Goal: Task Accomplishment & Management: Use online tool/utility

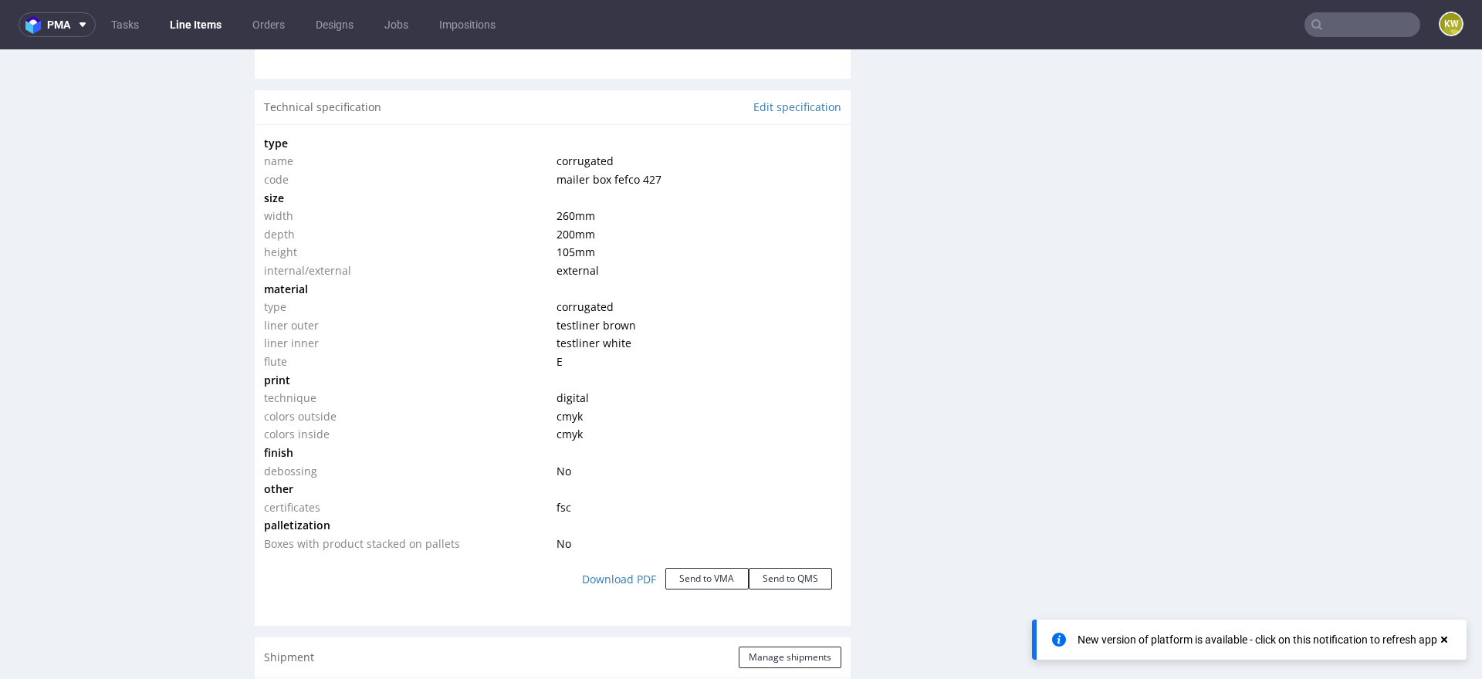
scroll to position [41, 0]
click at [1338, 32] on input "text" at bounding box center [1363, 24] width 116 height 25
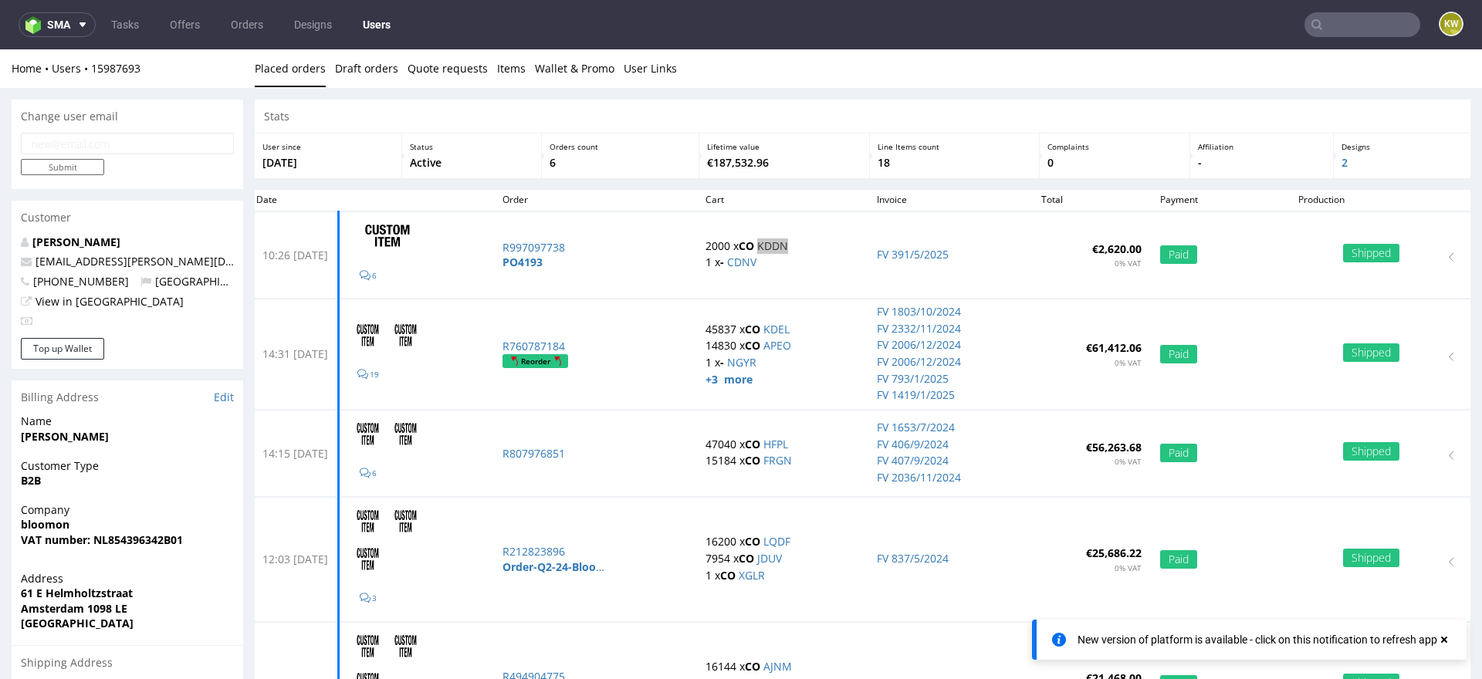
click at [1336, 32] on input "text" at bounding box center [1363, 24] width 116 height 25
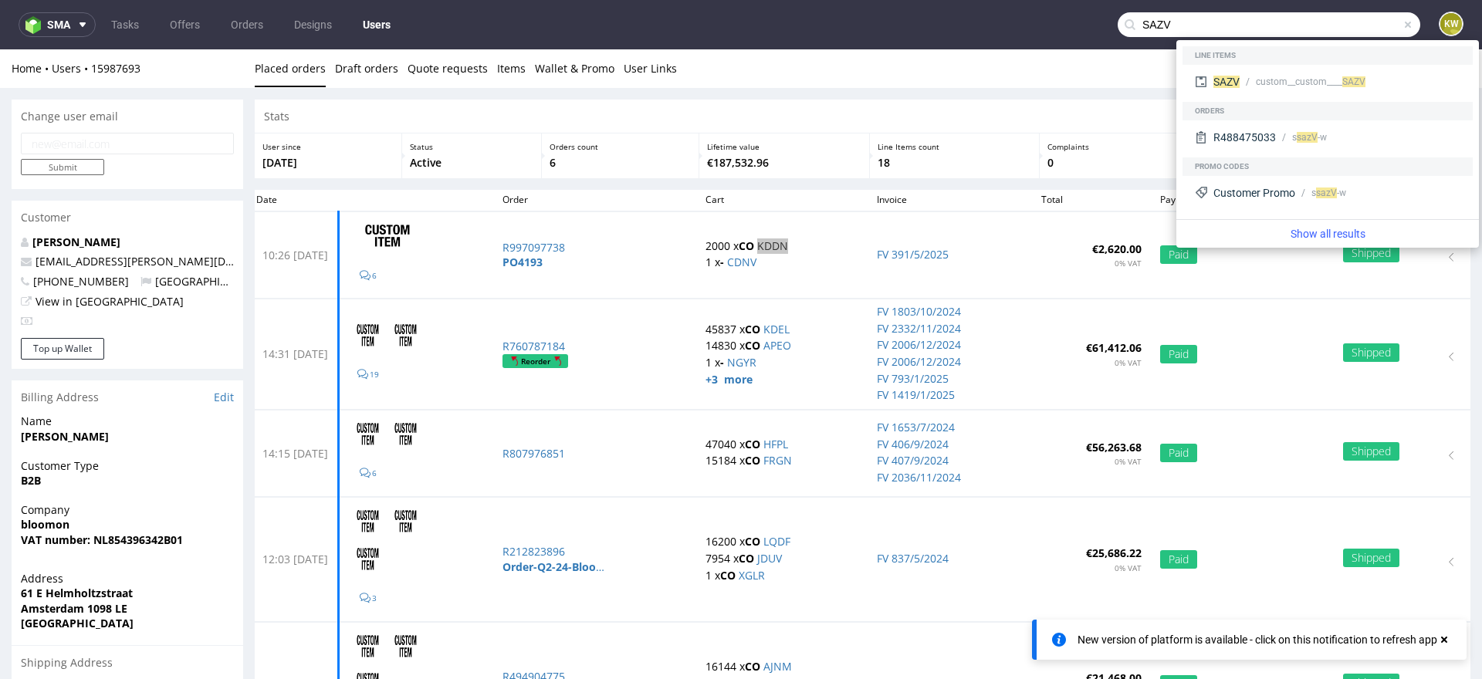
type input "SAZV"
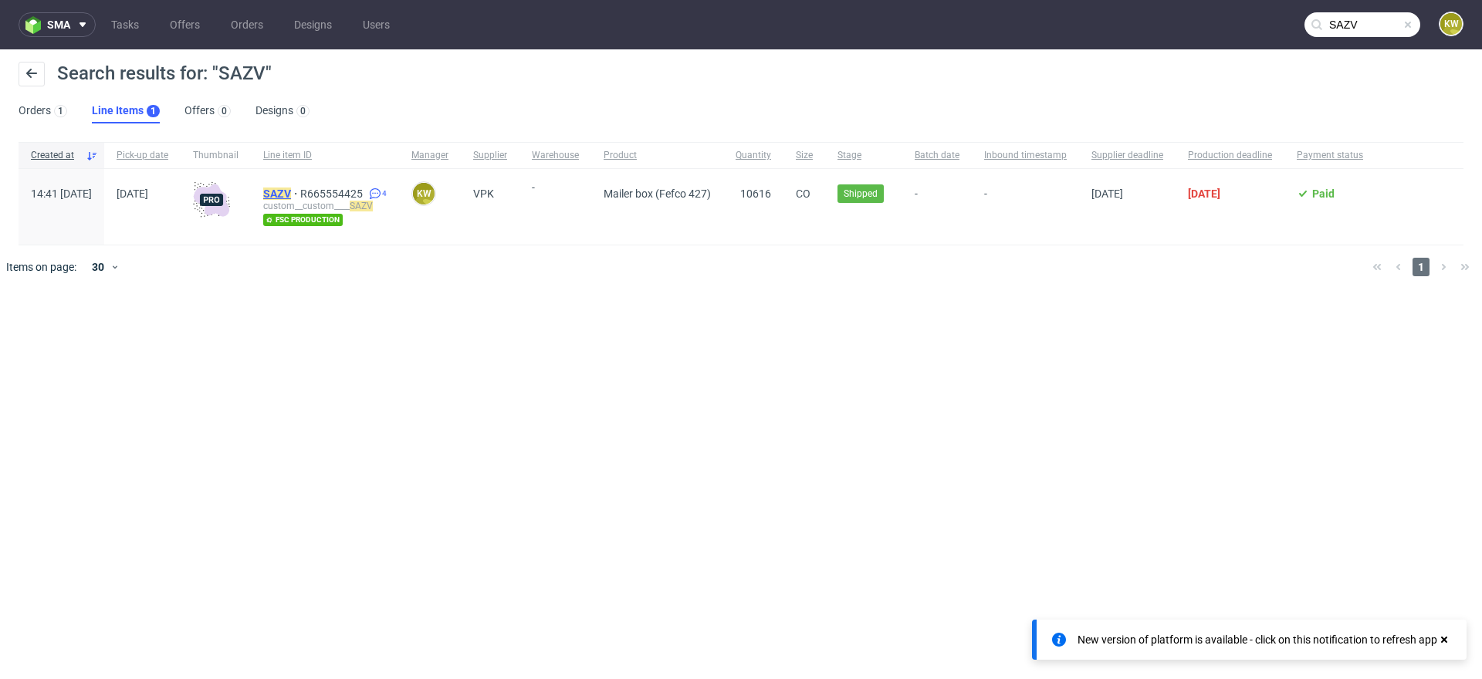
click at [291, 195] on mark "SAZV" at bounding box center [277, 194] width 28 height 12
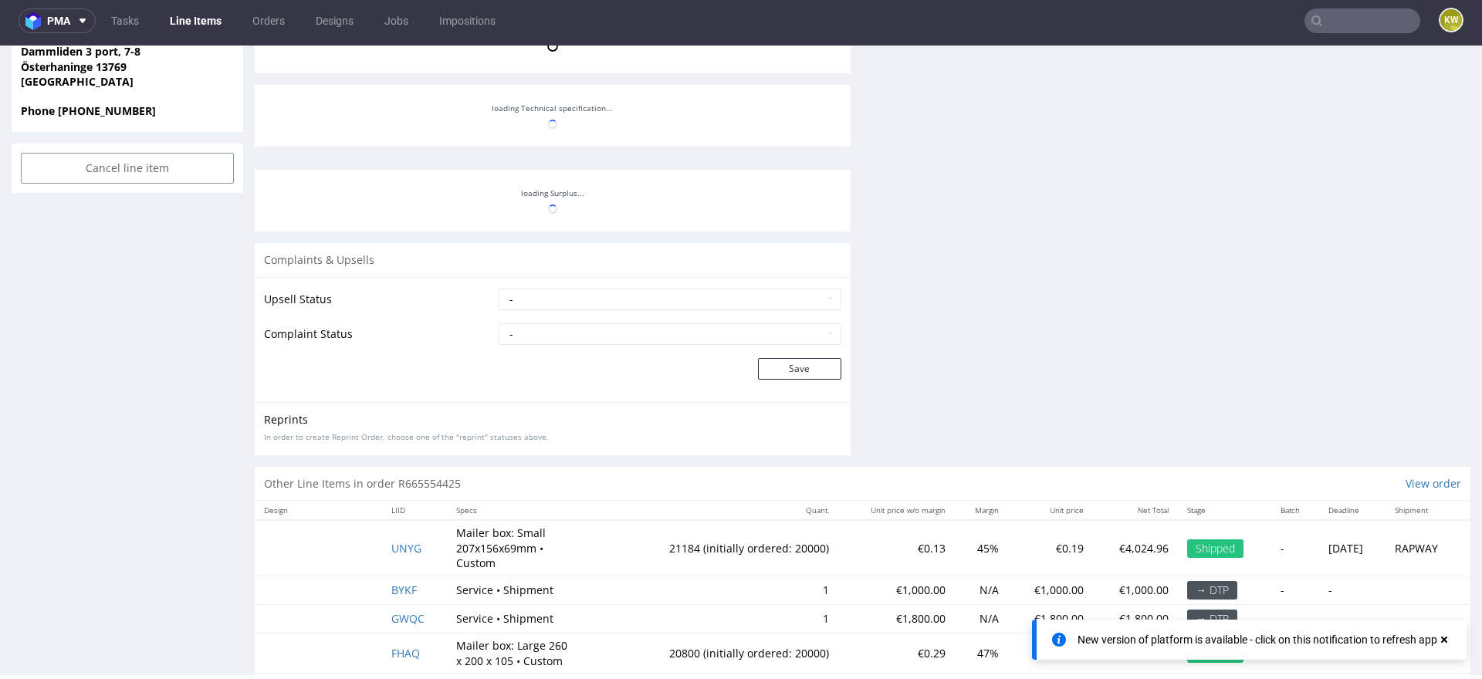
scroll to position [76, 0]
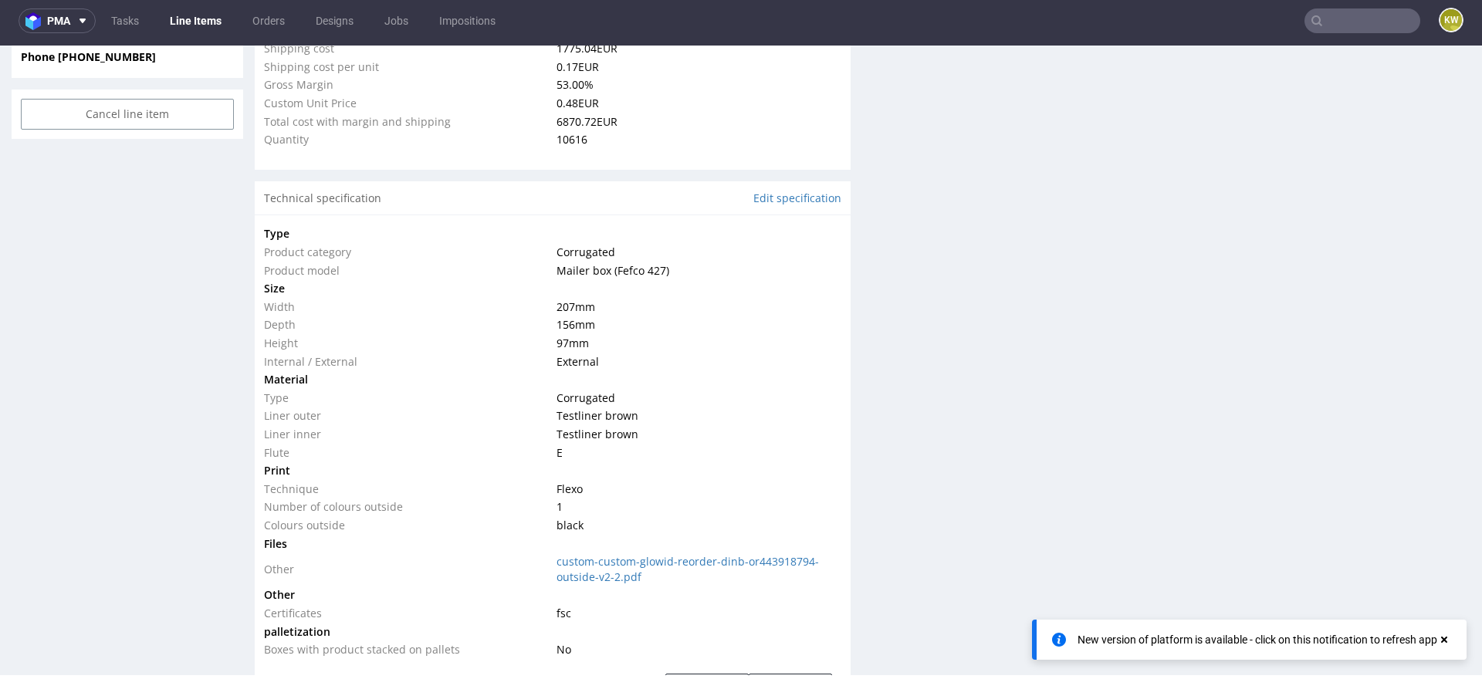
select select "in_progress"
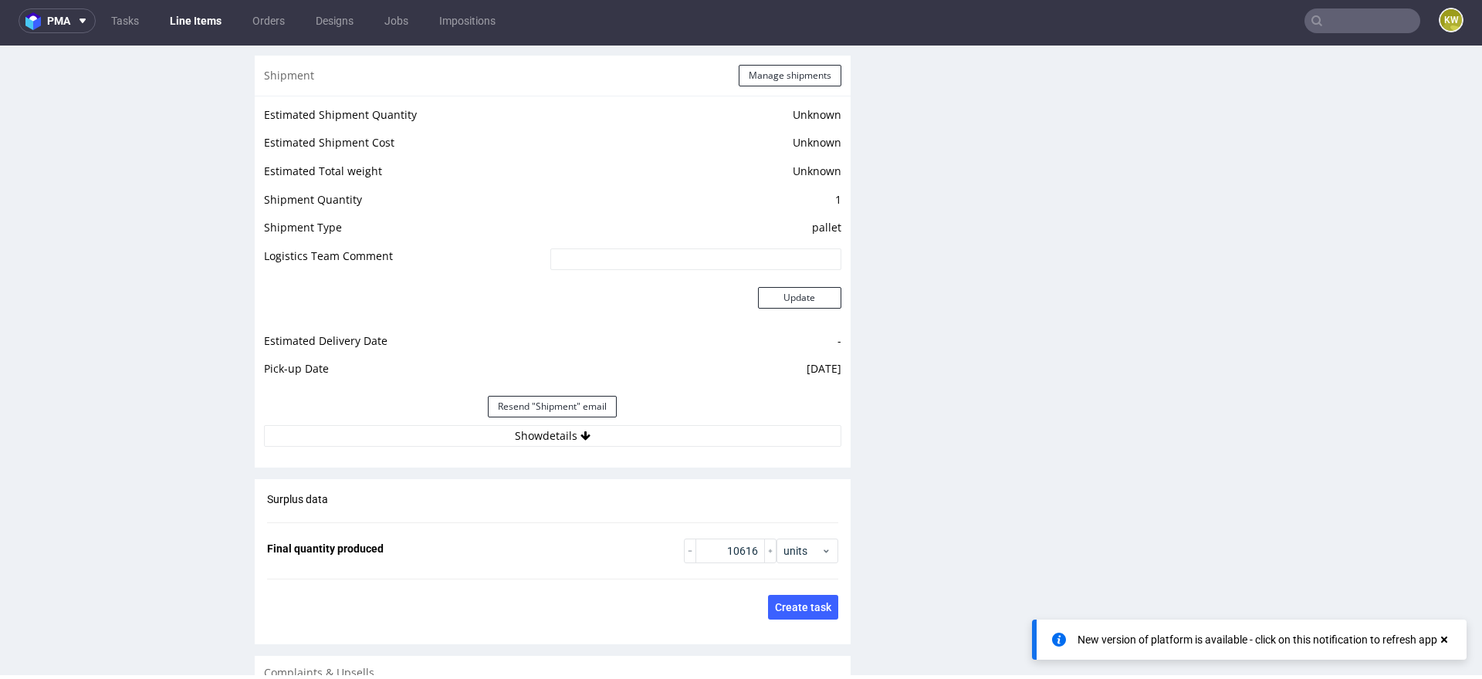
scroll to position [2323, 0]
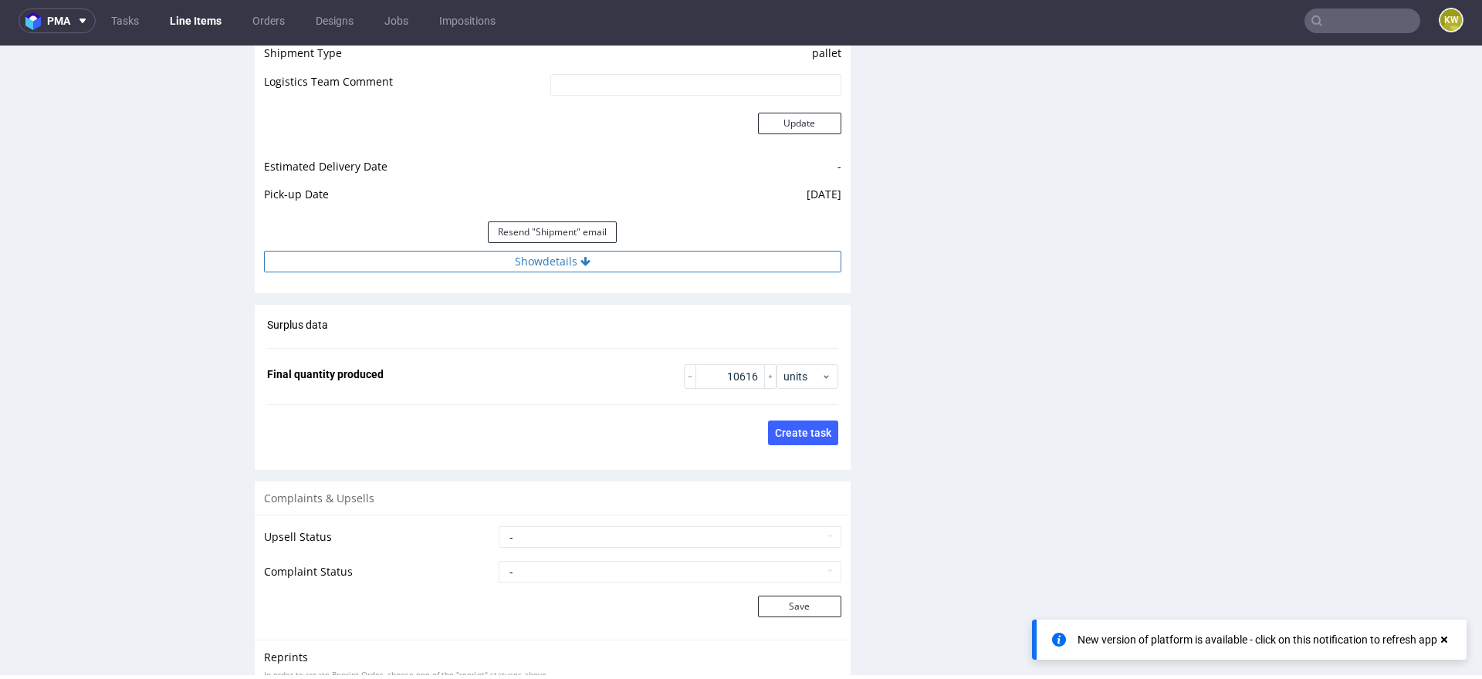
click at [682, 258] on button "Show details" at bounding box center [552, 262] width 577 height 22
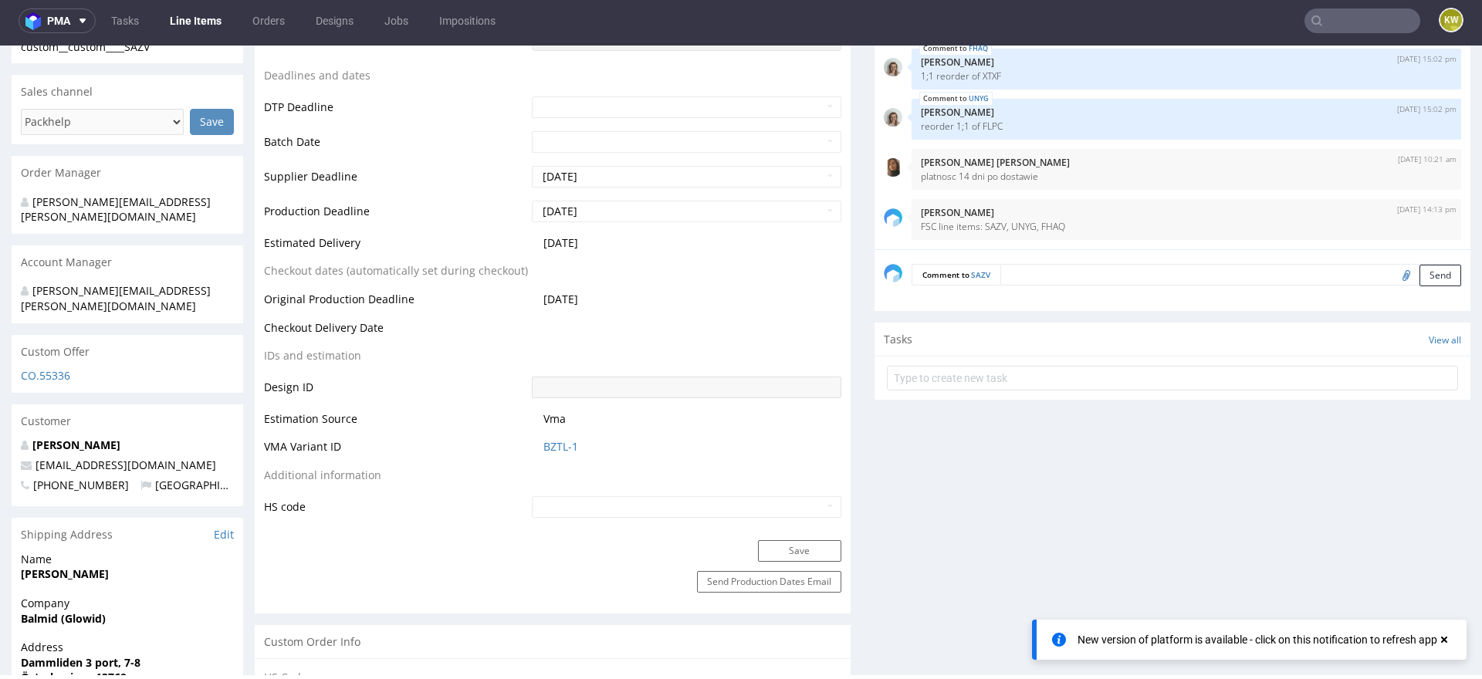
scroll to position [0, 0]
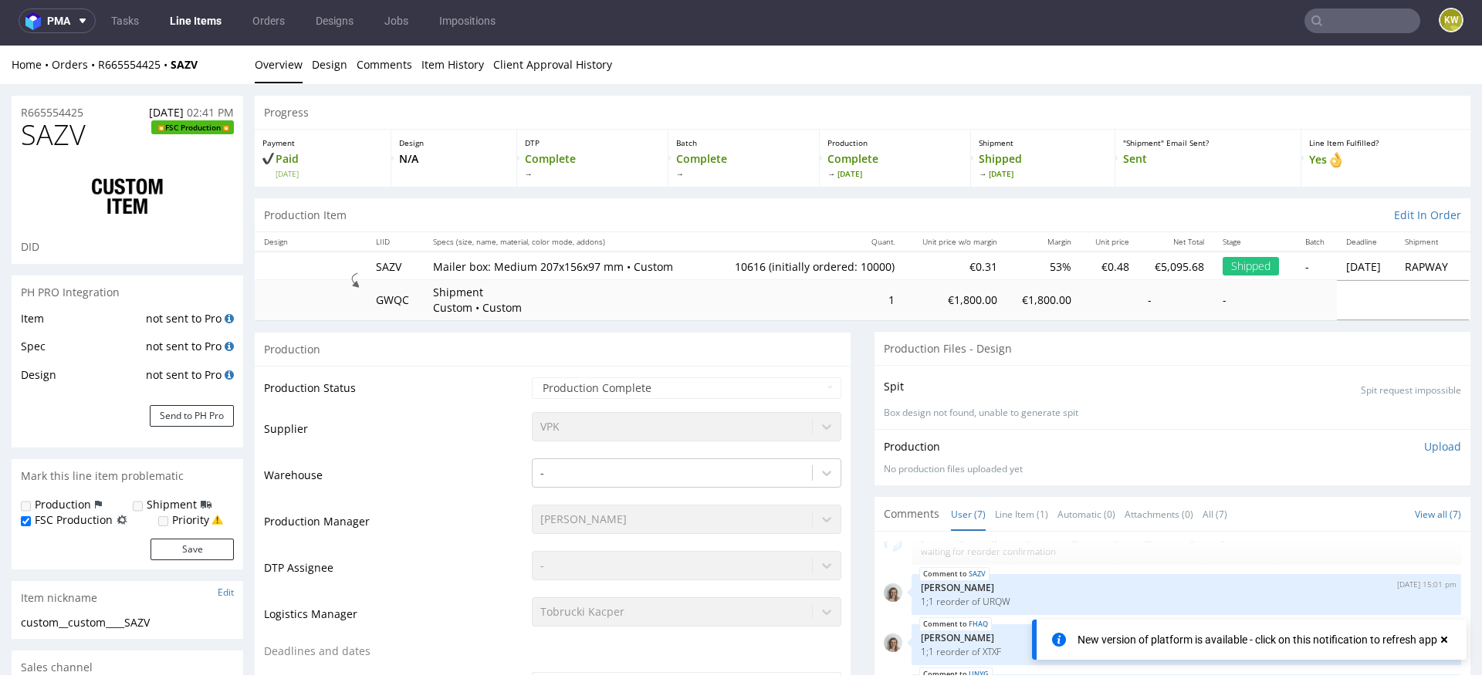
click at [71, 134] on span "SAZV" at bounding box center [53, 135] width 65 height 31
click at [72, 134] on span "SAZV" at bounding box center [53, 135] width 65 height 31
copy span "SAZV"
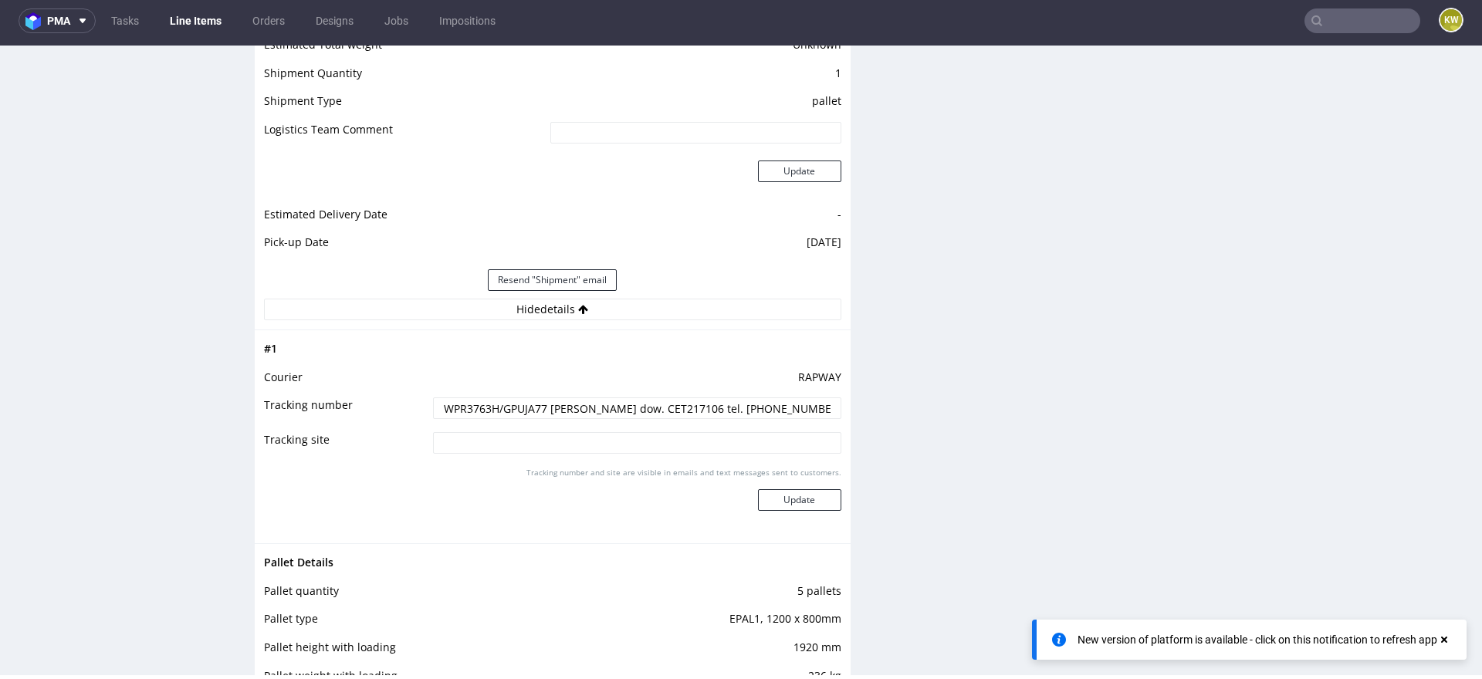
scroll to position [2520, 0]
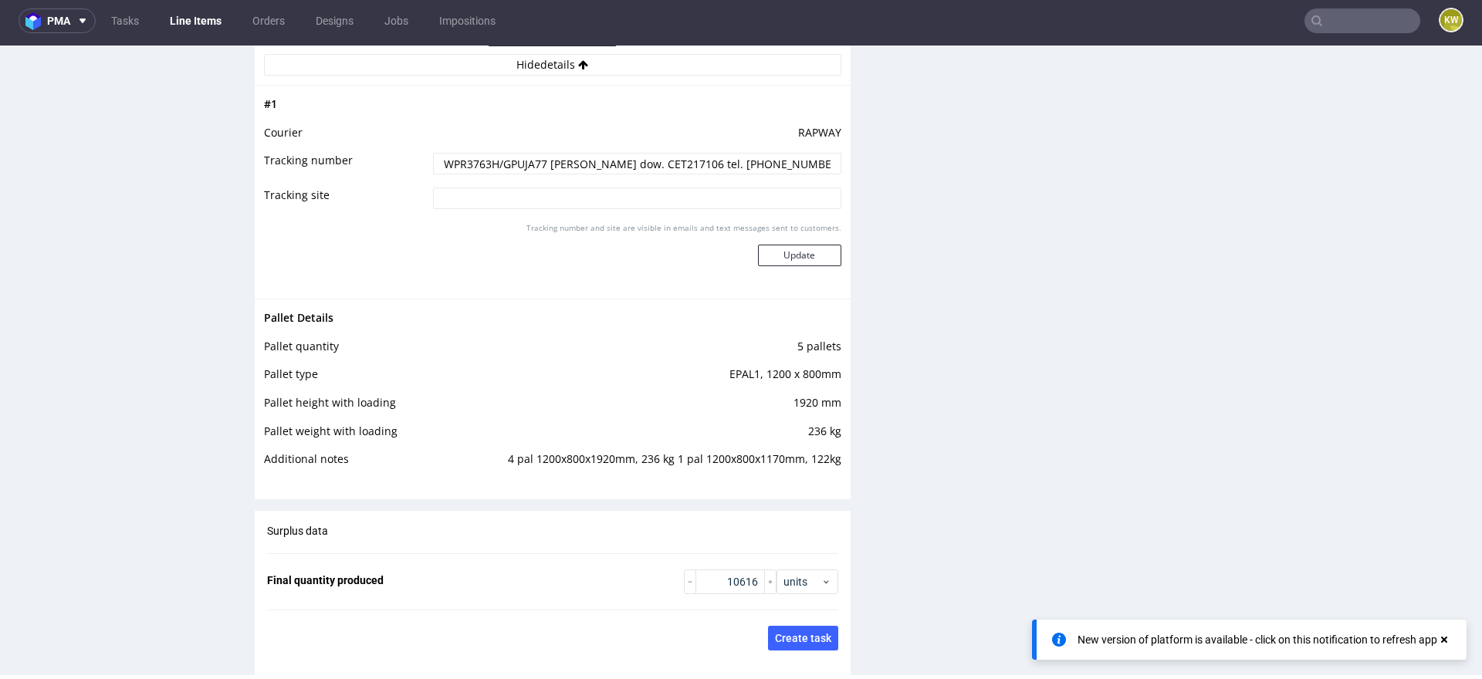
click at [1336, 19] on input "text" at bounding box center [1363, 20] width 116 height 25
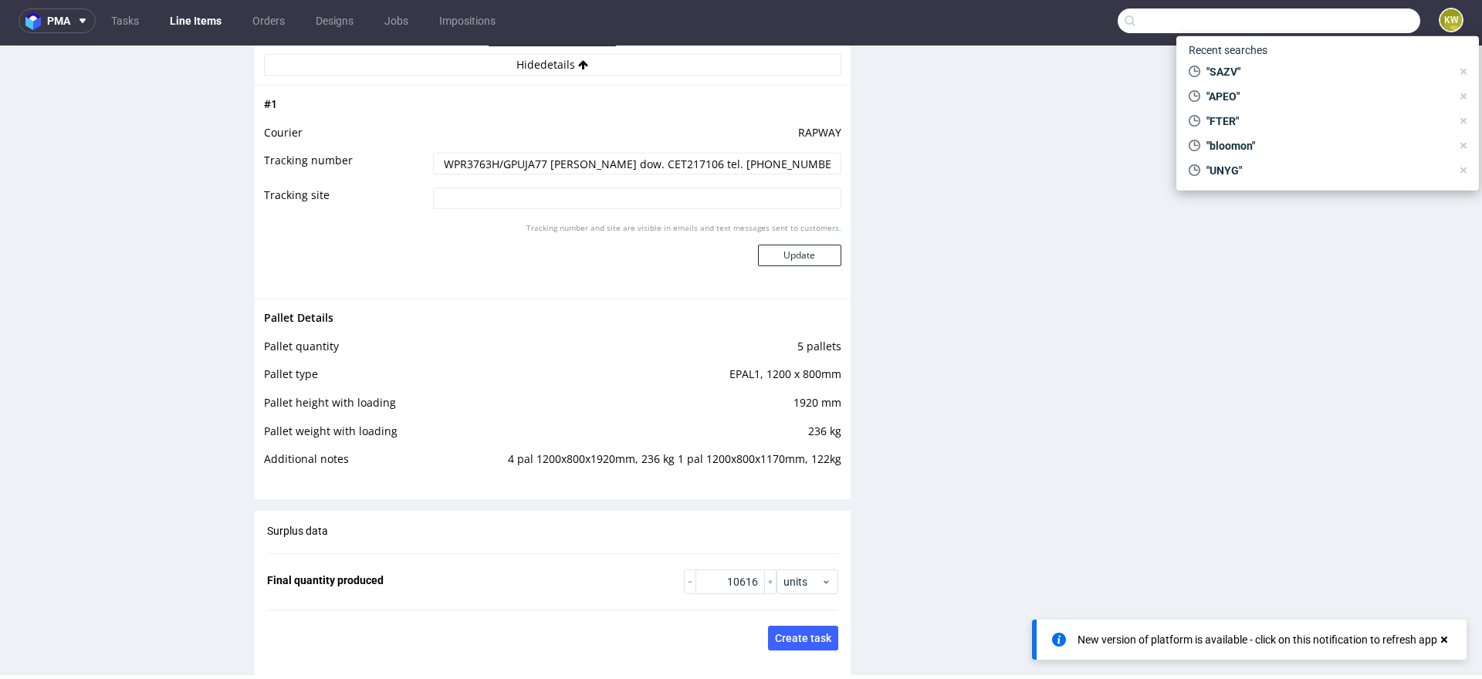
paste input "DYTZ"
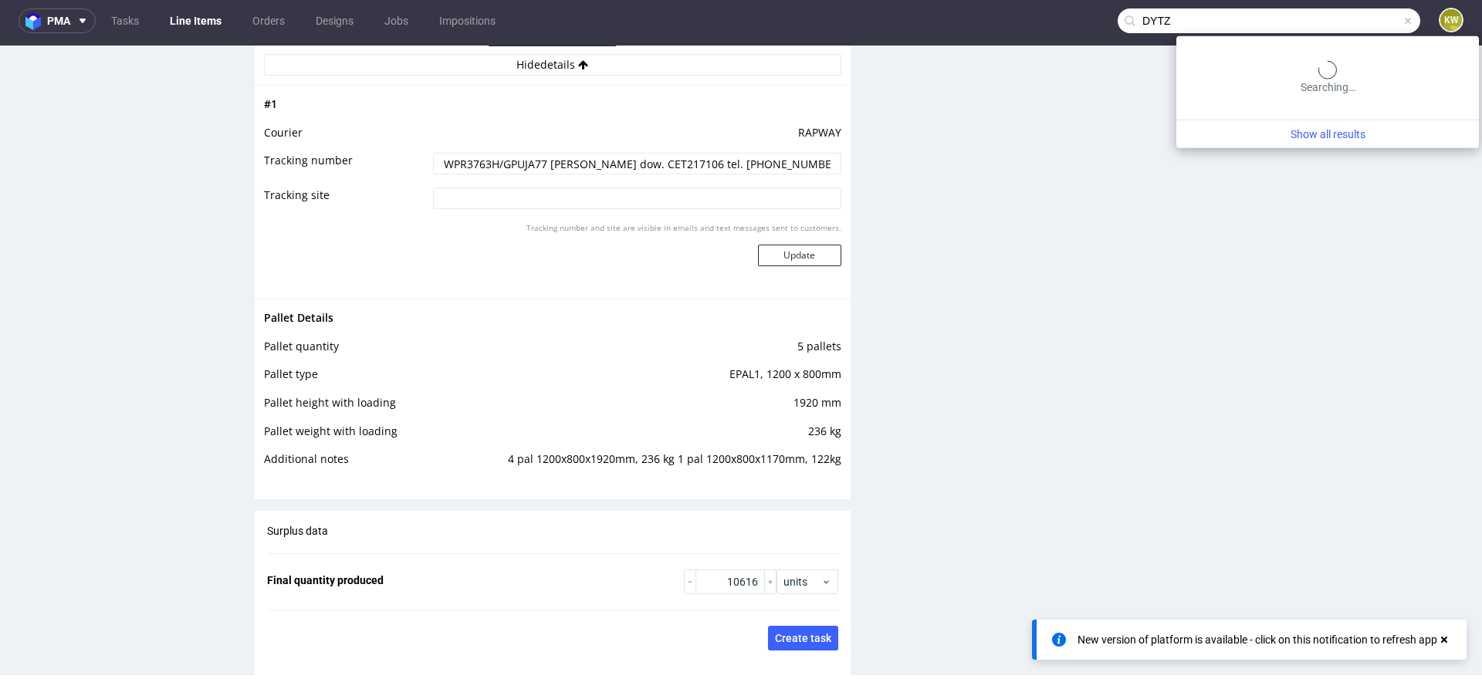
type input "DYTZ"
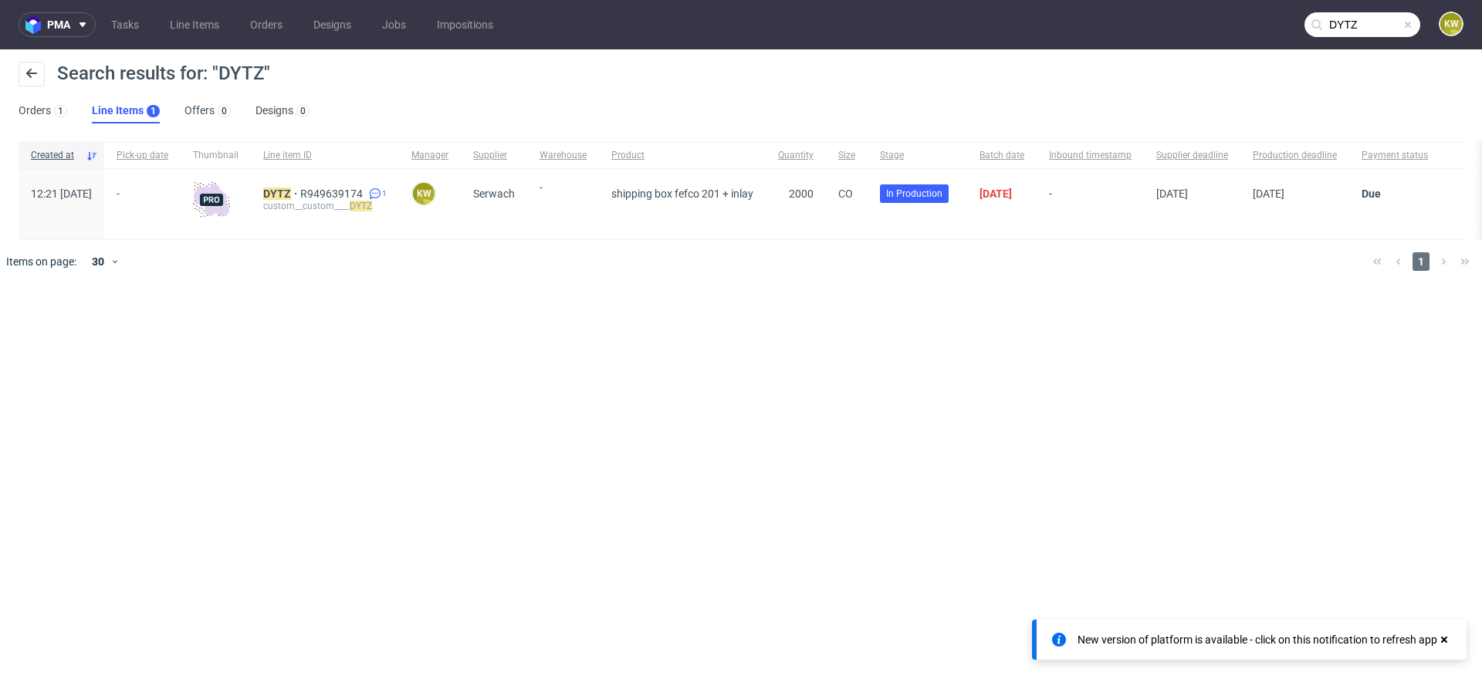
click at [303, 193] on div "DYTZ R949639174 1 custom__custom____ DYTZ" at bounding box center [325, 204] width 148 height 70
click at [291, 191] on mark "DYTZ" at bounding box center [277, 194] width 28 height 12
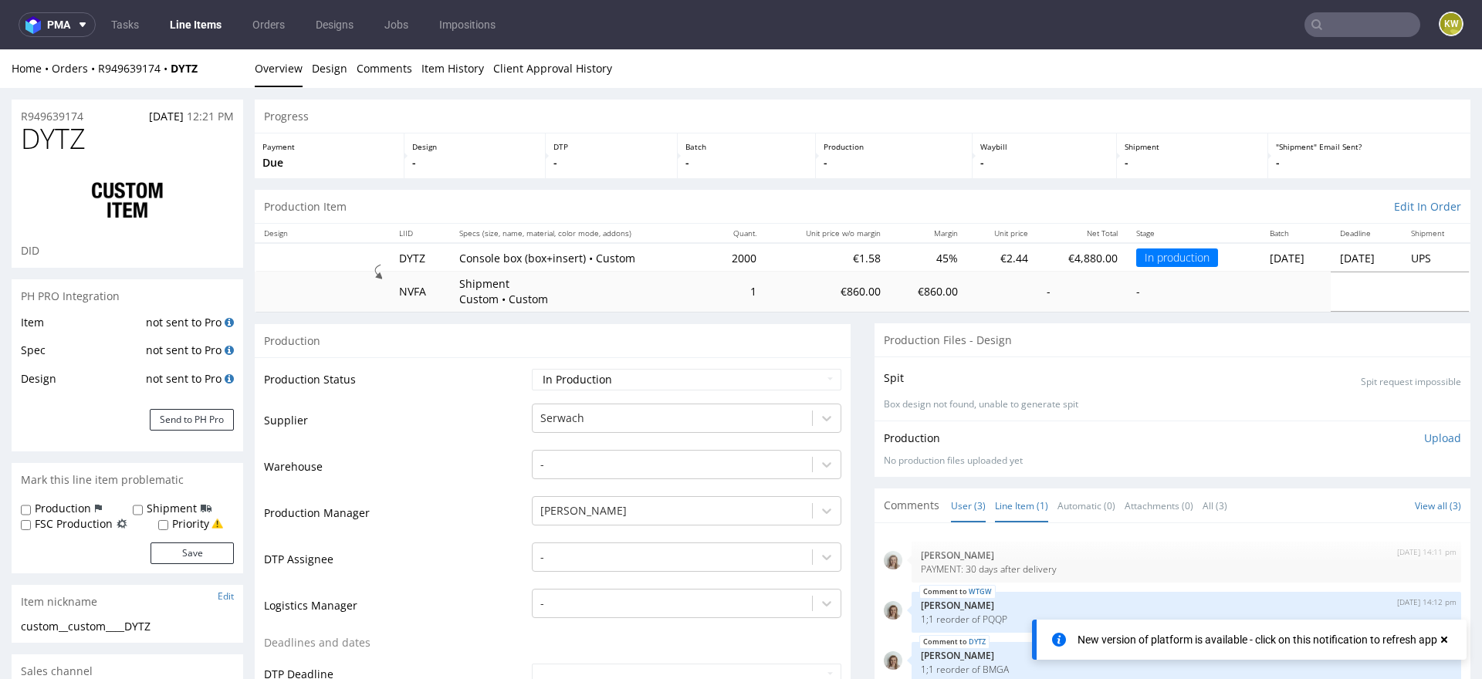
click at [1003, 505] on link "Line Item (1)" at bounding box center [1021, 505] width 53 height 33
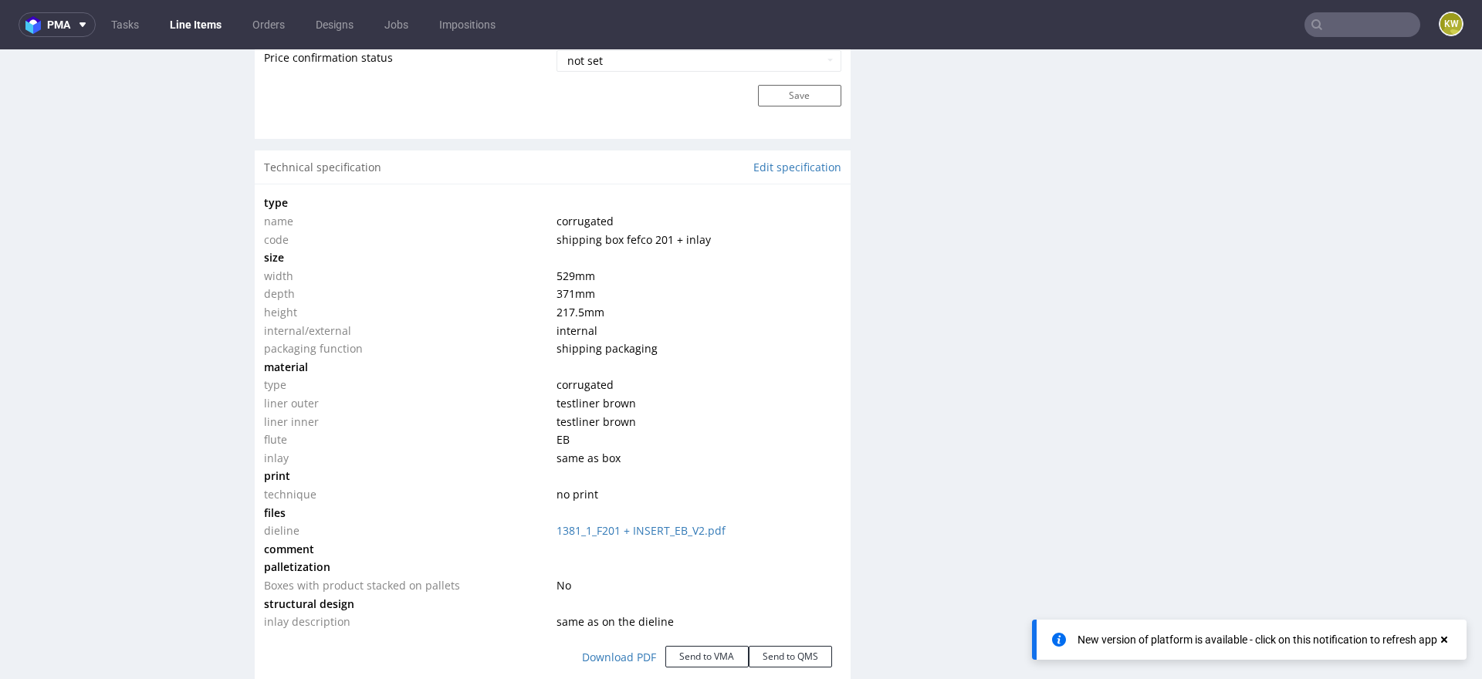
scroll to position [1428, 0]
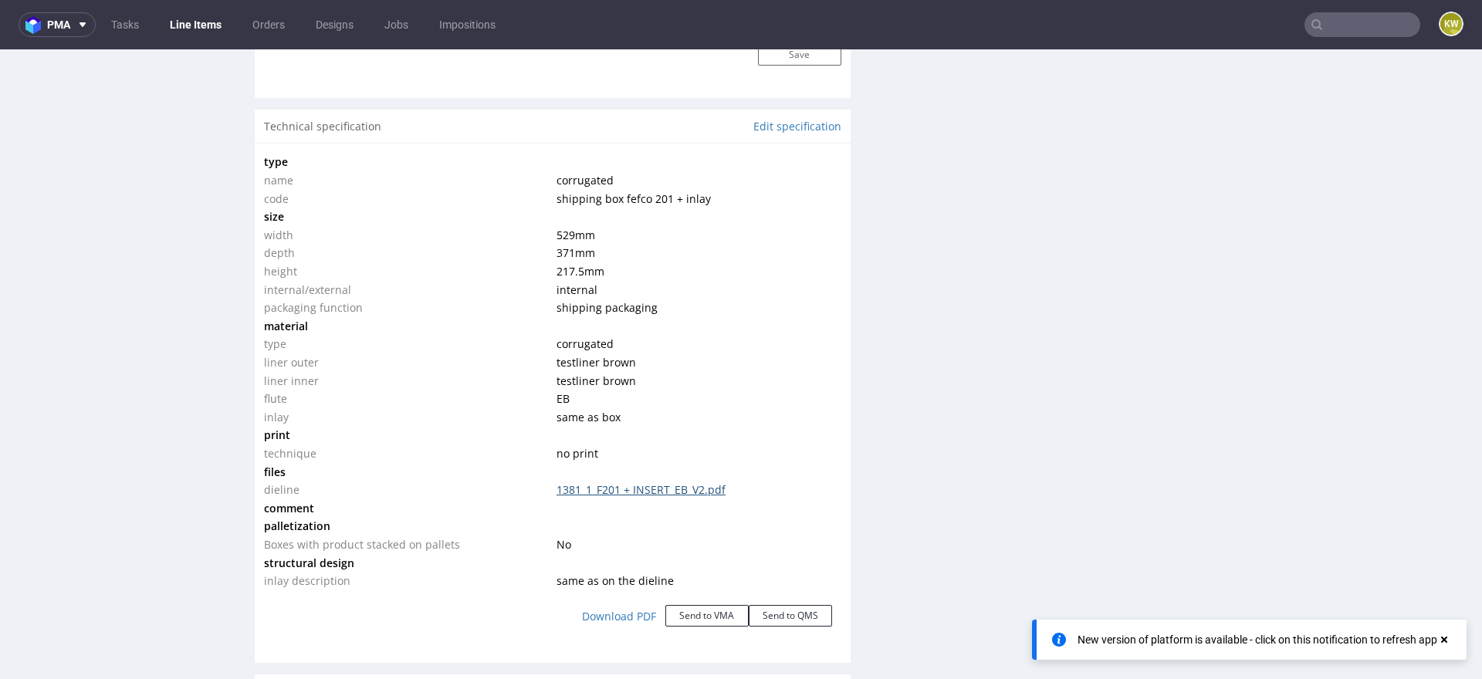
click link "1381_1_F201 + INSERT_EB_V2.pdf"
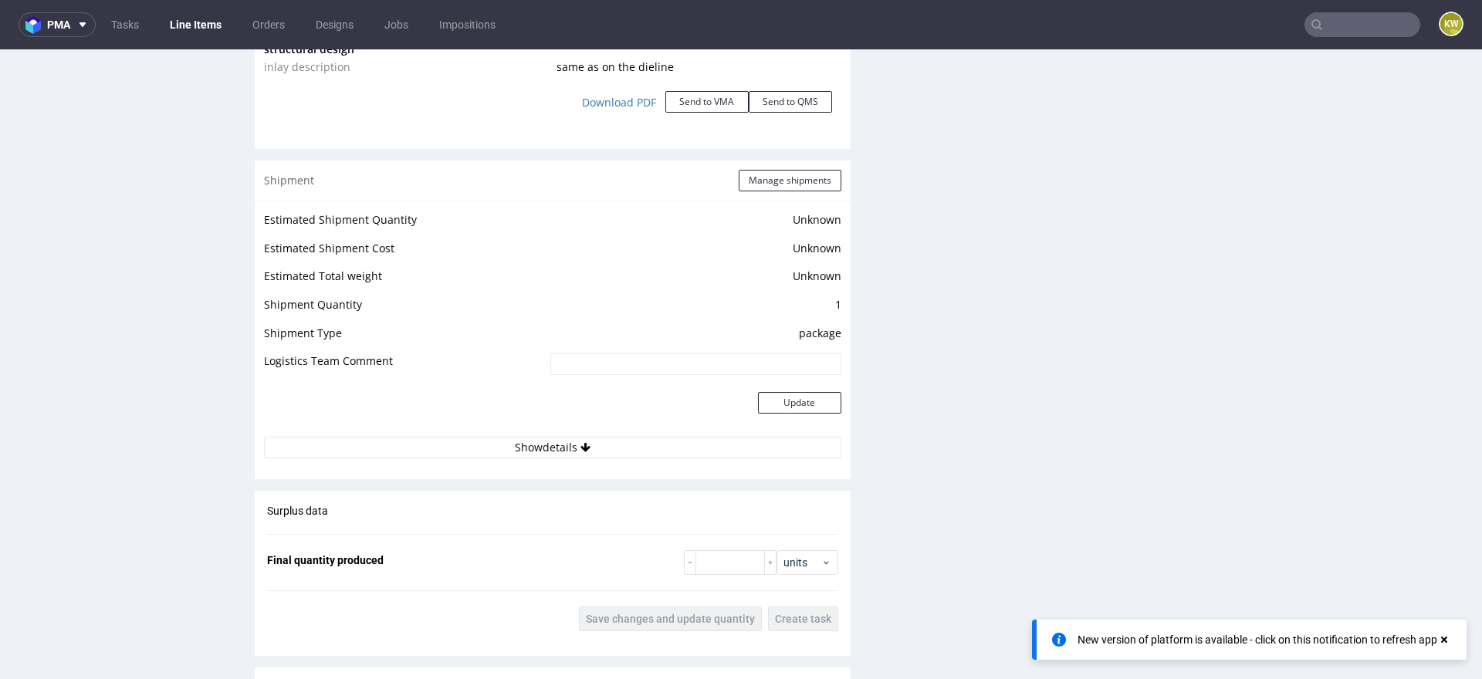
scroll to position [1931, 0]
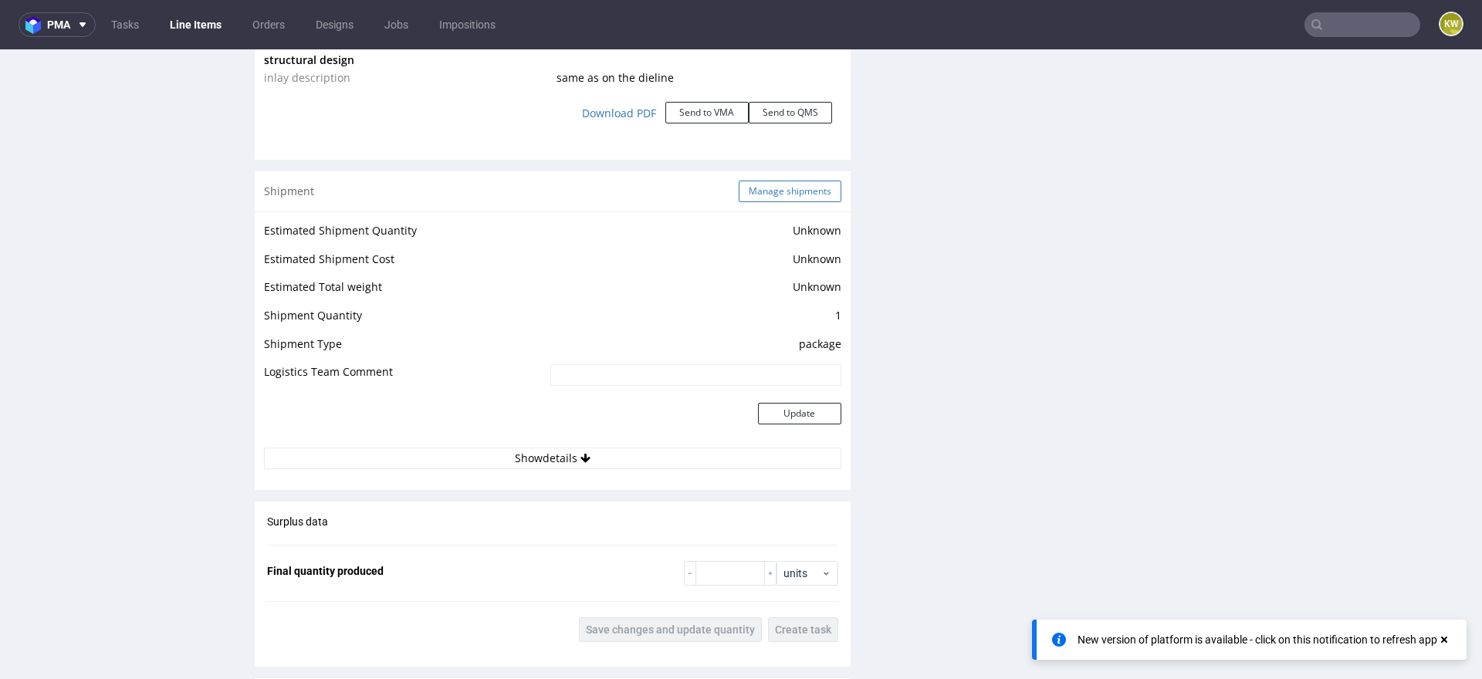
click at [794, 186] on button "Manage shipments" at bounding box center [790, 192] width 103 height 22
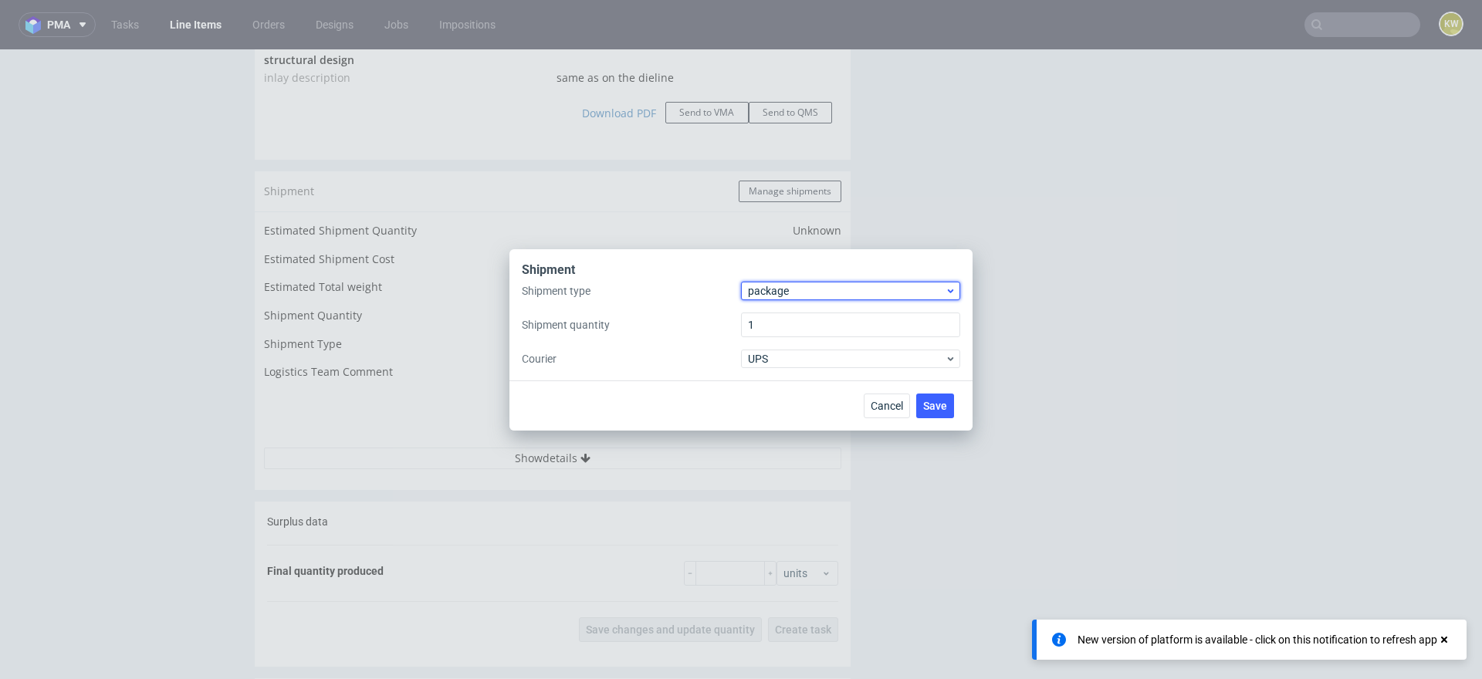
click at [756, 282] on div "package" at bounding box center [850, 291] width 219 height 19
click at [756, 317] on div "pallet" at bounding box center [850, 324] width 207 height 28
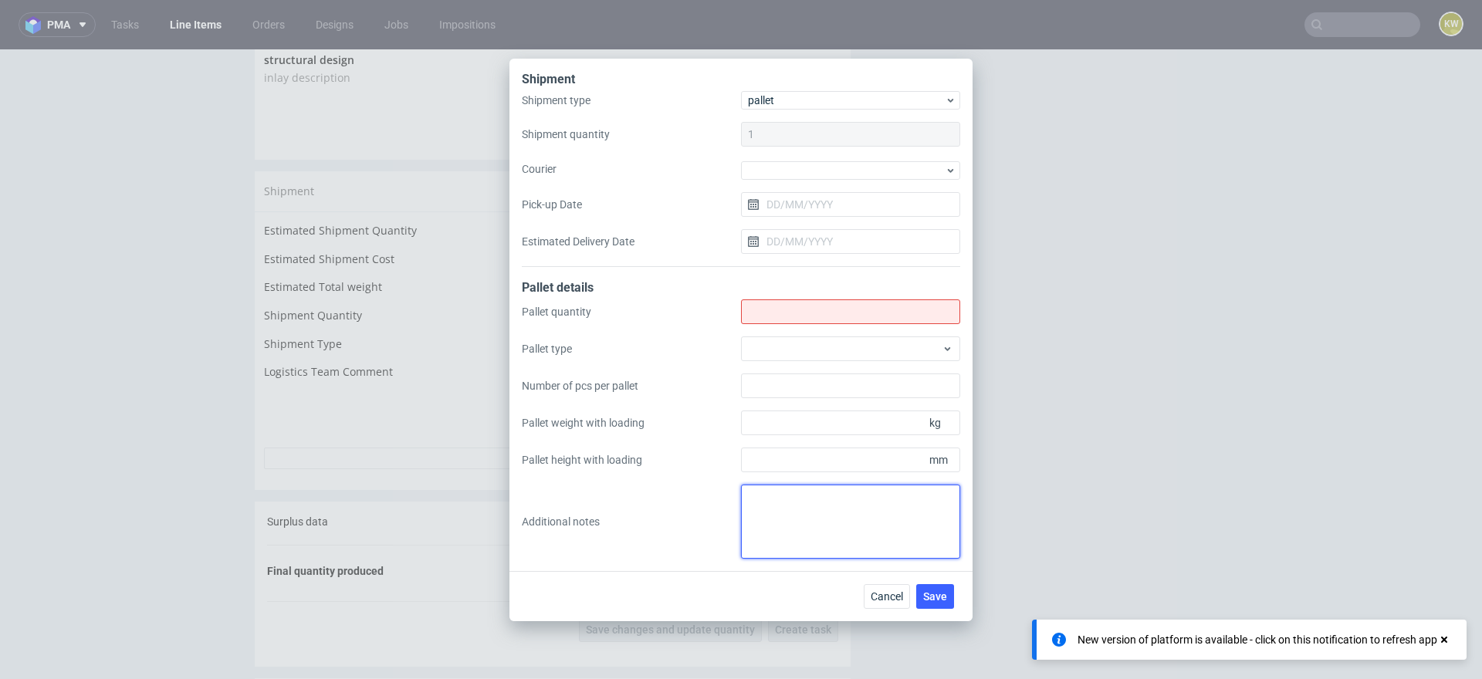
click at [765, 488] on textarea at bounding box center [850, 522] width 219 height 74
paste textarea "2. 11 3. 1200x1000 4. DYTZ - 5x360, 1x250 DYTZ INLAY - 5x400 5. 1800 6. DYTZ - …"
type textarea "2. 11 3. 1200x1000 4. DYTZ - 5x360, 1x250 DYTZ INLAY - 5x400 5. 1800 6. DYTZ - …"
click at [753, 306] on input "Shipment type" at bounding box center [850, 312] width 219 height 25
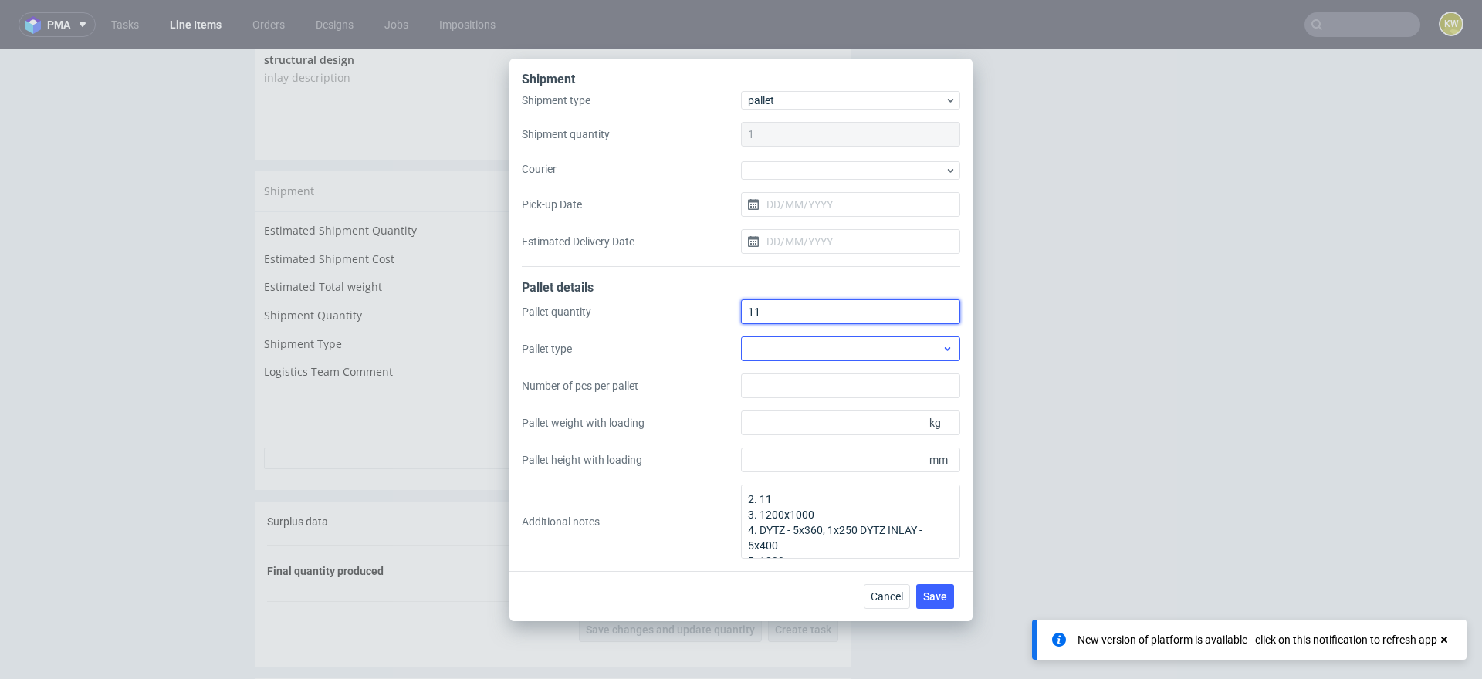
type input "11"
click at [760, 350] on div at bounding box center [850, 349] width 219 height 25
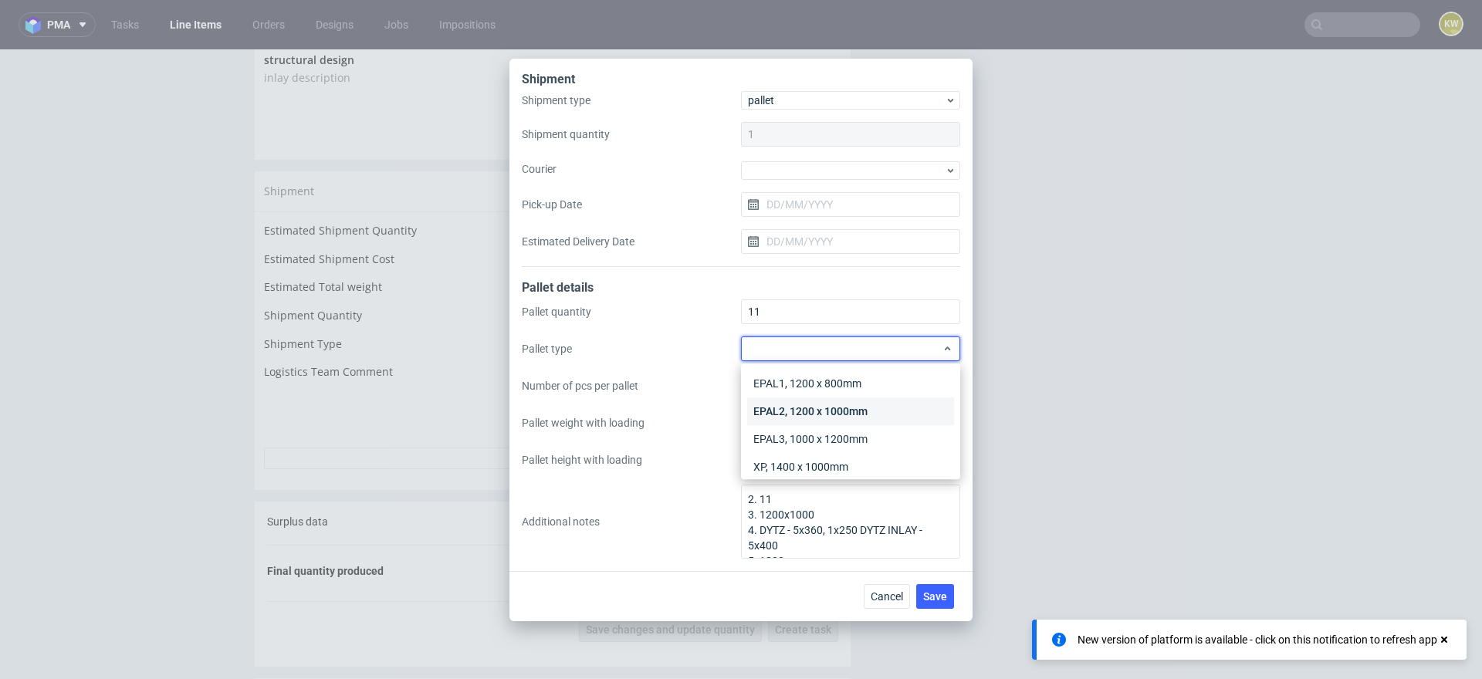
click at [780, 410] on div "EPAL2, 1200 x 1000mm" at bounding box center [850, 412] width 207 height 28
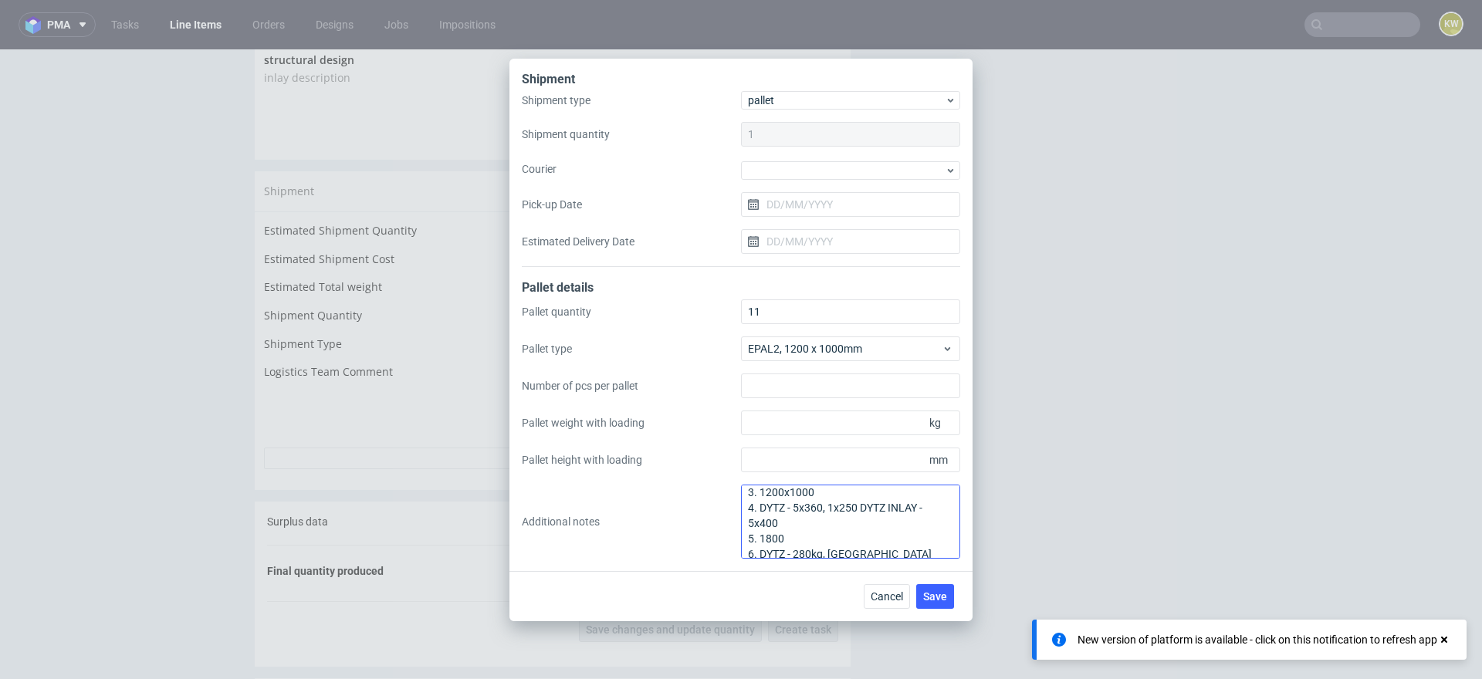
scroll to position [23, 0]
click at [784, 467] on input "Pallet height with loading" at bounding box center [850, 460] width 219 height 25
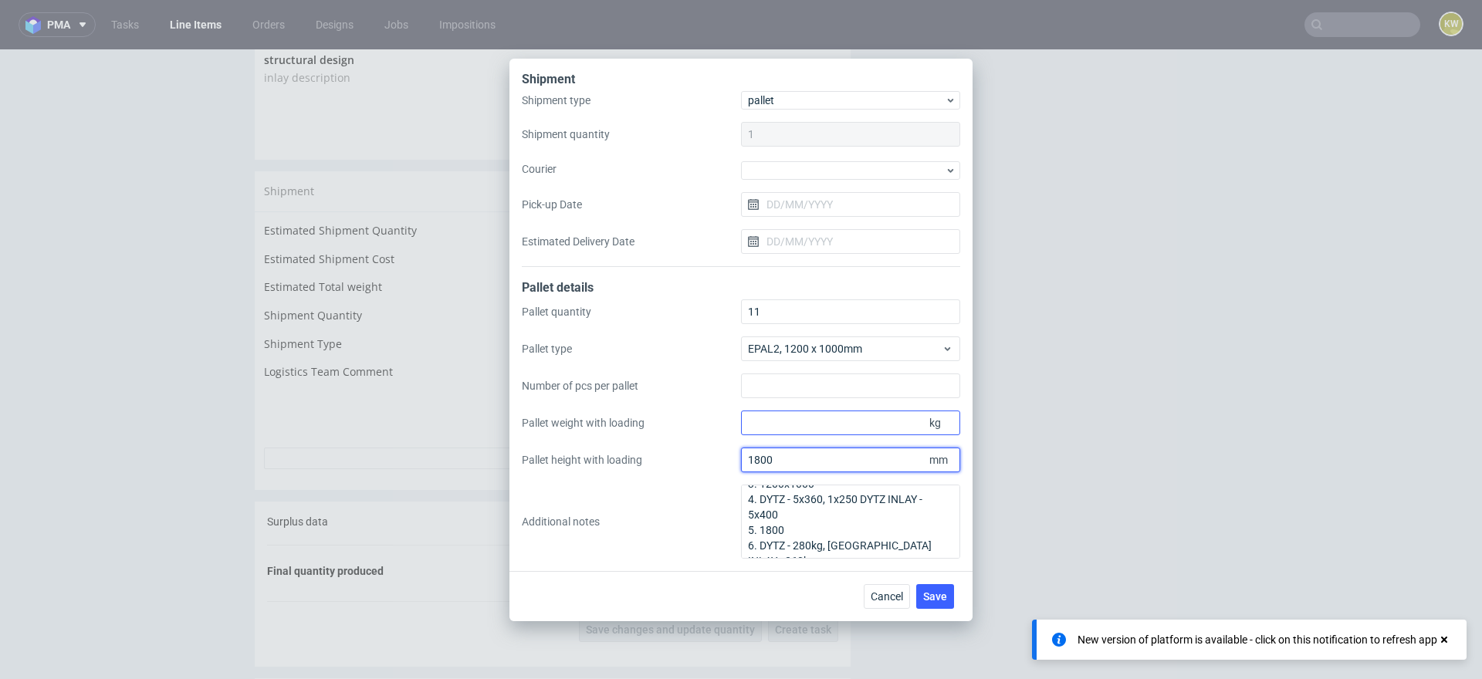
type input "1800"
click at [764, 411] on input "Pallet weight with loading" at bounding box center [850, 423] width 219 height 25
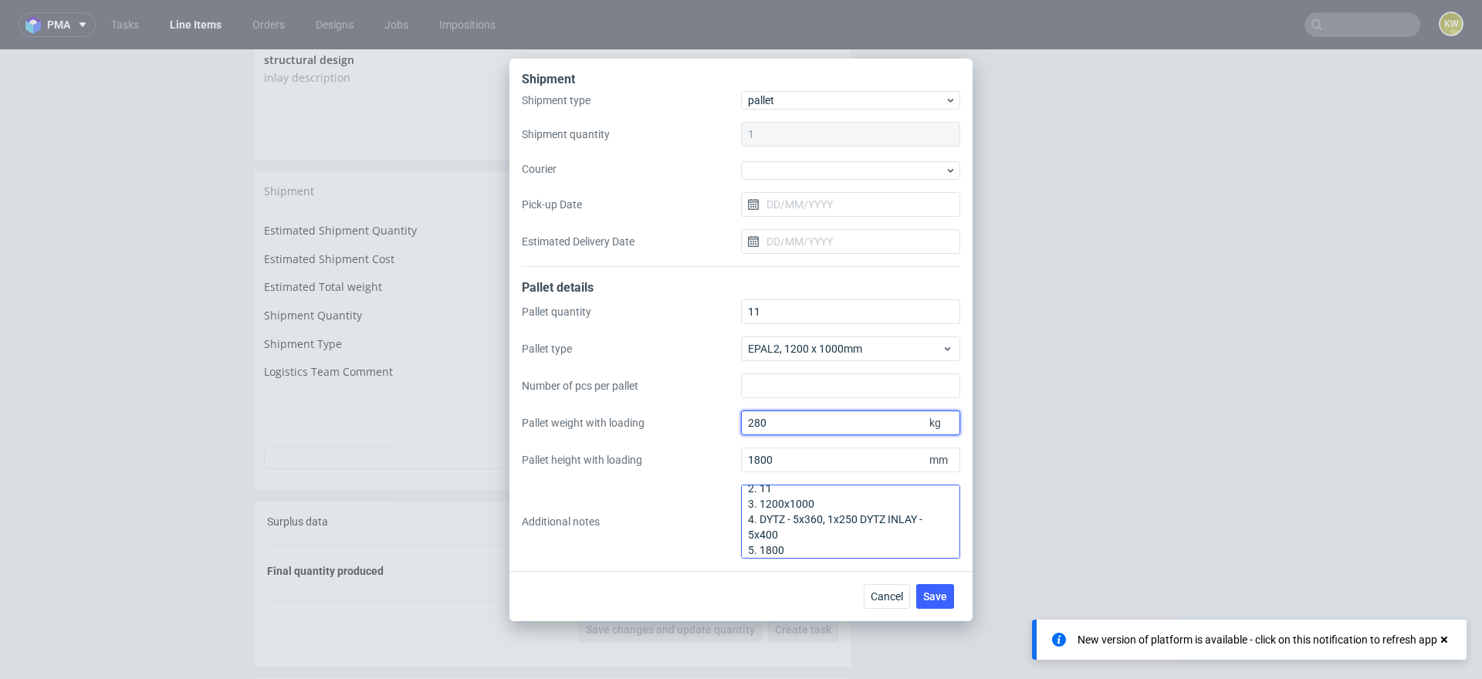
scroll to position [0, 0]
type input "280"
click at [822, 511] on textarea "2. 11 3. 1200x1000 4. DYTZ - 5x360, 1x250 DYTZ INLAY - 5x400 5. 1800 6. DYTZ - …" at bounding box center [850, 522] width 219 height 74
drag, startPoint x: 773, startPoint y: 498, endPoint x: 679, endPoint y: 479, distance: 95.4
click at [679, 479] on div "Pallet quantity 11 Pallet type EPAL2, 1200 x 1000mm Number of pcs per pallet Pa…" at bounding box center [741, 429] width 438 height 259
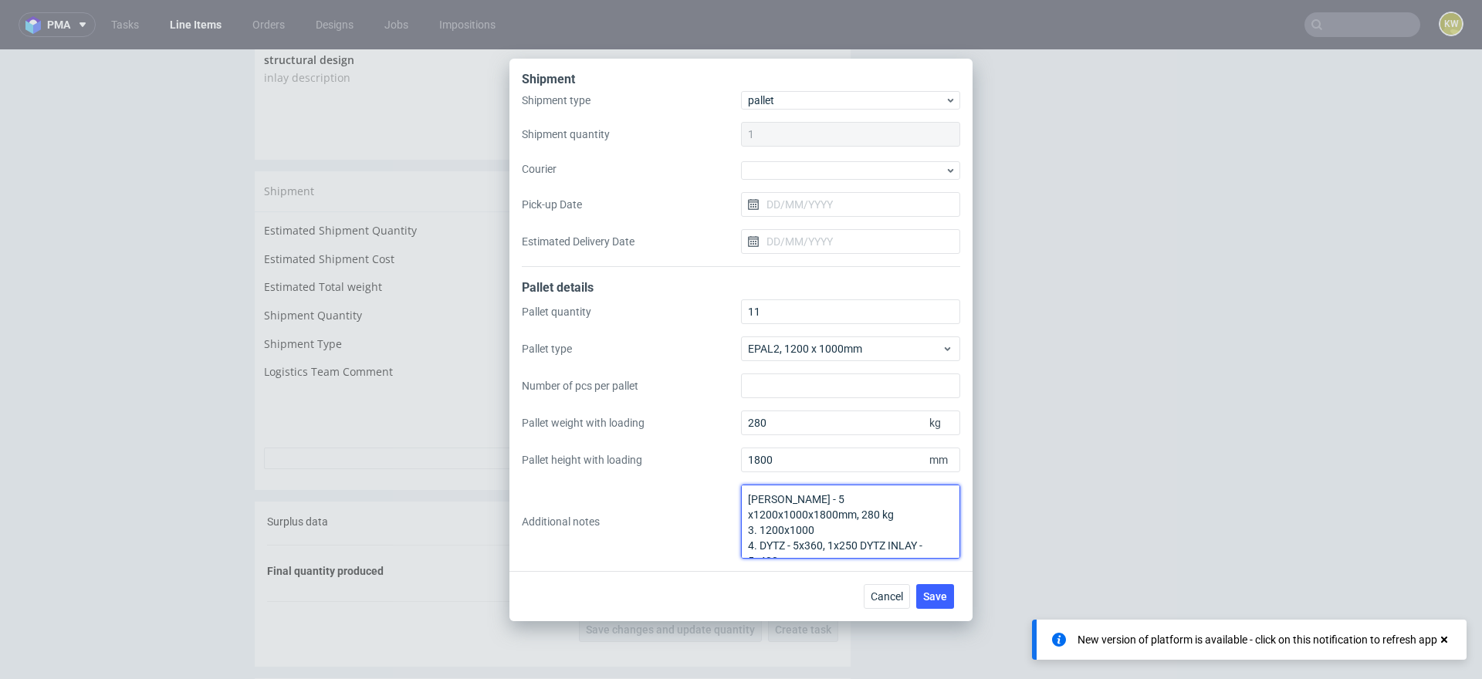
click at [800, 498] on textarea "Pudełko - 5 x1200x1000x1800mm, 280 kg 3. 1200x1000 4. DYTZ - 5x360, 1x250 DYTZ …" at bounding box center [850, 522] width 219 height 74
drag, startPoint x: 810, startPoint y: 499, endPoint x: 797, endPoint y: 500, distance: 13.2
click at [797, 500] on textarea "Pudełko - 6 x1200x1000x1800mm, 280 kg 3. 1200x1000 4. DYTZ - 5x360, 1x250 DYTZ …" at bounding box center [850, 522] width 219 height 74
click at [804, 504] on textarea "Pudełko - 6 x1200x1000x1800mm, 280 kg 3. 1200x1000 4. DYTZ - 5x360, 1x250 DYTZ …" at bounding box center [850, 522] width 219 height 74
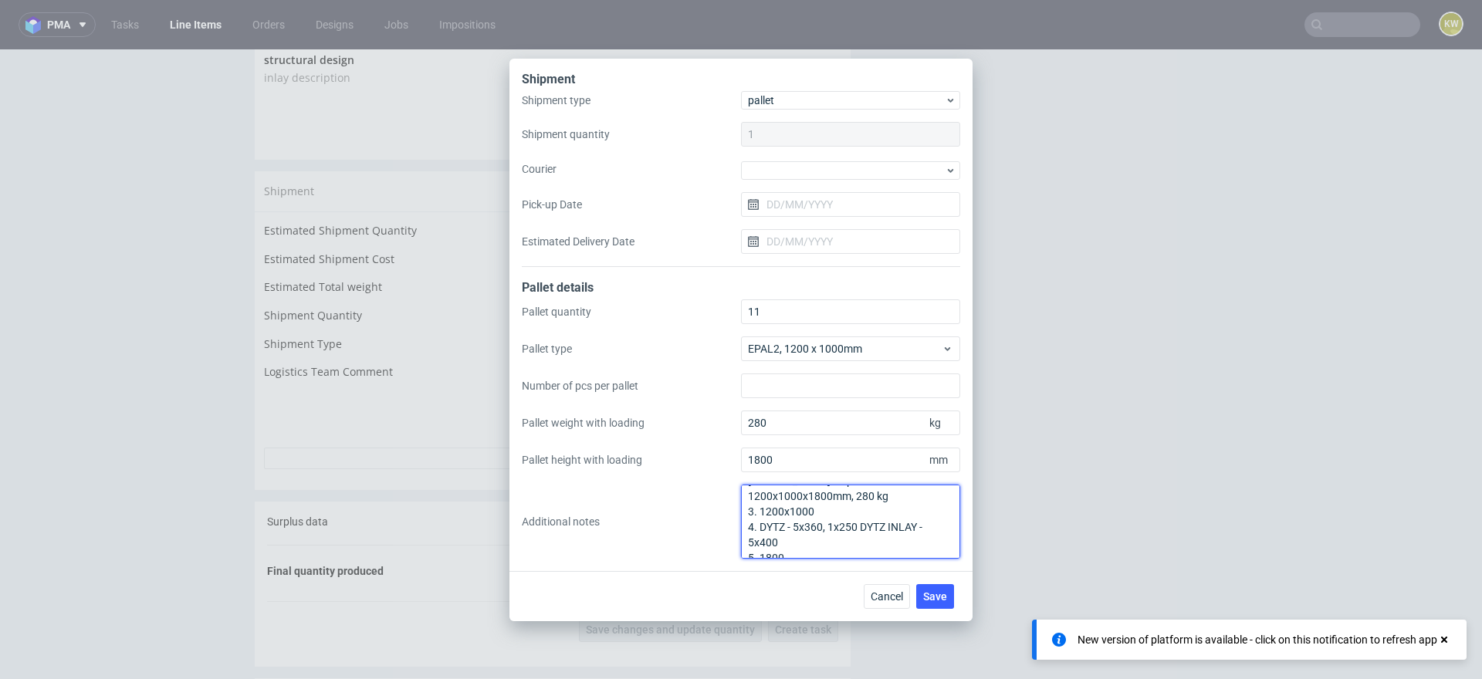
click at [777, 499] on textarea "Pudełko - 6 pal 1200x1000x1800mm, 280 kg 3. 1200x1000 4. DYTZ - 5x360, 1x250 DY…" at bounding box center [850, 522] width 219 height 74
drag, startPoint x: 936, startPoint y: 543, endPoint x: 726, endPoint y: 503, distance: 213.9
click at [726, 503] on div "Pallet quantity 11 Pallet type EPAL2, 1200 x 1000mm Number of pcs per pallet Pa…" at bounding box center [741, 429] width 438 height 259
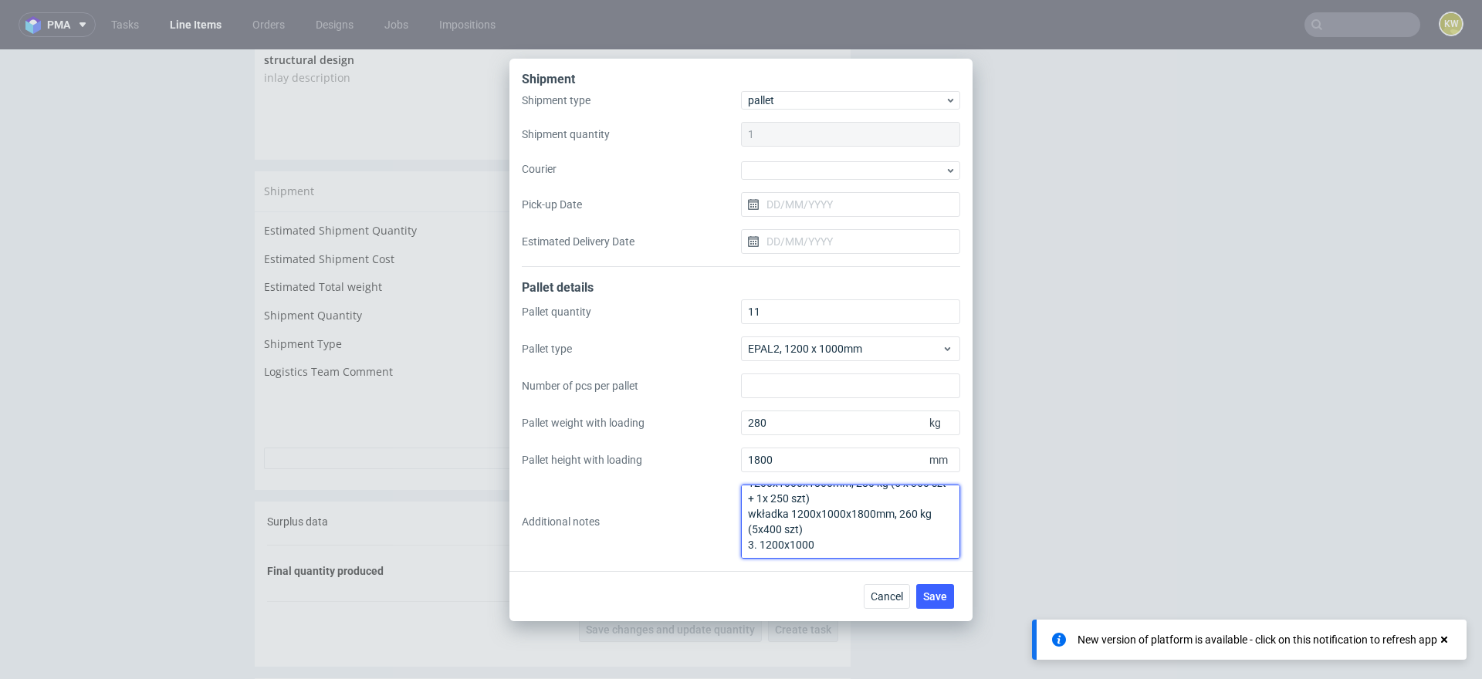
drag, startPoint x: 813, startPoint y: 535, endPoint x: 740, endPoint y: 528, distance: 72.9
click at [743, 530] on textarea "Pudełko - 6 pal 1200x1000x1800mm, 280 kg (5 x 360 szt + 1x 250 szt) wkładka 120…" at bounding box center [850, 522] width 219 height 74
click at [757, 542] on textarea "Pudełko - 6 pal 1200x1000x1800mm, 280 kg (5 x 360 szt + 1x 250 szt) wkładka 120…" at bounding box center [850, 522] width 219 height 74
type textarea "Pudełko - 6 pal 1200x1000x1800mm, 280 kg (5 x 360 szt + 1x 250 szt) wkładka 120…"
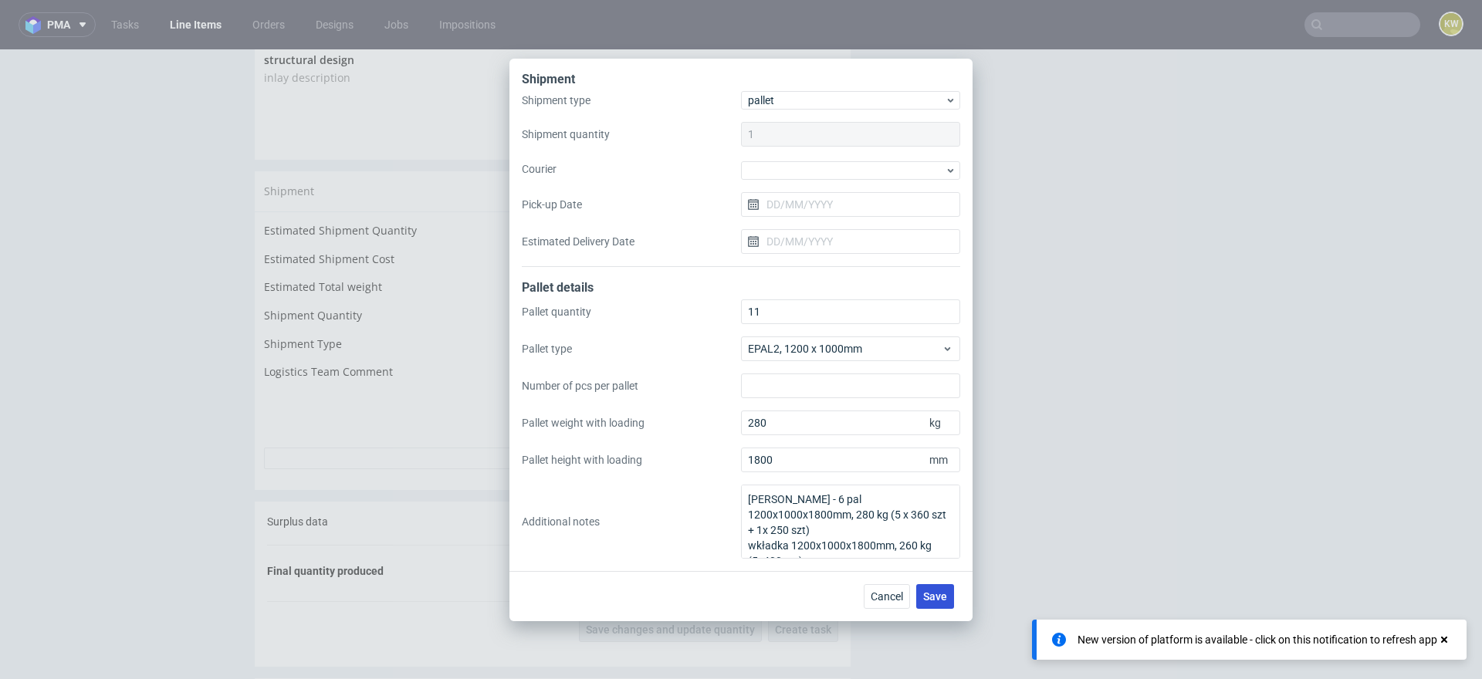
click at [933, 604] on button "Save" at bounding box center [935, 596] width 38 height 25
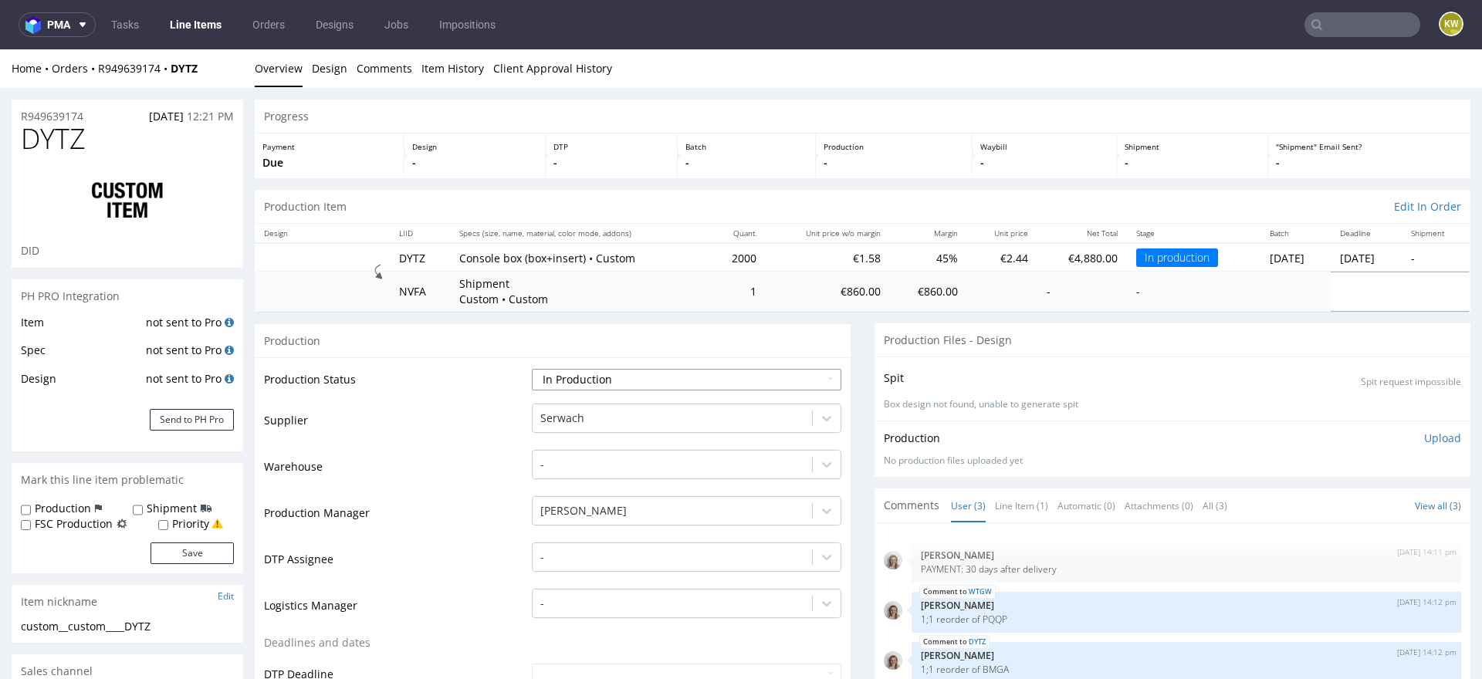
click at [563, 377] on select "Waiting for Artwork Waiting for Diecut Waiting for Mockup Waiting for DTP Waiti…" at bounding box center [687, 380] width 310 height 22
select select "production_complete"
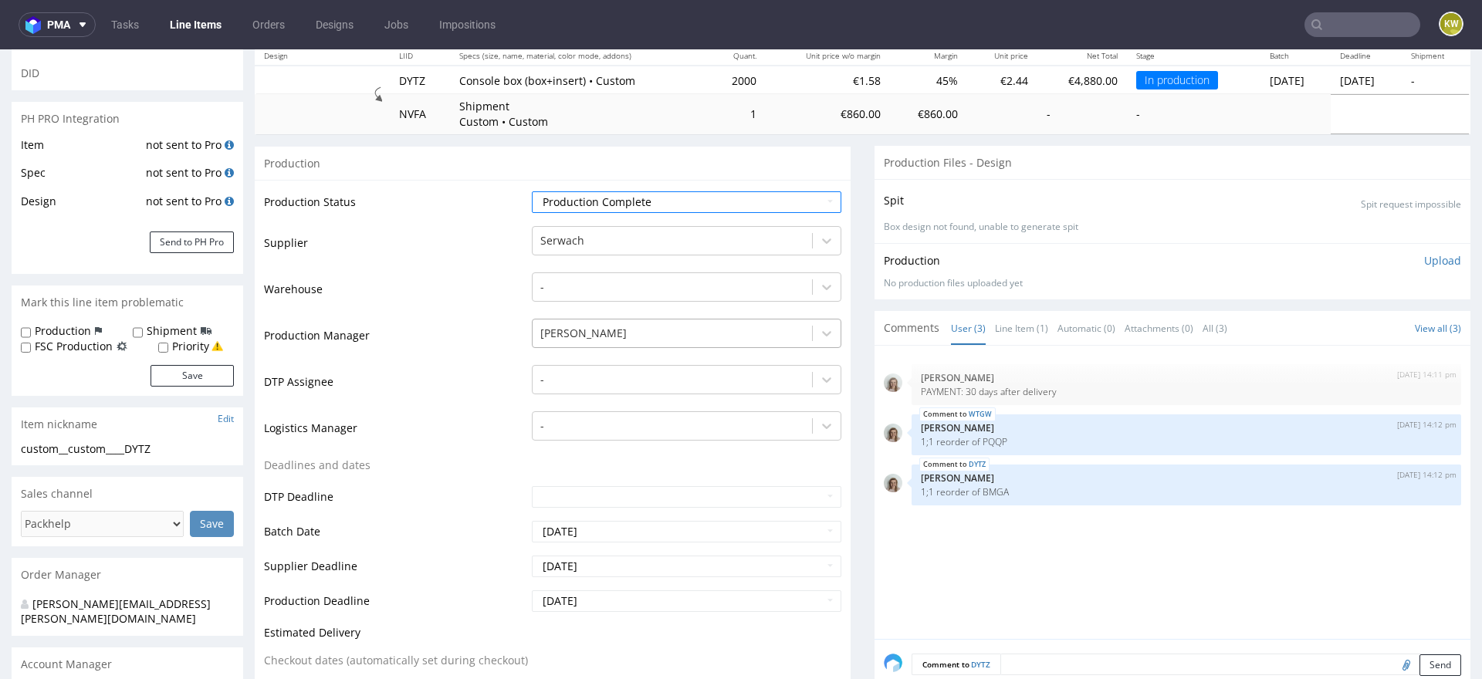
scroll to position [183, 0]
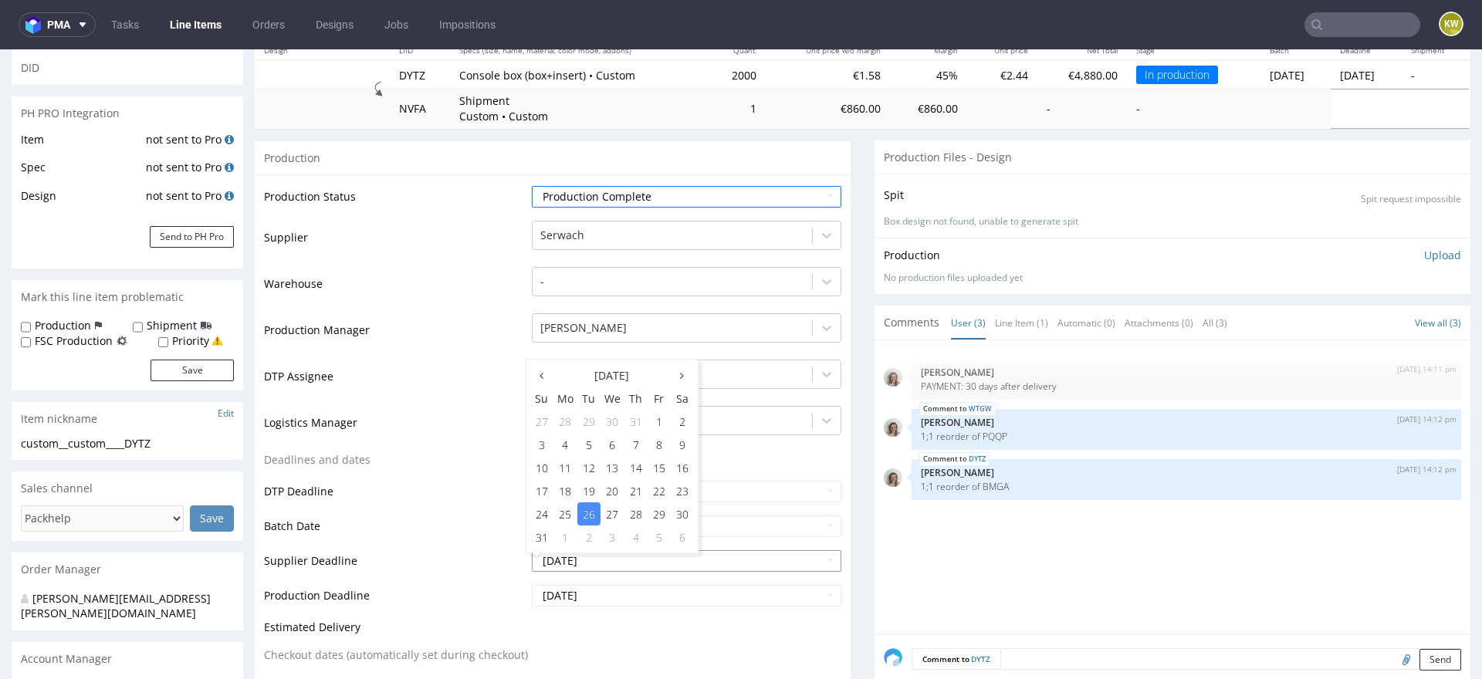
click at [608, 560] on input "[DATE]" at bounding box center [687, 561] width 310 height 22
click at [653, 491] on td "22" at bounding box center [659, 490] width 23 height 23
type input "[DATE]"
click at [619, 597] on input "[DATE]" at bounding box center [687, 596] width 310 height 22
click at [655, 523] on td "22" at bounding box center [659, 525] width 23 height 23
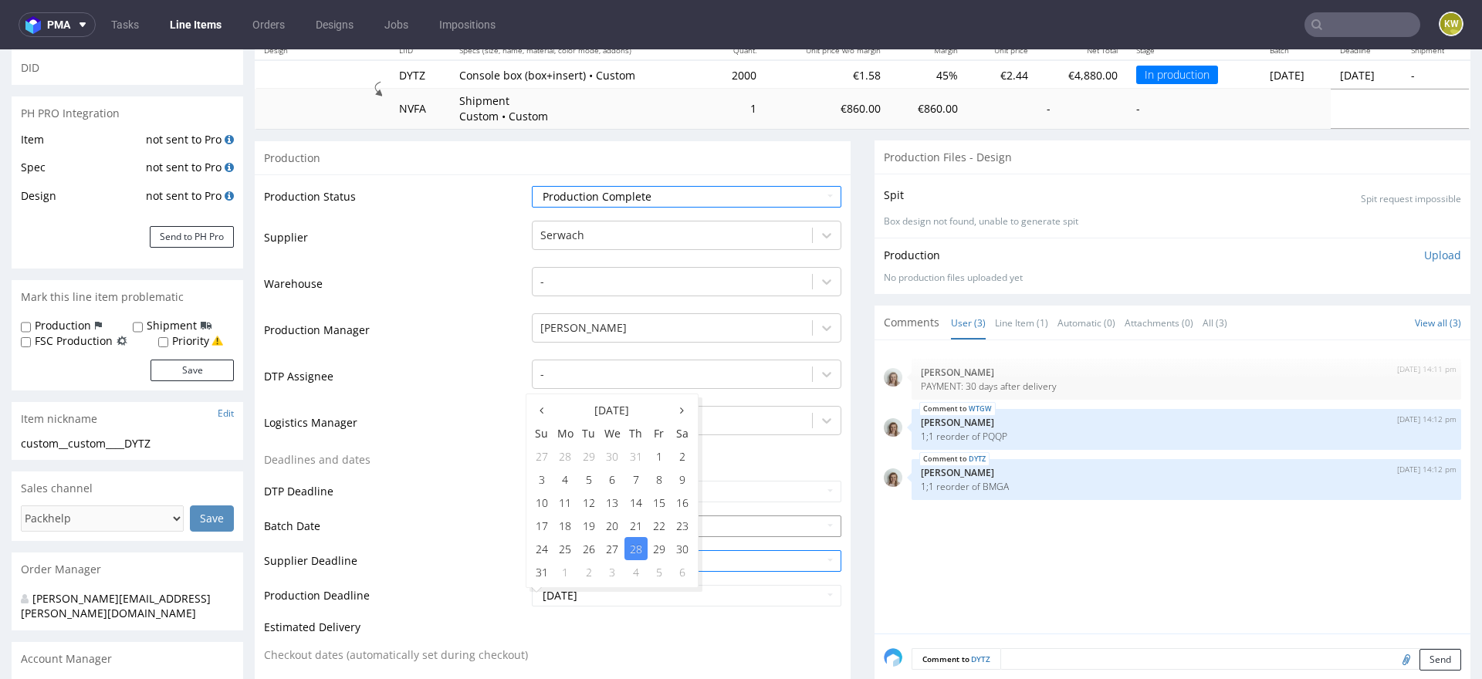
type input "[DATE]"
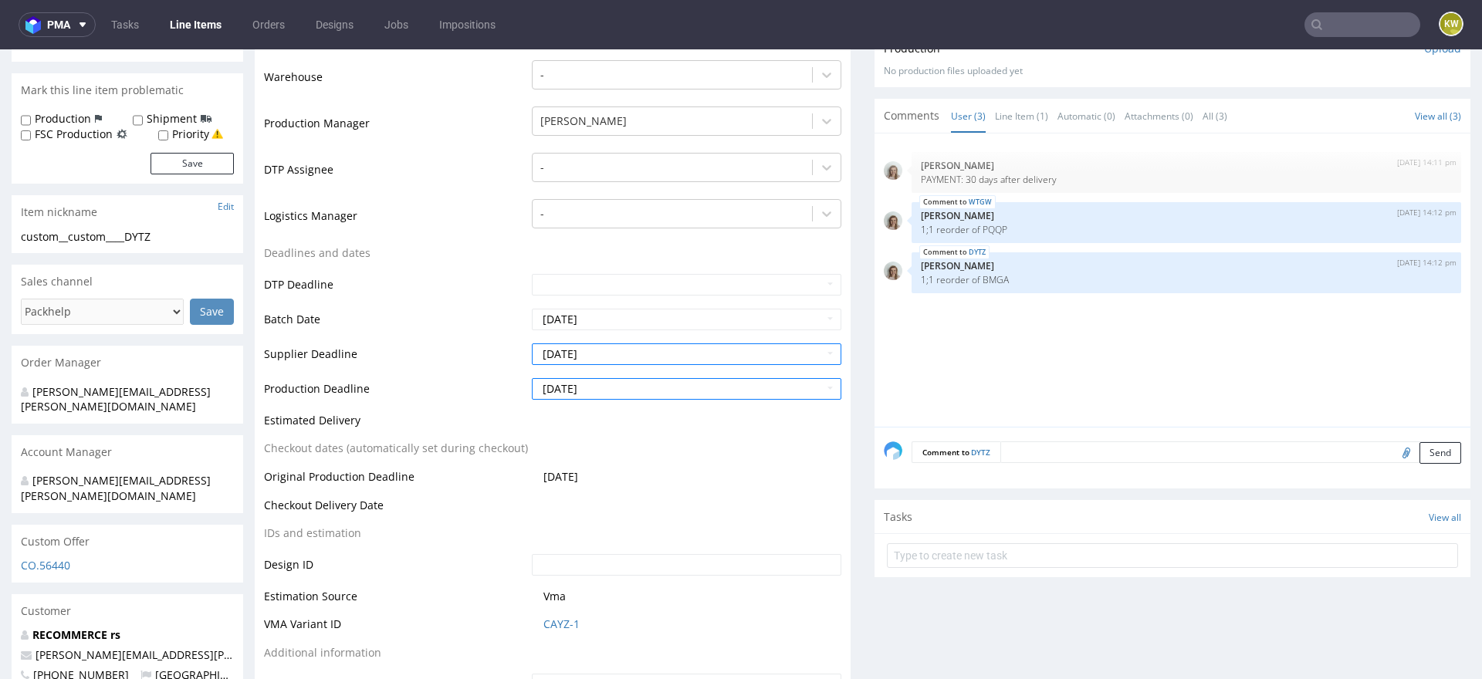
scroll to position [525, 0]
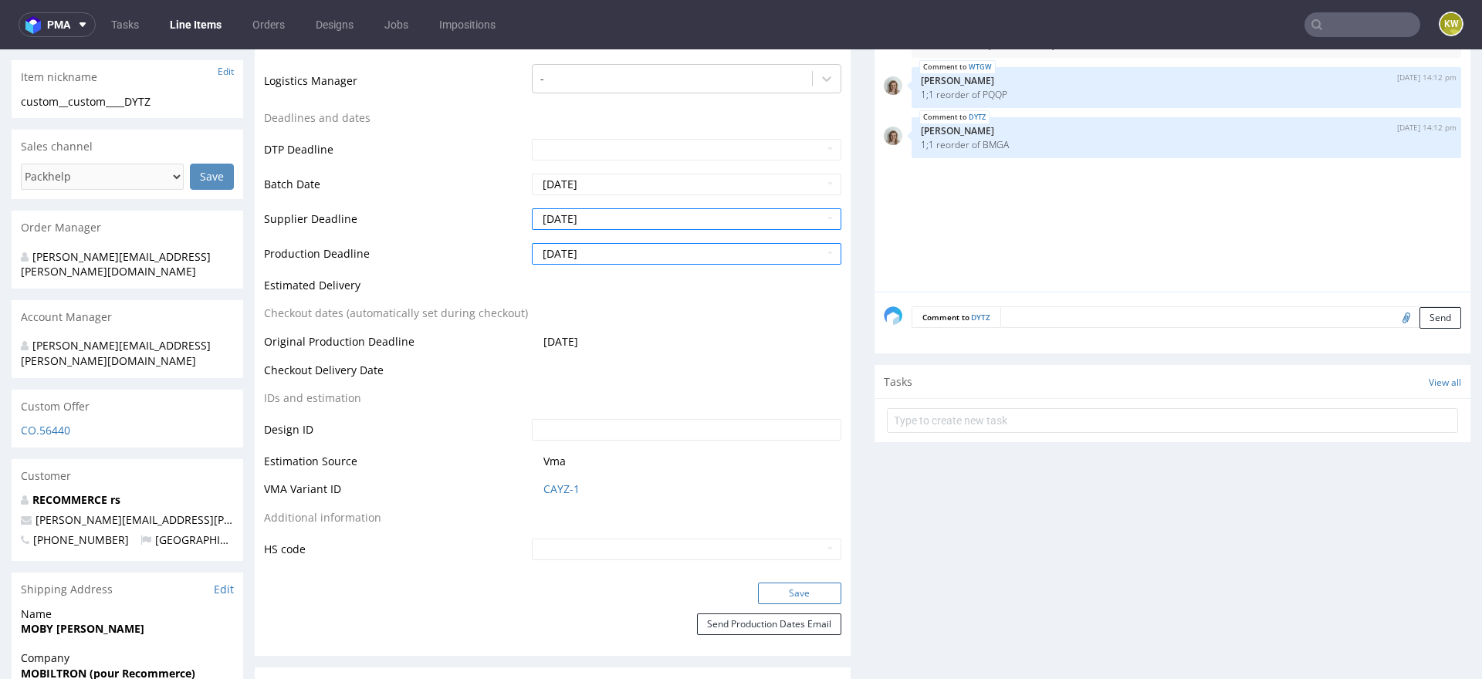
click at [773, 583] on button "Save" at bounding box center [799, 594] width 83 height 22
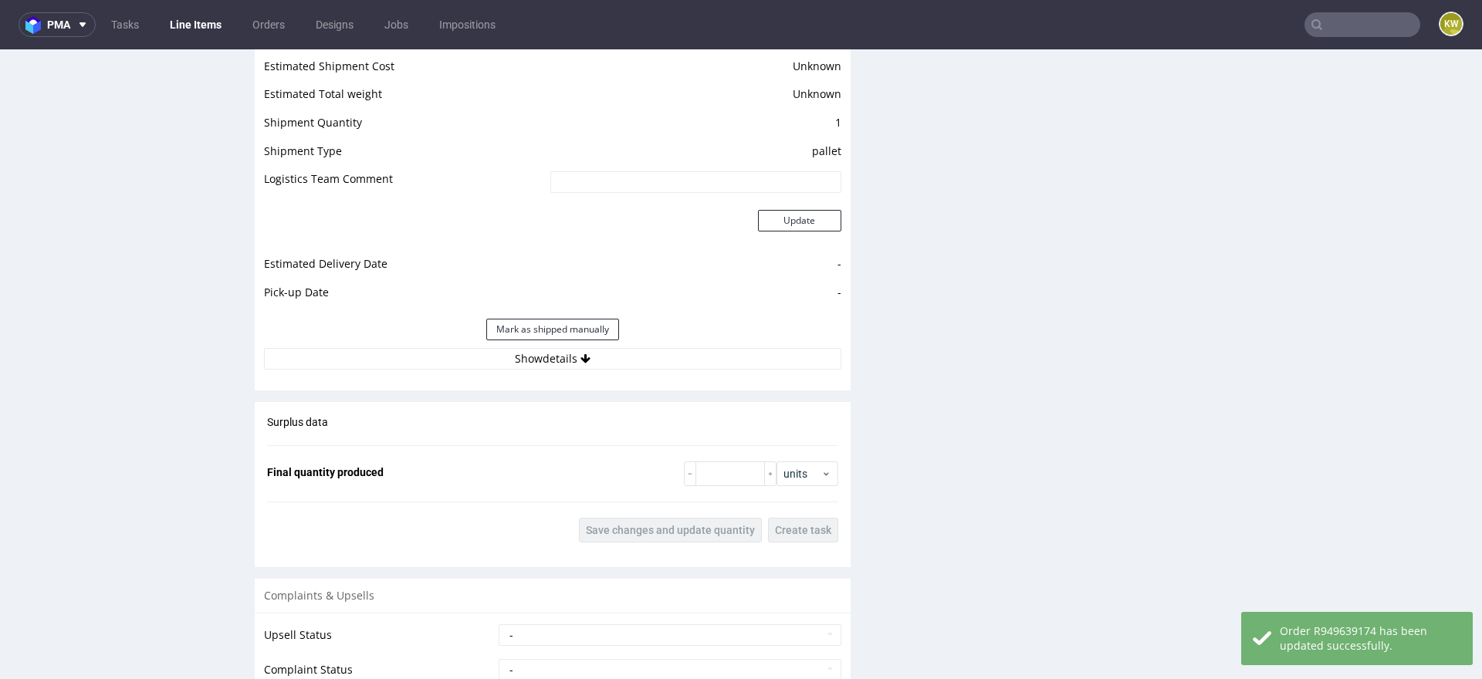
scroll to position [2125, 0]
click at [719, 465] on input "number" at bounding box center [729, 473] width 69 height 25
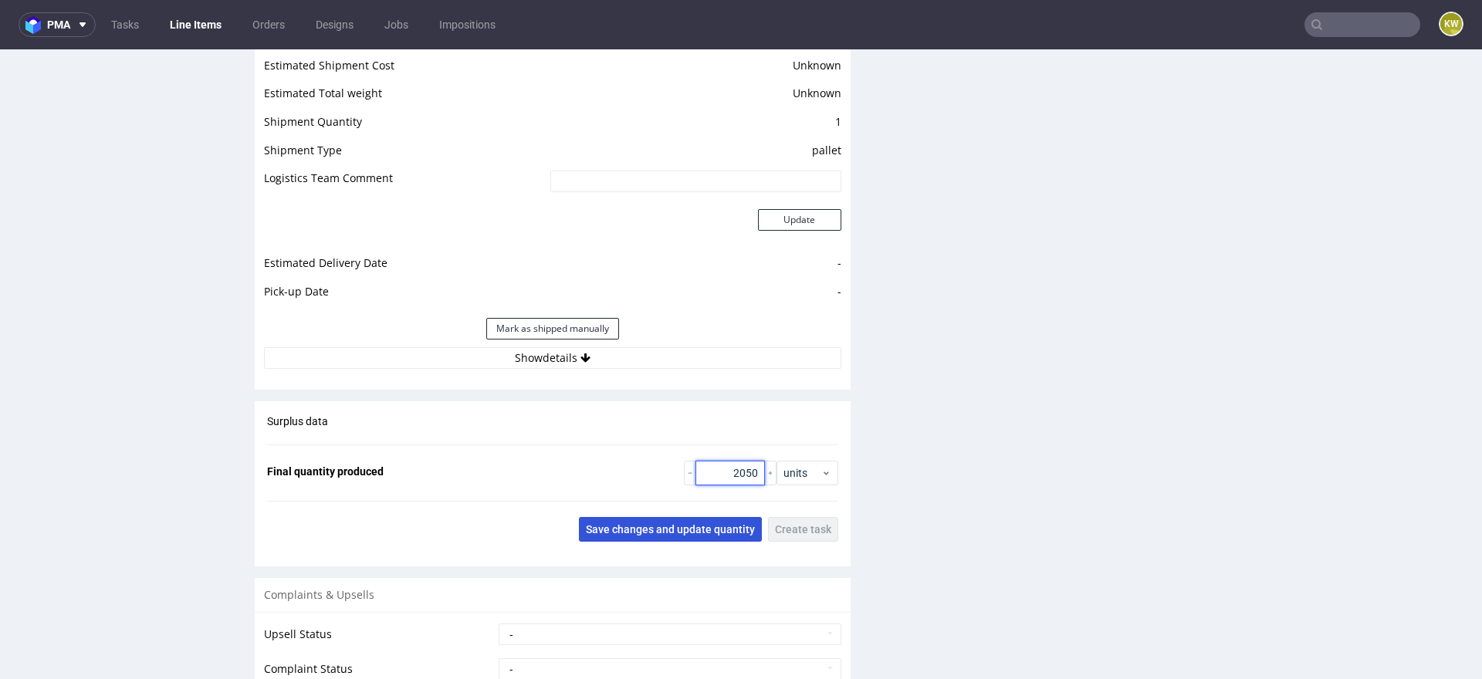
type input "2050"
click at [656, 526] on span "Save changes and update quantity" at bounding box center [670, 529] width 169 height 11
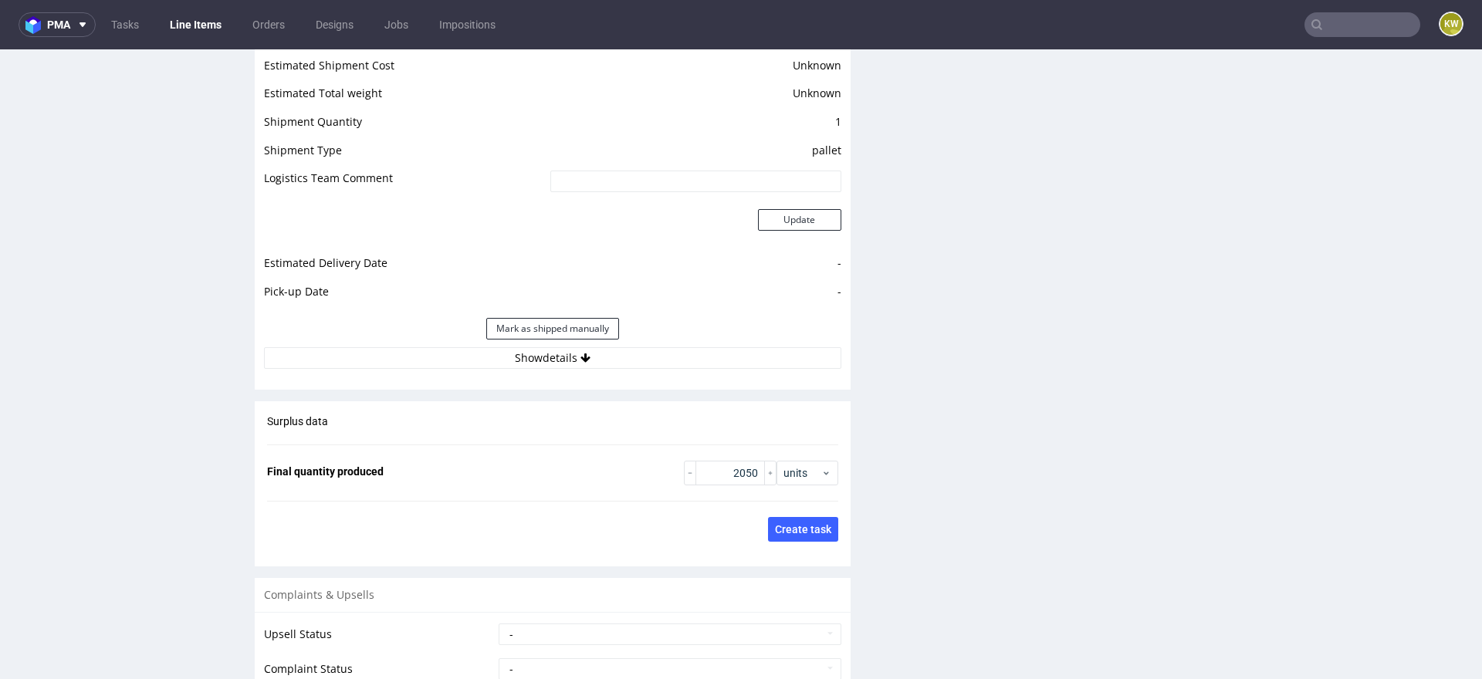
click at [1336, 25] on input "text" at bounding box center [1363, 24] width 116 height 25
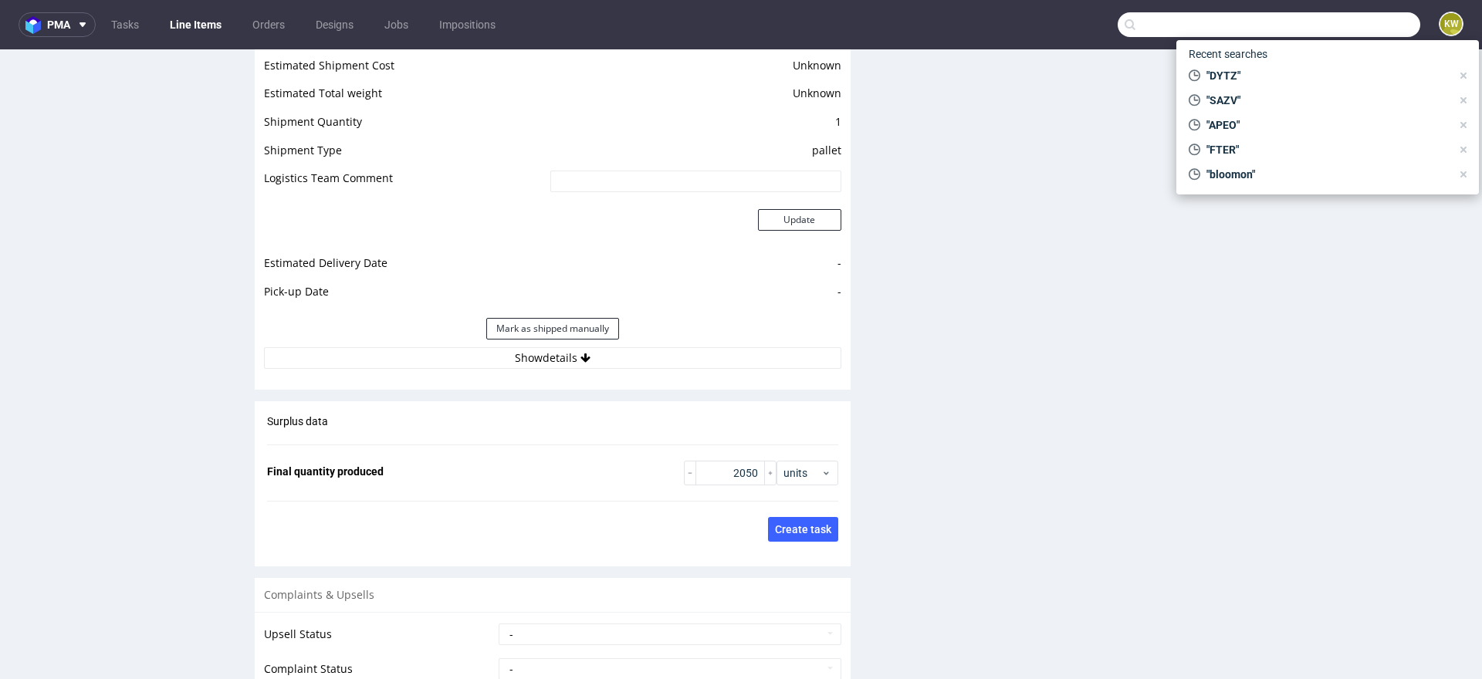
paste input "LWLJ"
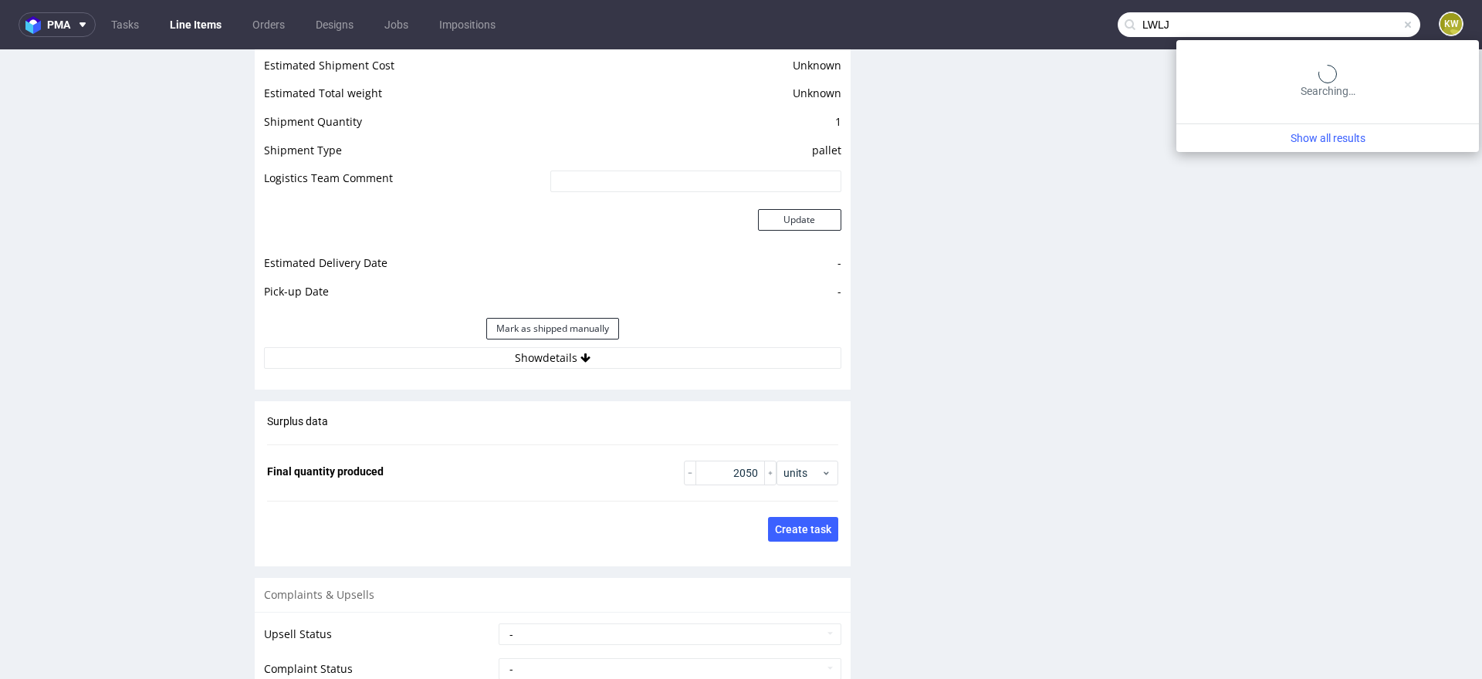
type input "LWLJ"
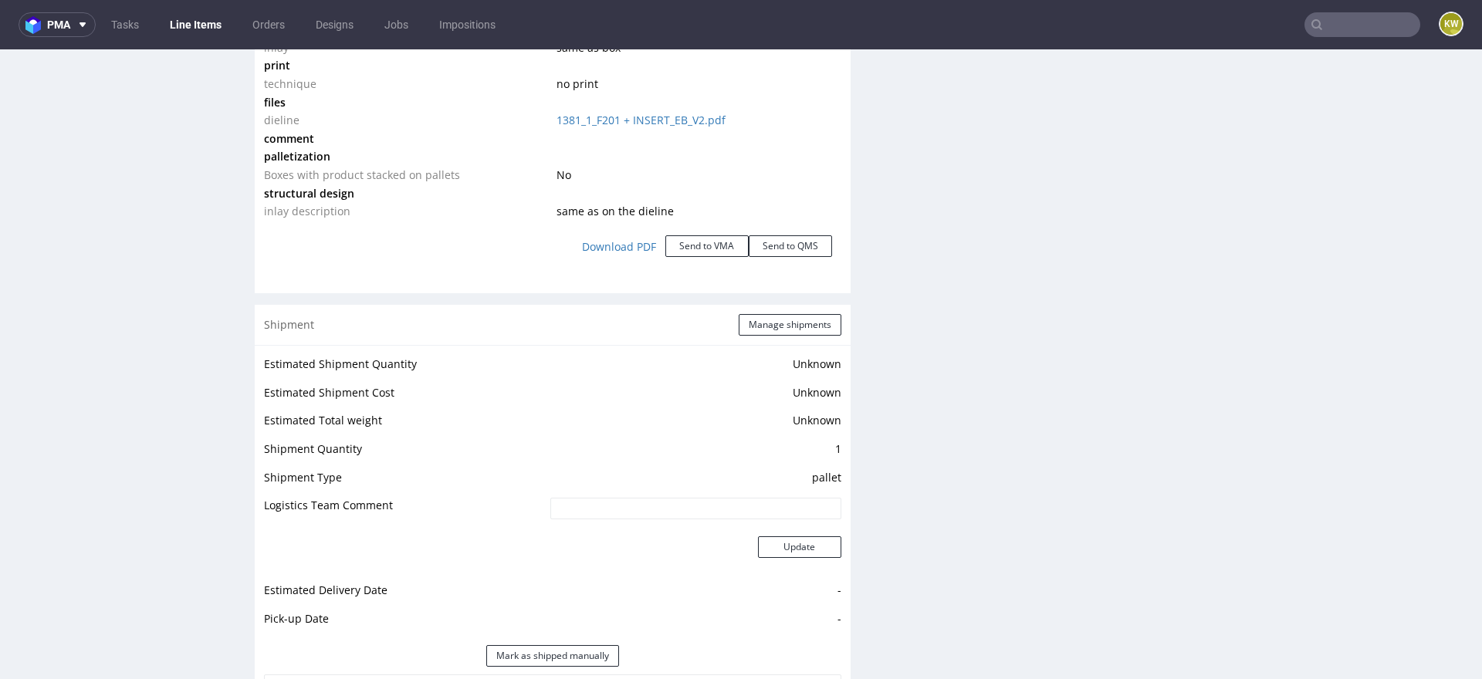
scroll to position [2425, 0]
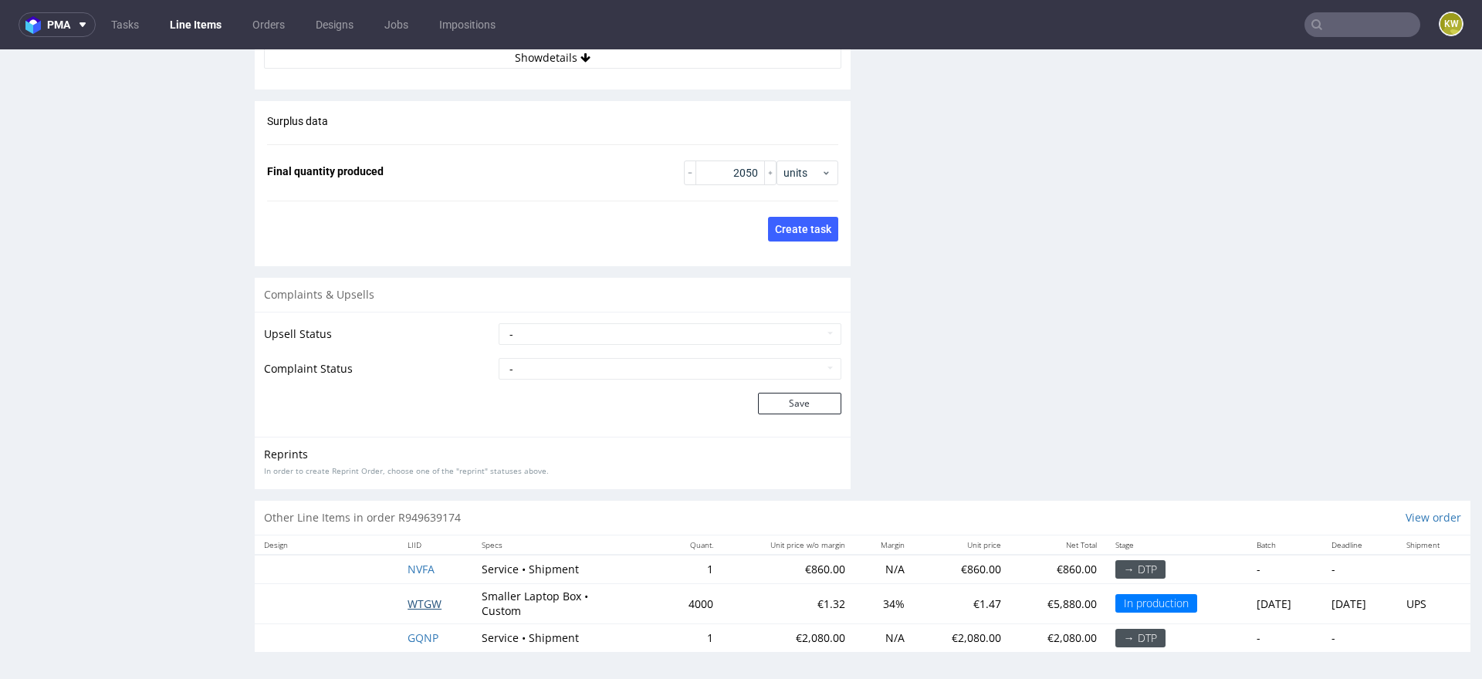
click at [418, 601] on span "WTGW" at bounding box center [425, 604] width 34 height 15
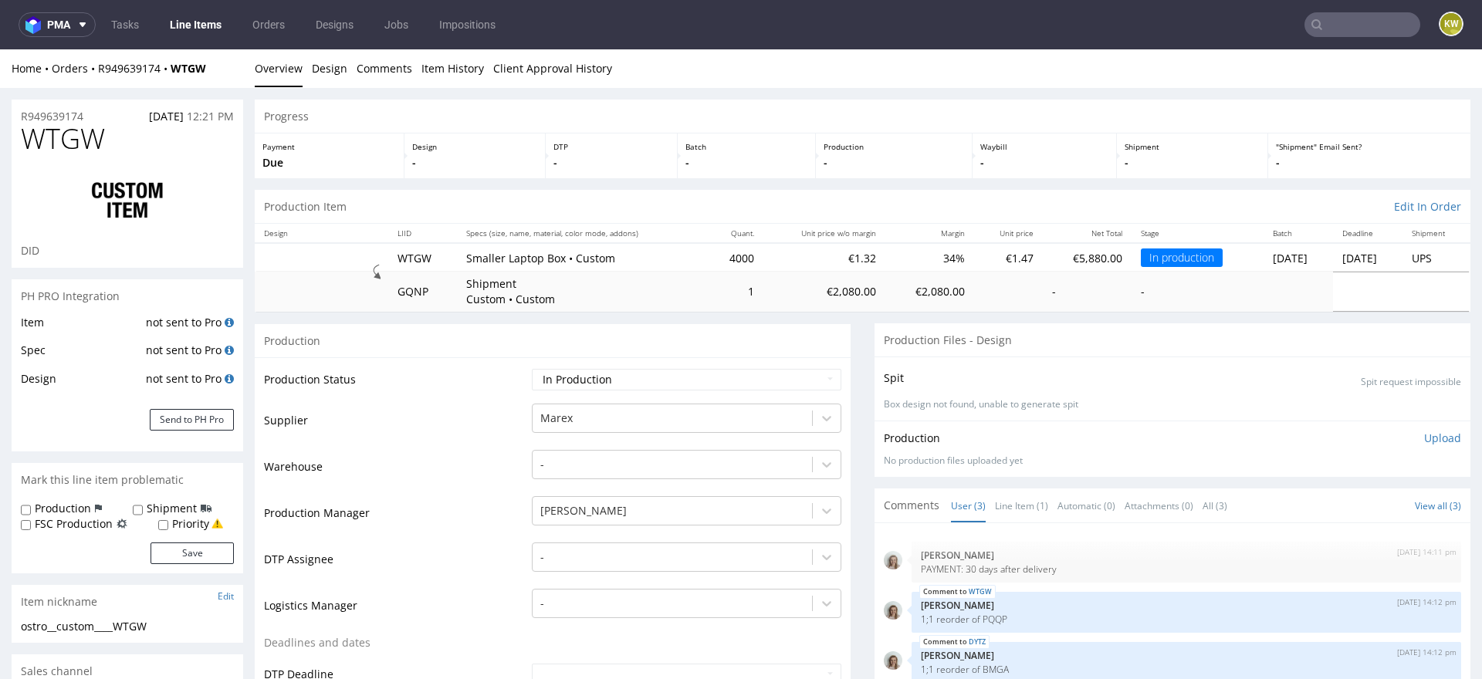
click at [1339, 24] on input "text" at bounding box center [1363, 24] width 116 height 25
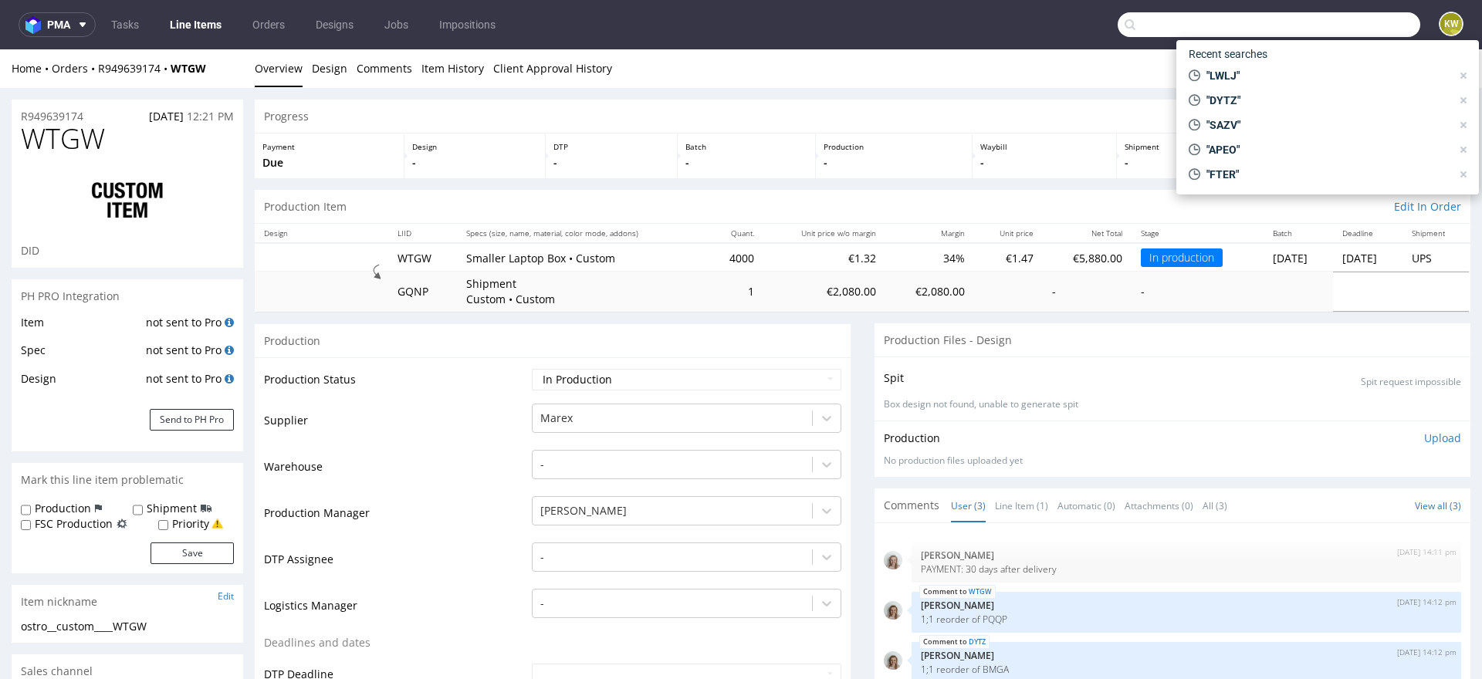
paste input "QSBH"
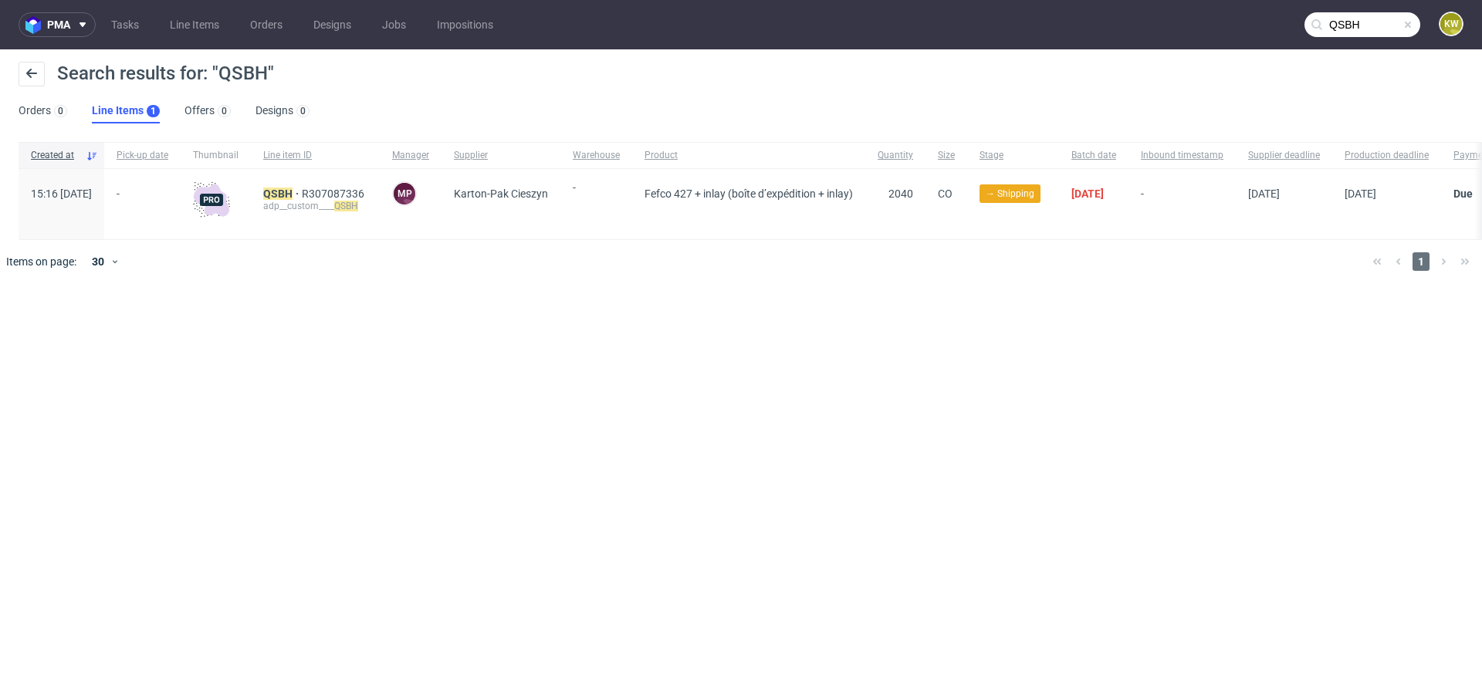
click at [942, 670] on div "pma Tasks Line Items Orders Designs Jobs Impositions QSBH KW Search results for…" at bounding box center [741, 339] width 1482 height 679
drag, startPoint x: 1374, startPoint y: 44, endPoint x: 1388, endPoint y: 22, distance: 25.7
click at [1350, 29] on nav "pma Tasks Line Items Orders Designs Jobs Impositions QSBH KW" at bounding box center [741, 24] width 1482 height 49
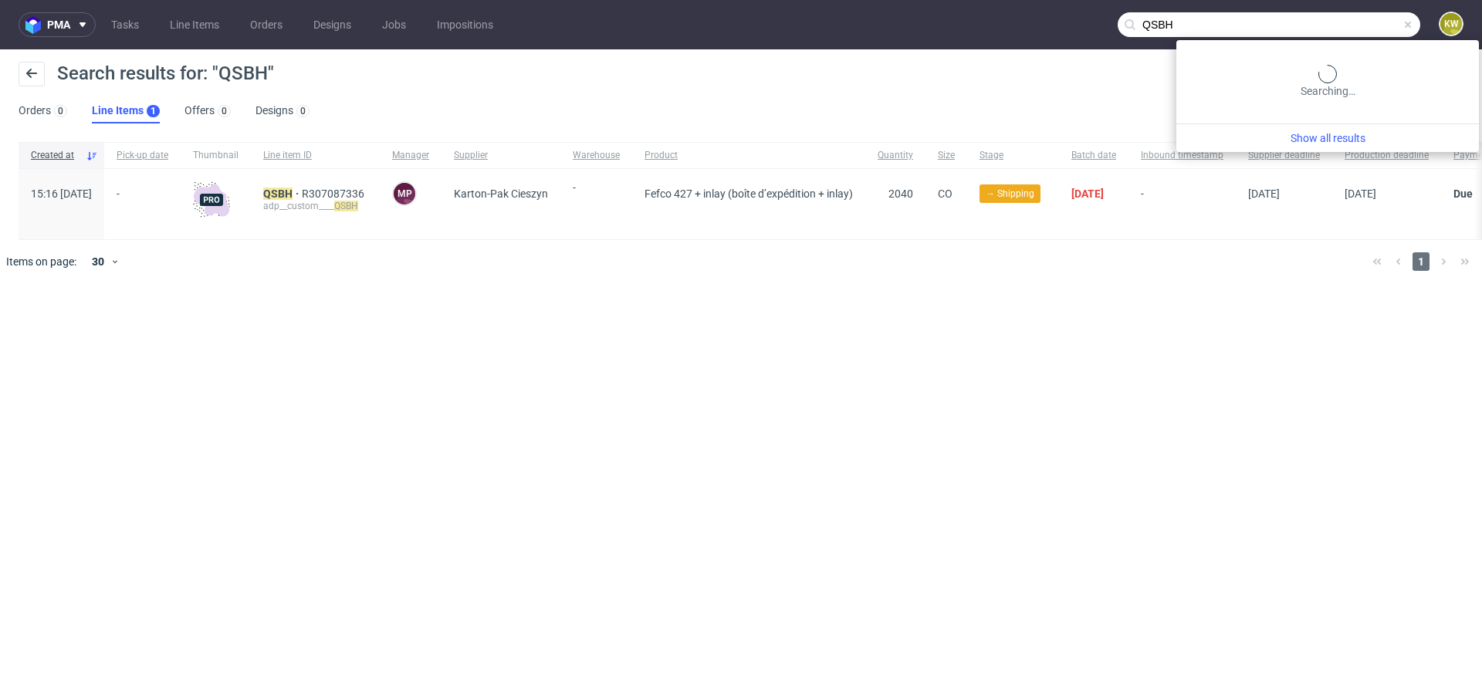
drag, startPoint x: 1388, startPoint y: 24, endPoint x: 1110, endPoint y: -10, distance: 280.0
click at [1110, 0] on html "pma Tasks Line Items Orders Designs Jobs Impositions QSBH KW Search results for…" at bounding box center [741, 339] width 1482 height 679
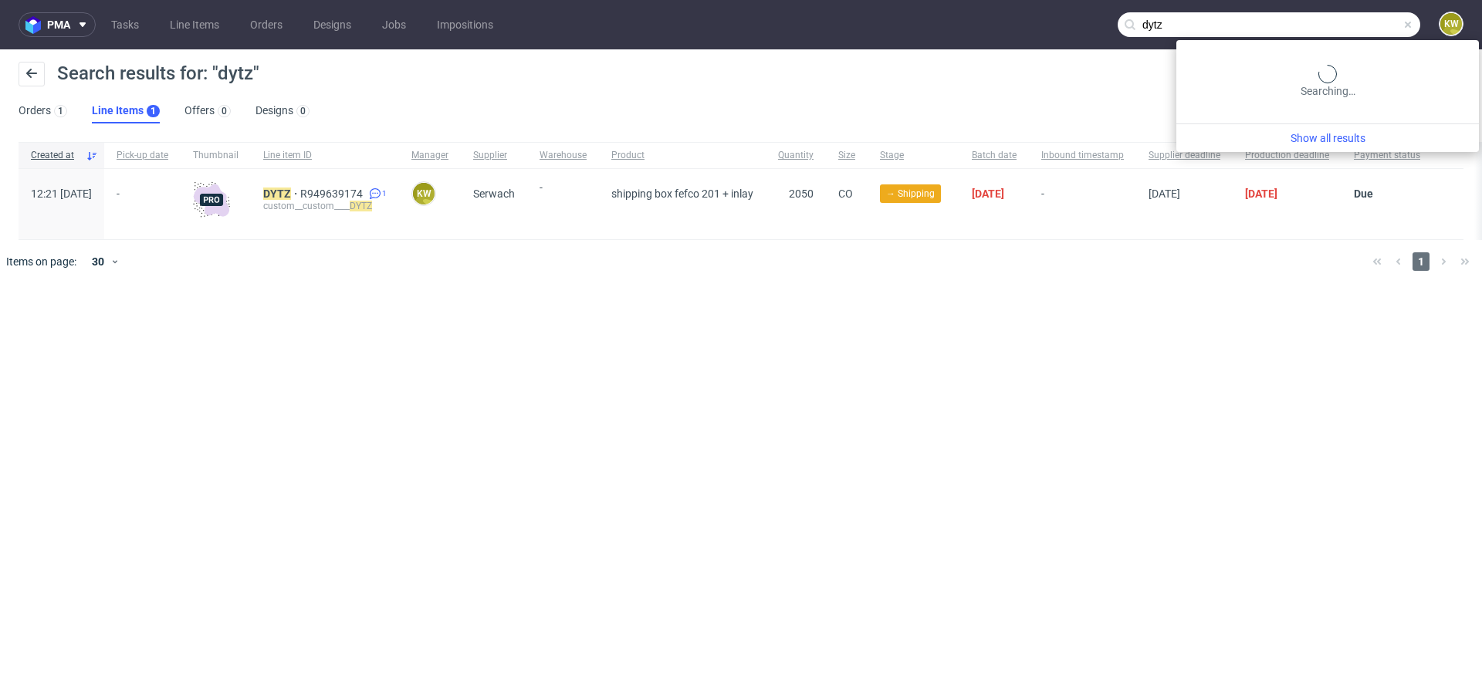
drag, startPoint x: 1357, startPoint y: 29, endPoint x: 887, endPoint y: 9, distance: 470.5
click at [887, 9] on nav "pma Tasks Line Items Orders Designs Jobs Impositions dytz KW" at bounding box center [741, 24] width 1482 height 49
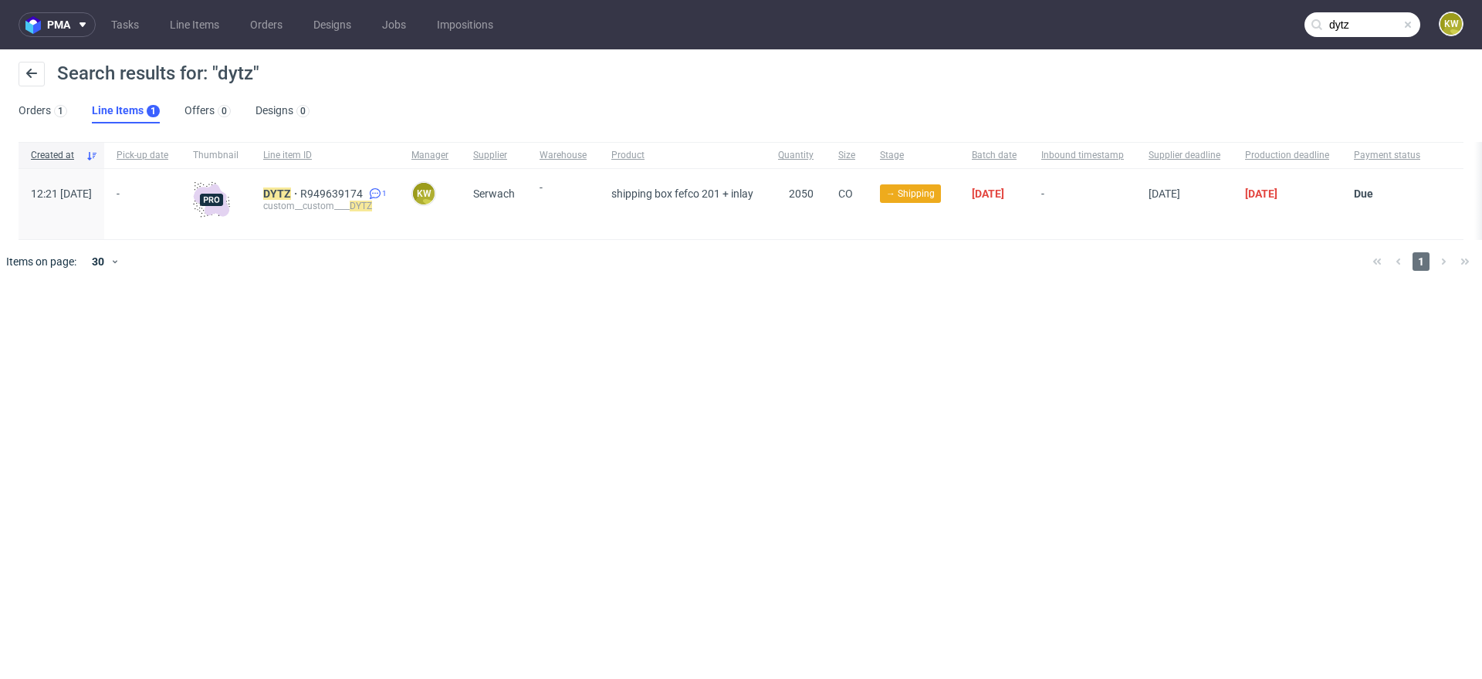
paste input "R601350365"
type input "R601350365"
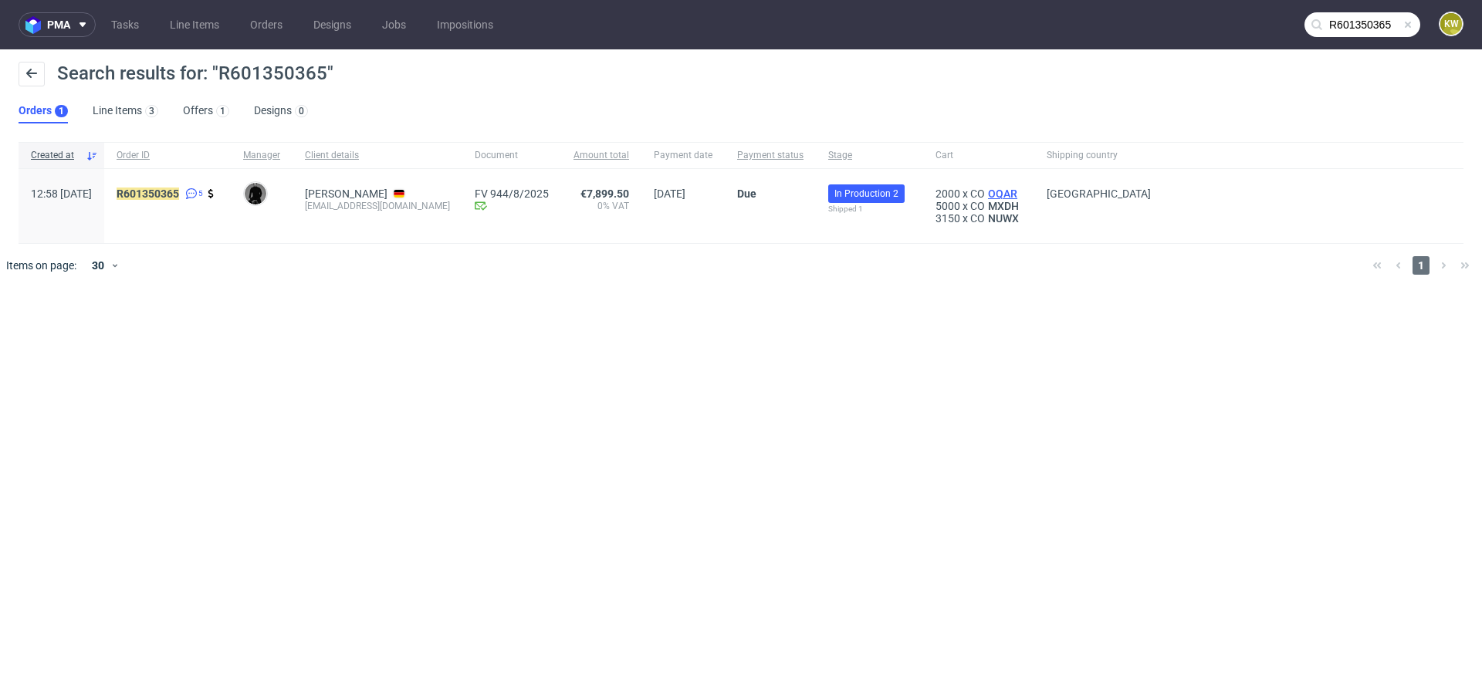
click at [987, 189] on span "OQAR" at bounding box center [1003, 194] width 36 height 12
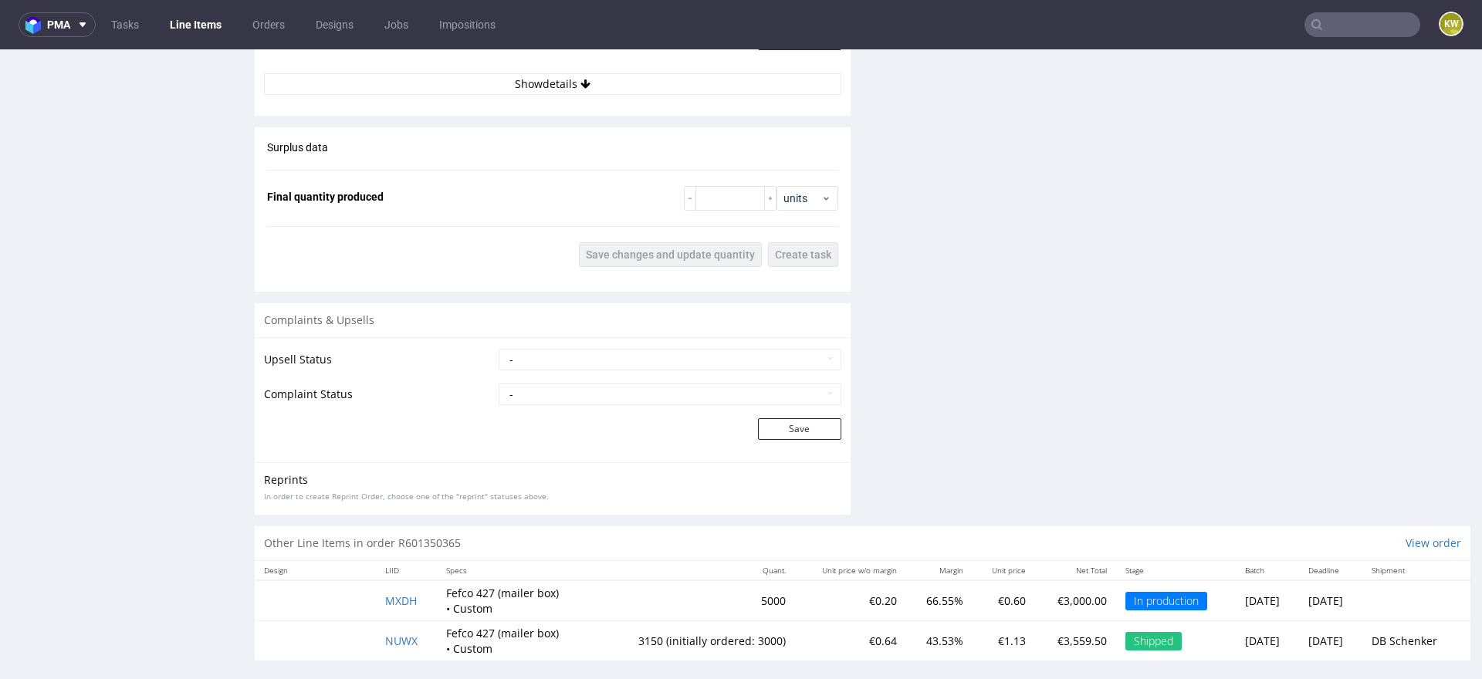
scroll to position [2203, 0]
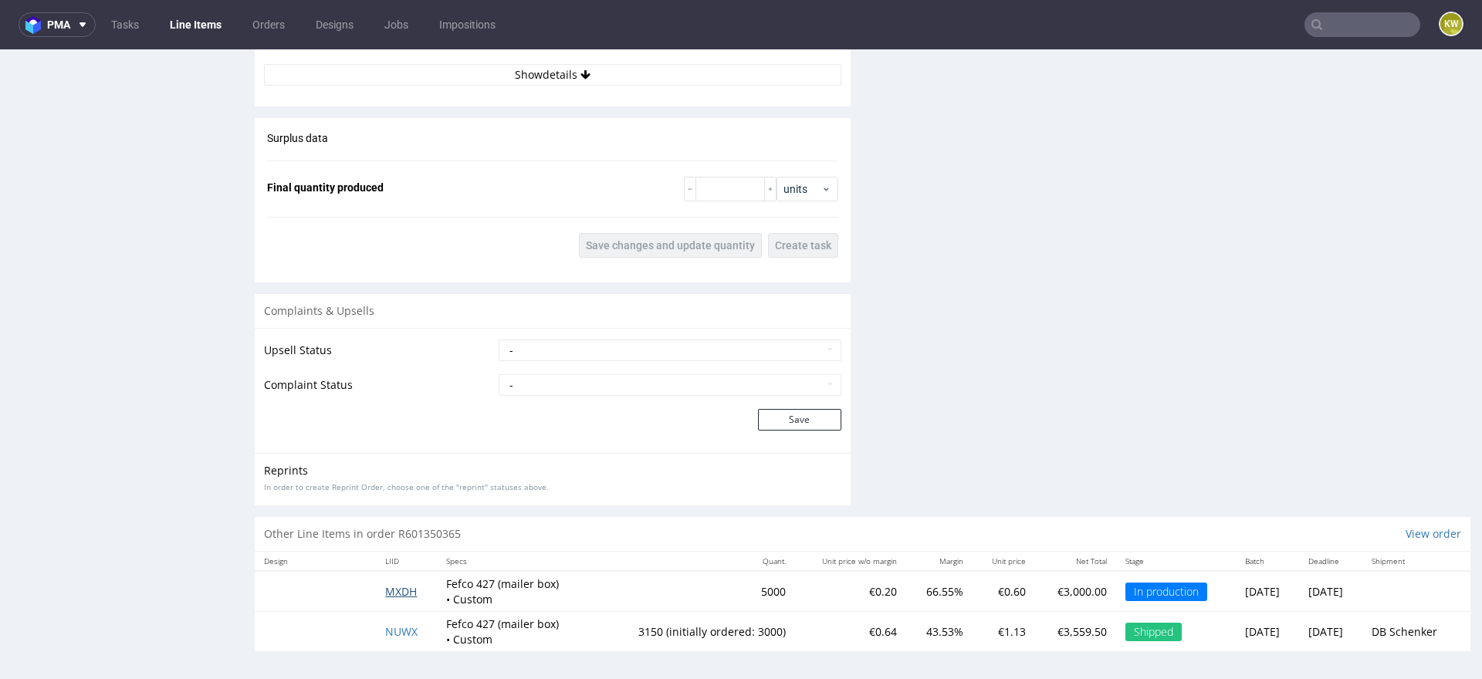
click at [385, 587] on span "MXDH" at bounding box center [401, 591] width 32 height 15
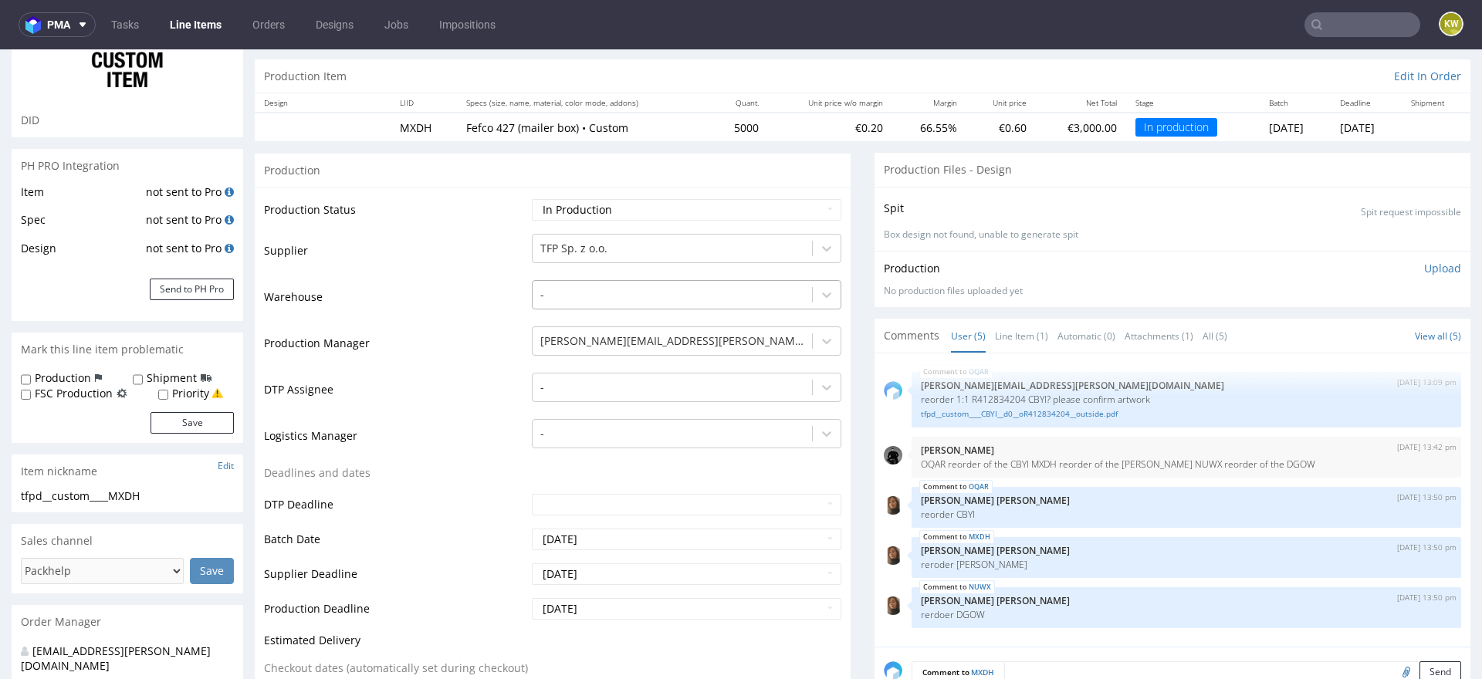
scroll to position [131, 0]
click at [1010, 336] on link "Line Item (1)" at bounding box center [1021, 335] width 53 height 33
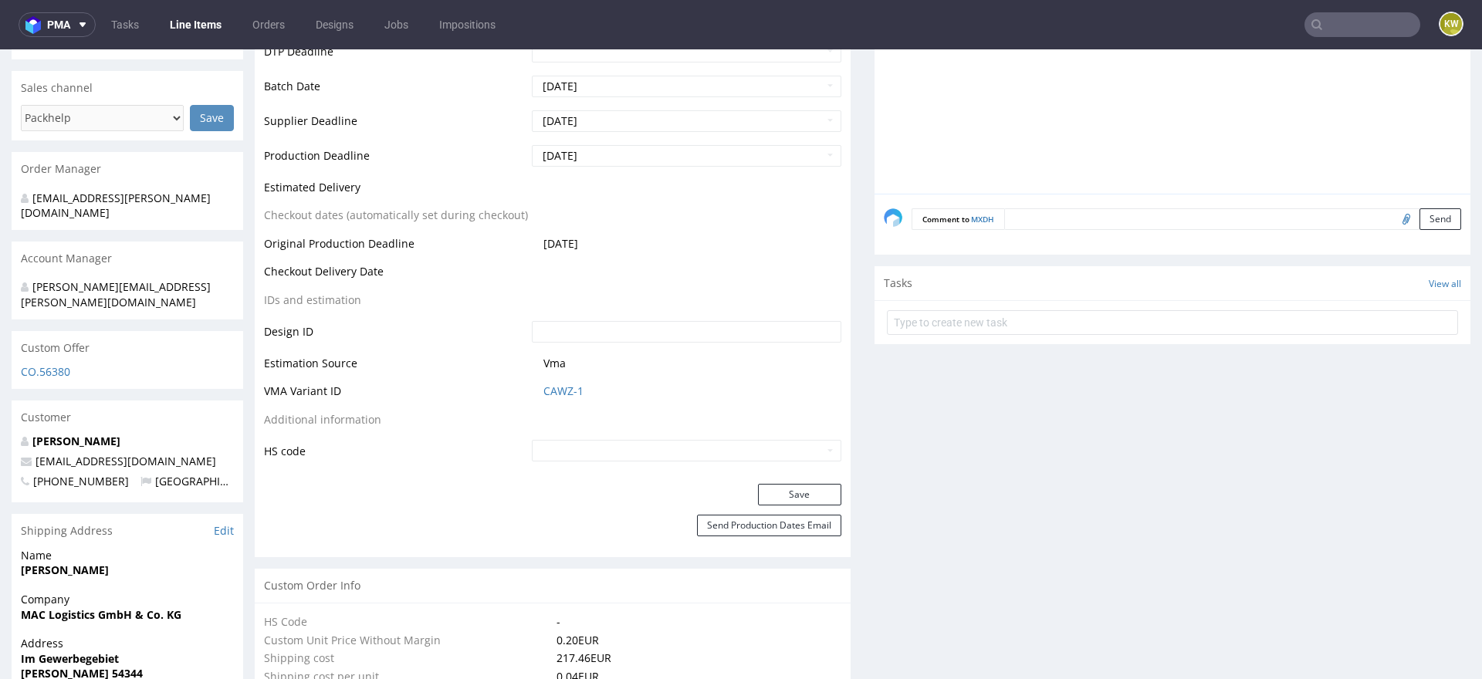
scroll to position [0, 0]
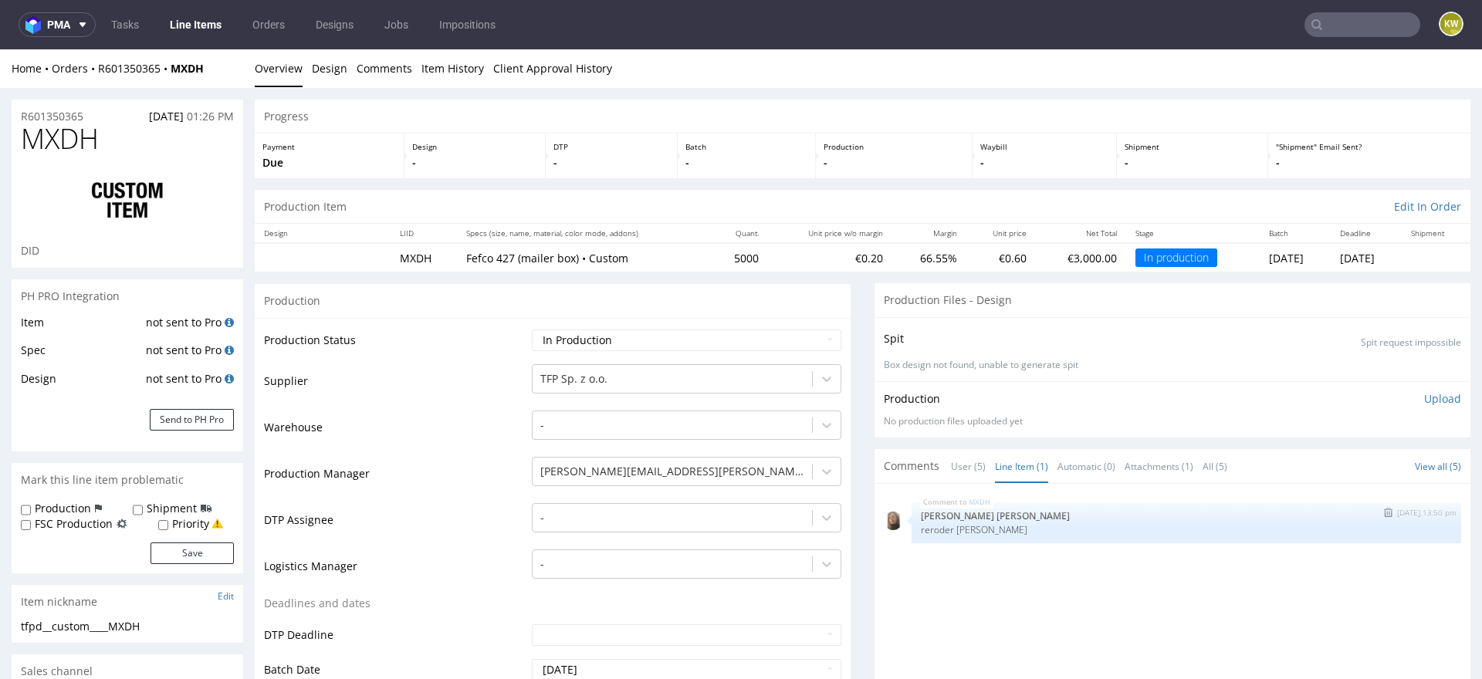
click at [962, 533] on p "reroder [PERSON_NAME]" at bounding box center [1186, 530] width 531 height 12
click at [961, 529] on p "reroder [PERSON_NAME]" at bounding box center [1186, 530] width 531 height 12
copy p "[PERSON_NAME]"
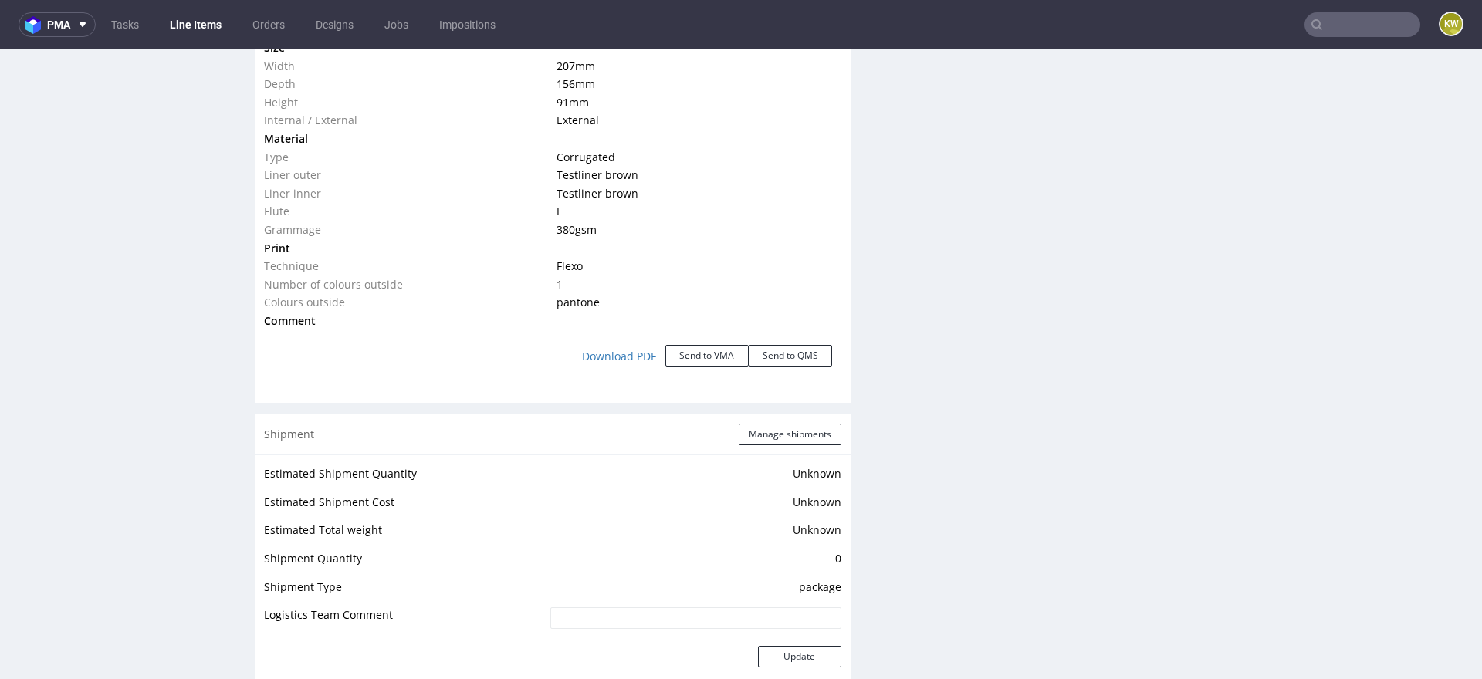
scroll to position [1440, 0]
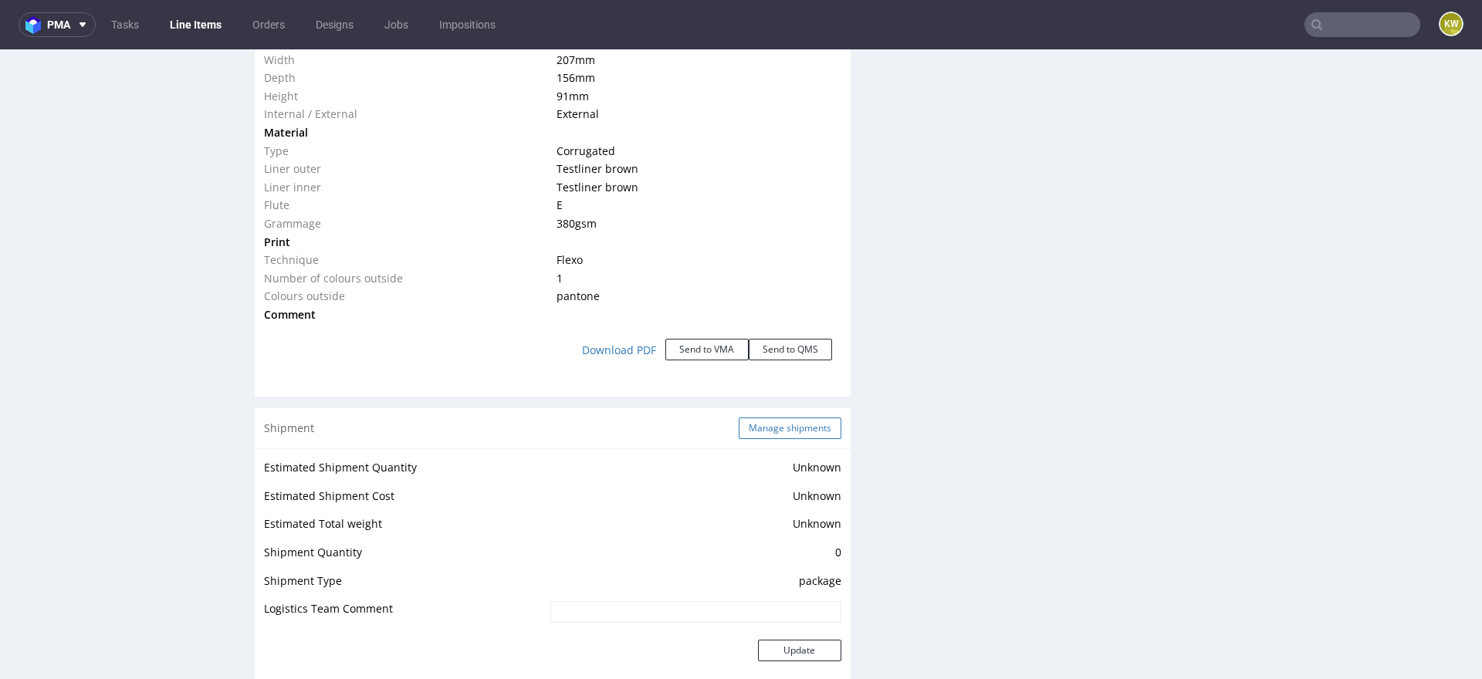
click at [762, 426] on button "Manage shipments" at bounding box center [790, 429] width 103 height 22
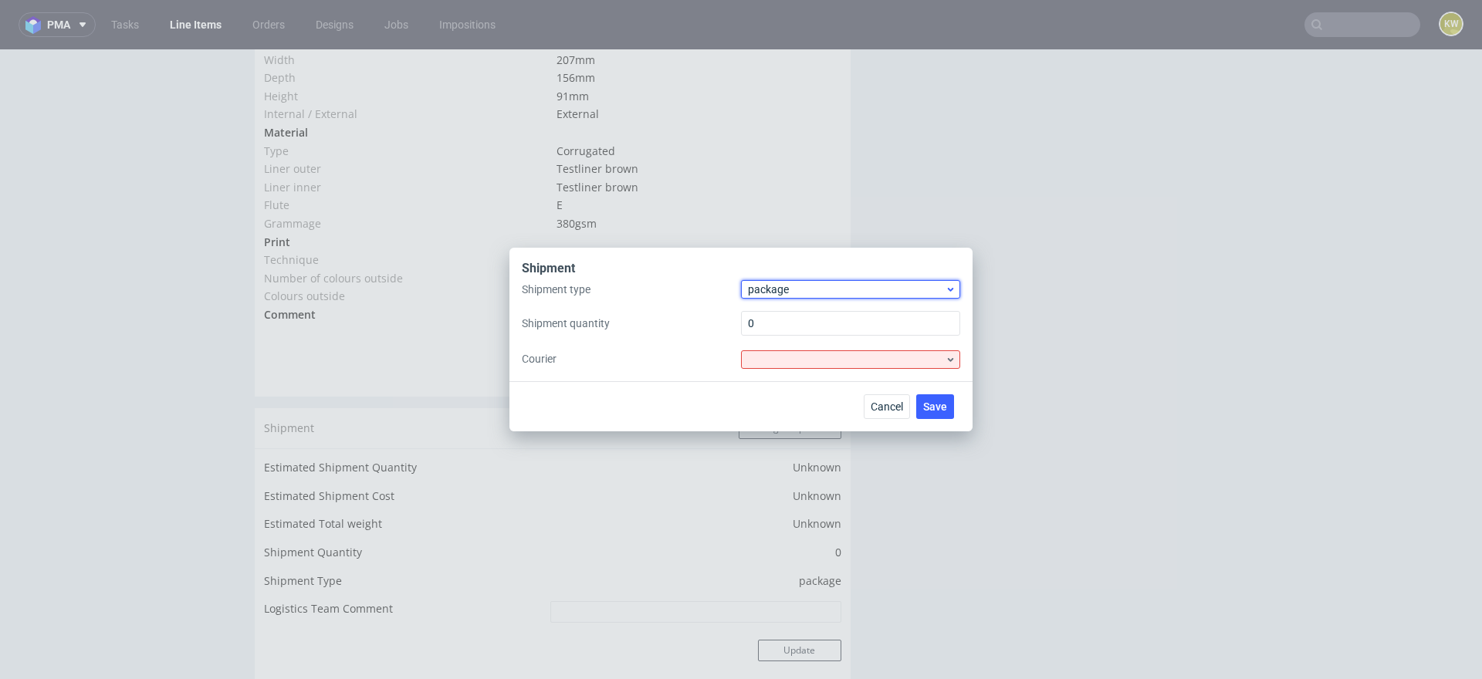
click at [780, 297] on span "package" at bounding box center [846, 289] width 197 height 15
click at [780, 320] on div "pallet" at bounding box center [850, 322] width 207 height 28
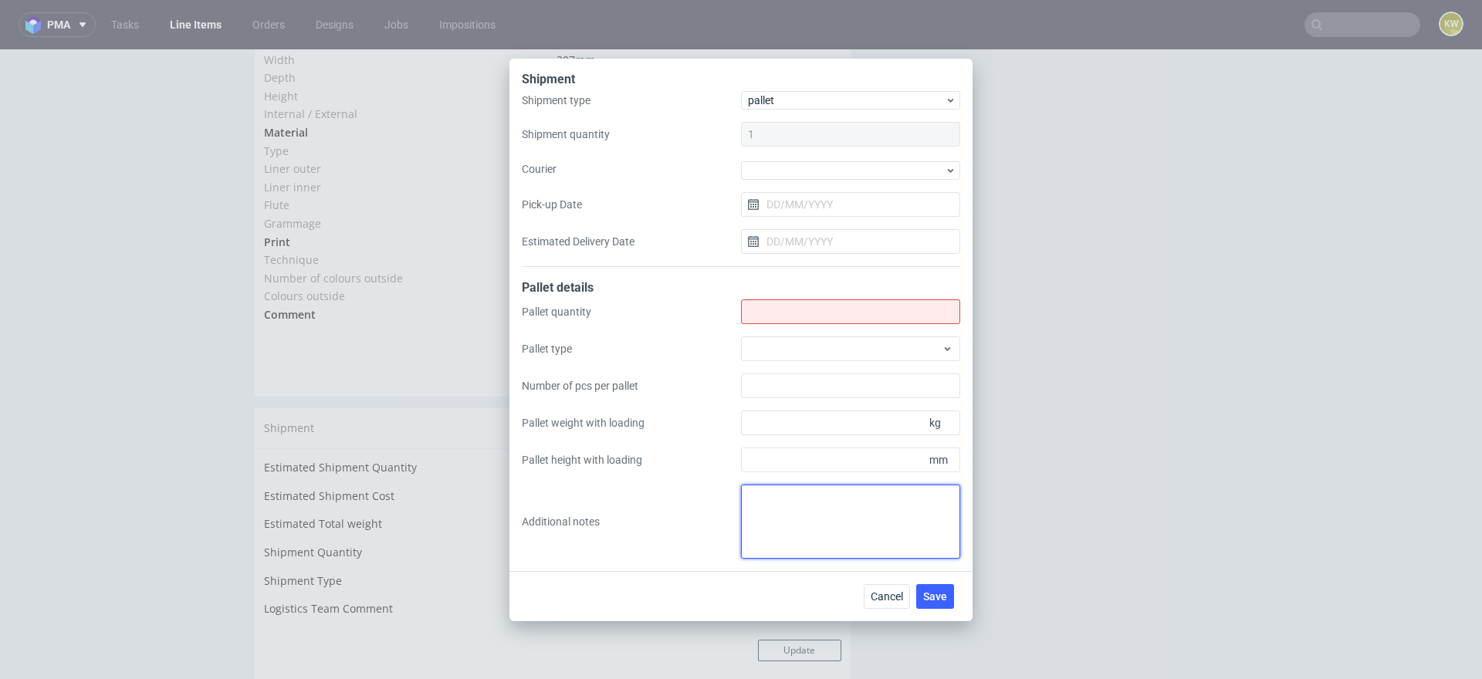
click at [776, 508] on textarea at bounding box center [850, 522] width 219 height 74
paste textarea "2. 3 3. 1200x800 4. 2x2100+1x790 5. 175 cm, 75 cm 6. 200kg"
type textarea "2. 3 3. 1200x800 4. 2x2100+1x790 5. 175 cm, 75 cm 6. 200kg"
click at [770, 315] on input "Shipment type" at bounding box center [850, 312] width 219 height 25
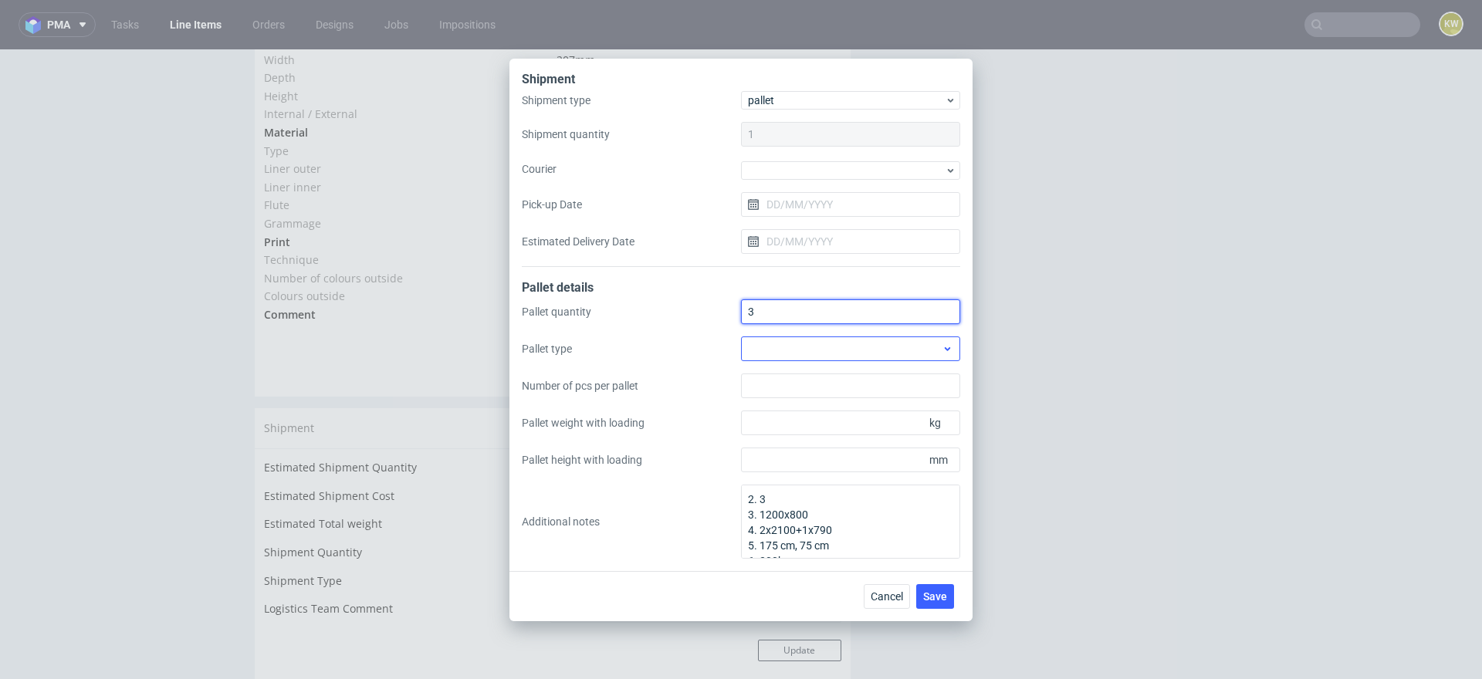
type input "3"
click at [780, 350] on div at bounding box center [850, 349] width 219 height 25
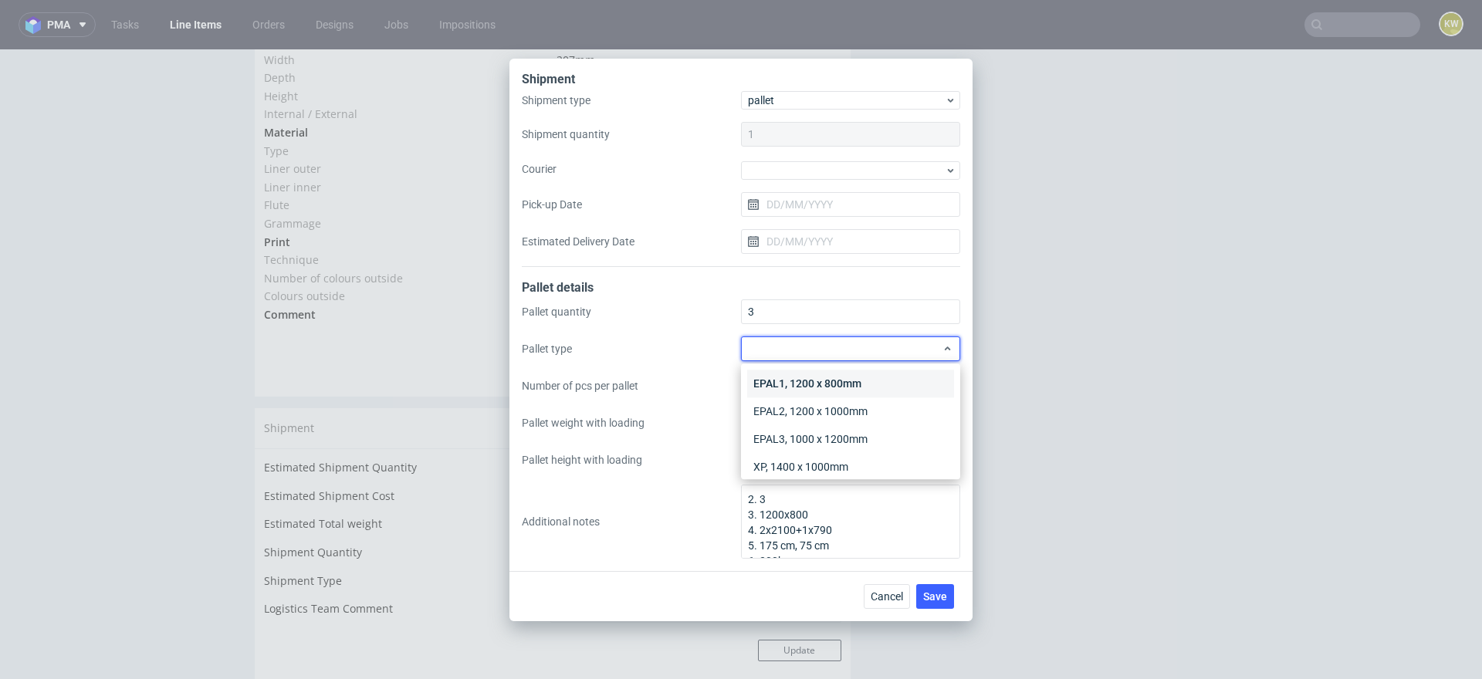
click at [783, 385] on div "EPAL1, 1200 x 800mm" at bounding box center [850, 384] width 207 height 28
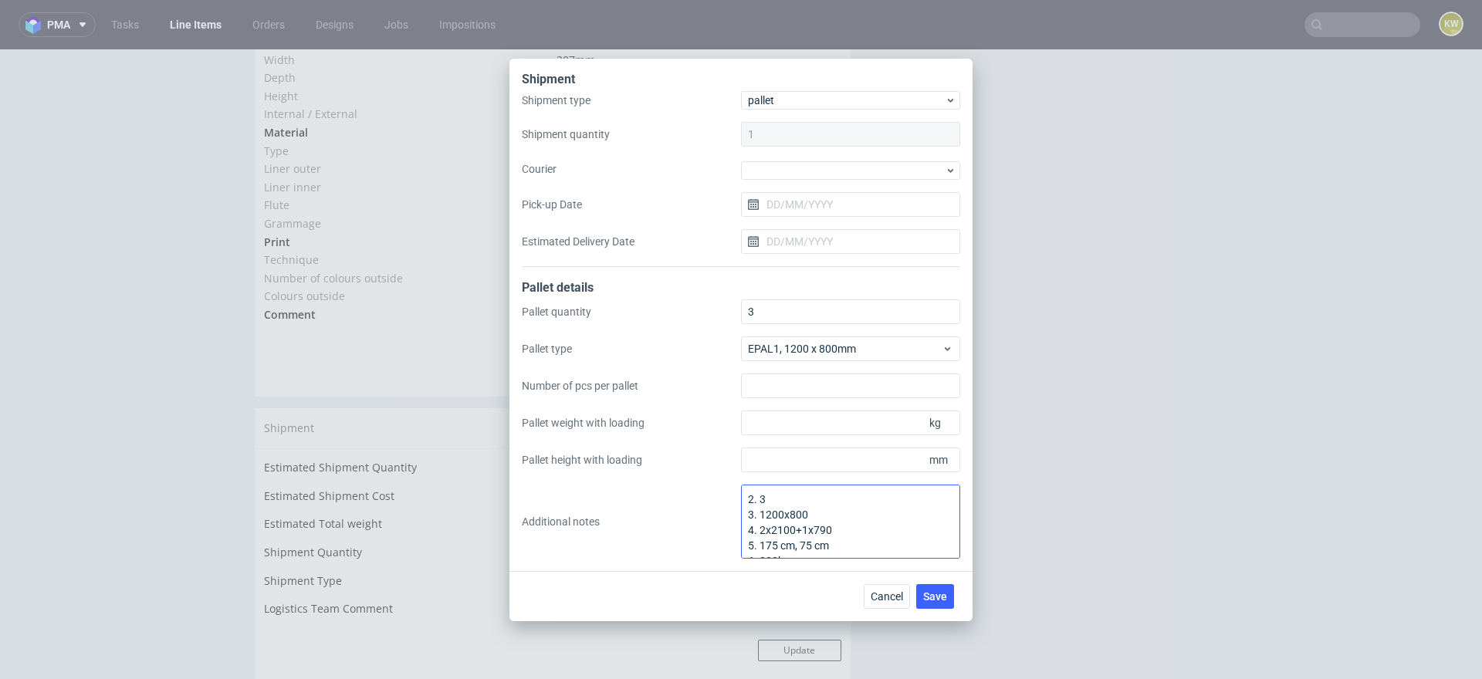
scroll to position [16, 0]
click at [781, 381] on input "Number of pcs per pallet" at bounding box center [850, 386] width 219 height 25
type input "2100"
click at [778, 456] on input "Pallet height with loading" at bounding box center [850, 460] width 219 height 25
type input "1750"
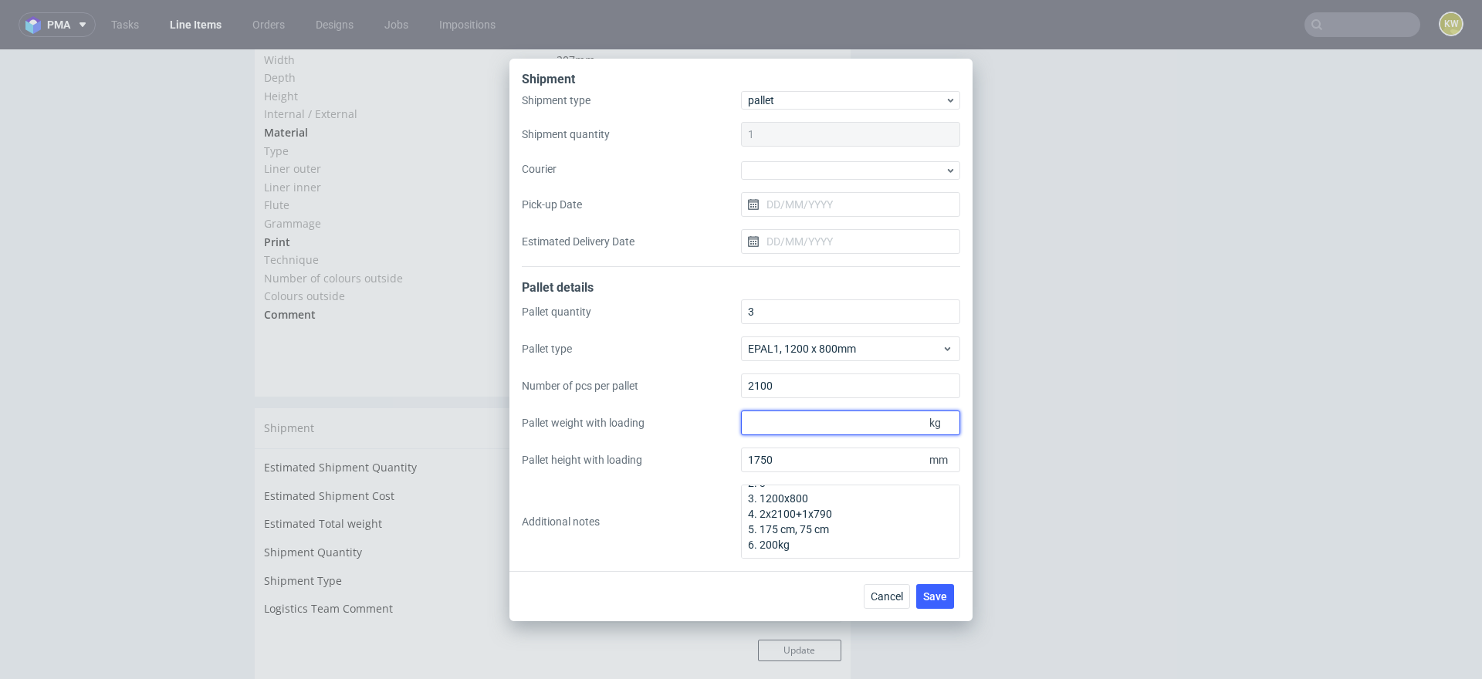
click at [768, 431] on input "Pallet weight with loading" at bounding box center [850, 423] width 219 height 25
type input "200"
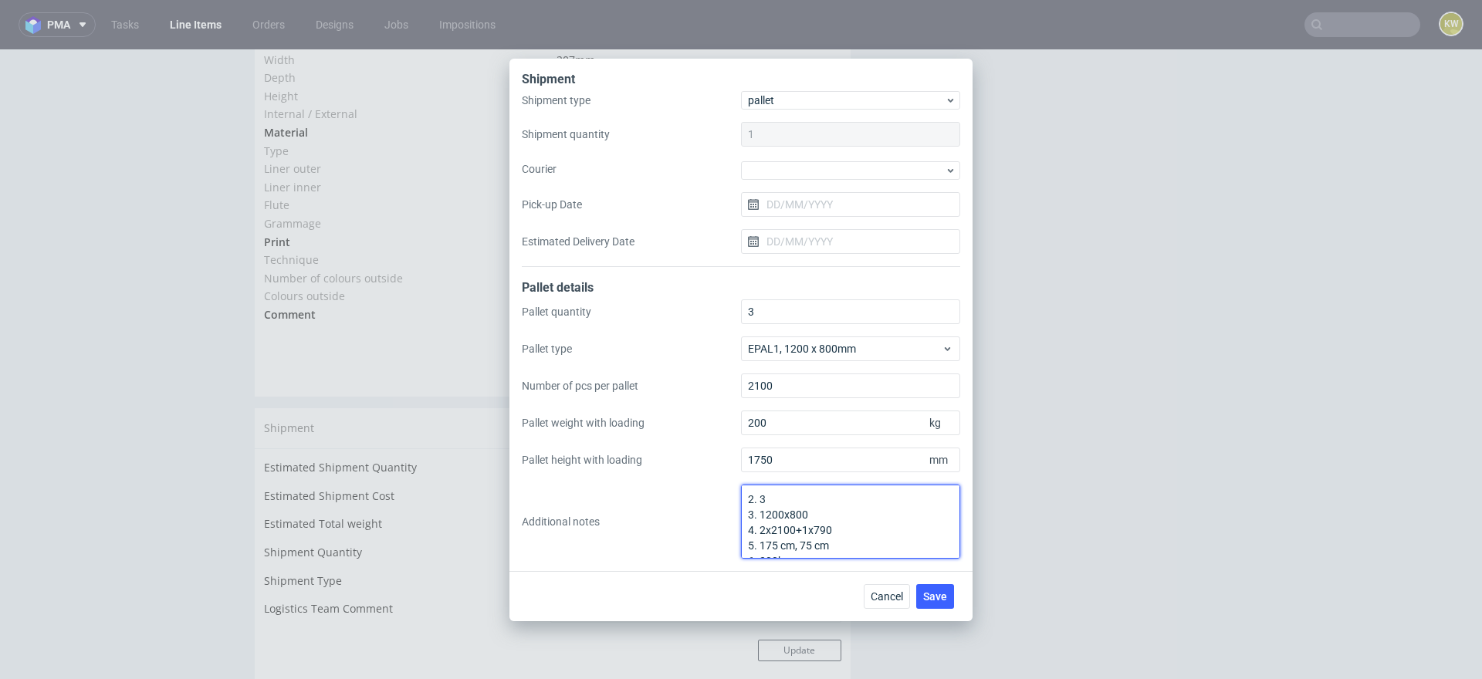
drag, startPoint x: 774, startPoint y: 496, endPoint x: 675, endPoint y: 496, distance: 98.8
click at [675, 496] on div "Pallet quantity 3 Pallet type EPAL1, 1200 x 800mm Number of pcs per pallet 2100…" at bounding box center [741, 429] width 438 height 259
click at [842, 498] on textarea "2 pal 1200x800 4. 2x2100+1x790 5. 175 cm, 75 cm 6. 200kg" at bounding box center [850, 522] width 219 height 74
type textarea "2 pal 1200x800 1 pal 1200x800x750mm, 4. 2x2100+1x790 5. 175 cm, 75 cm 6. 200kg"
click at [851, 534] on textarea "2 pal 1200x800 1 pal 1200x800x750mm, 4. 2x2100+1x790 5. 175 cm, 75 cm 6. 200kg" at bounding box center [850, 522] width 219 height 74
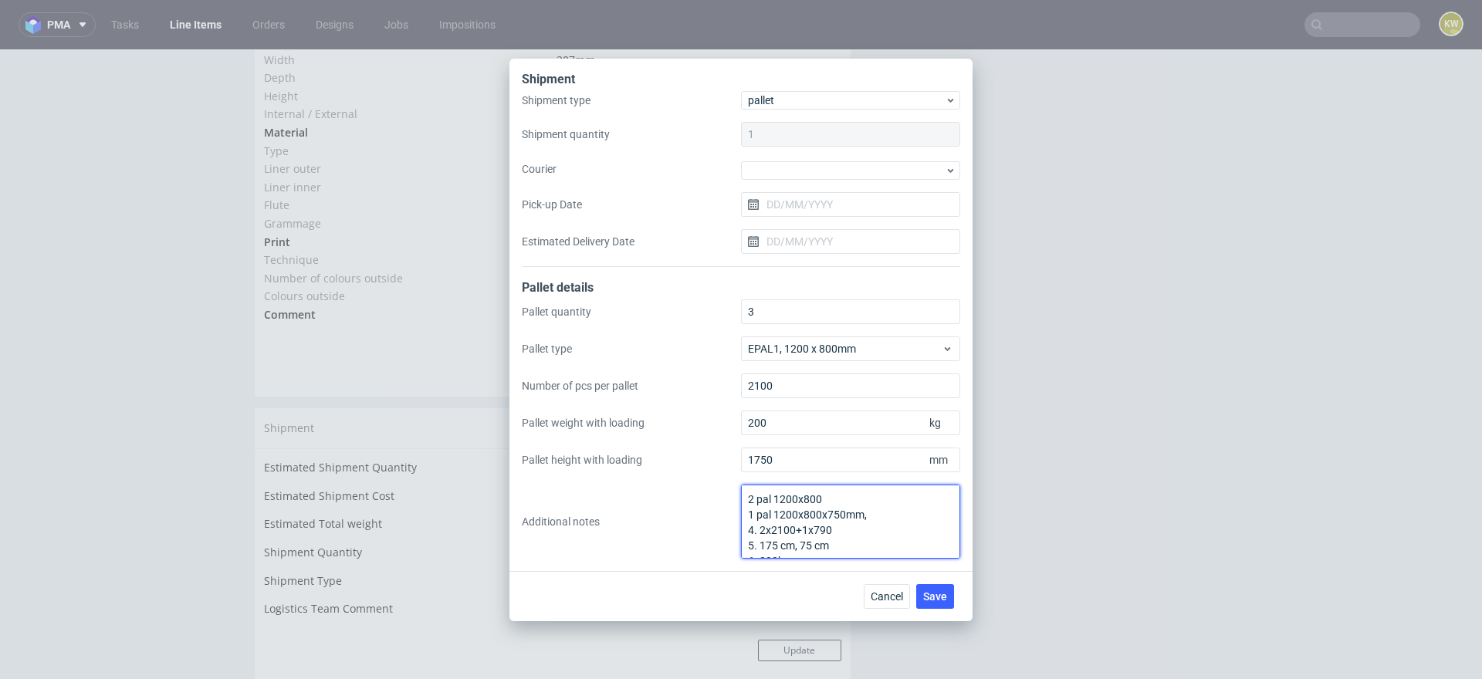
drag, startPoint x: 821, startPoint y: 547, endPoint x: 675, endPoint y: 464, distance: 167.6
click at [674, 464] on div "Pallet quantity 3 Pallet type EPAL1, 1200 x 800mm Number of pcs per pallet 2100…" at bounding box center [741, 429] width 438 height 259
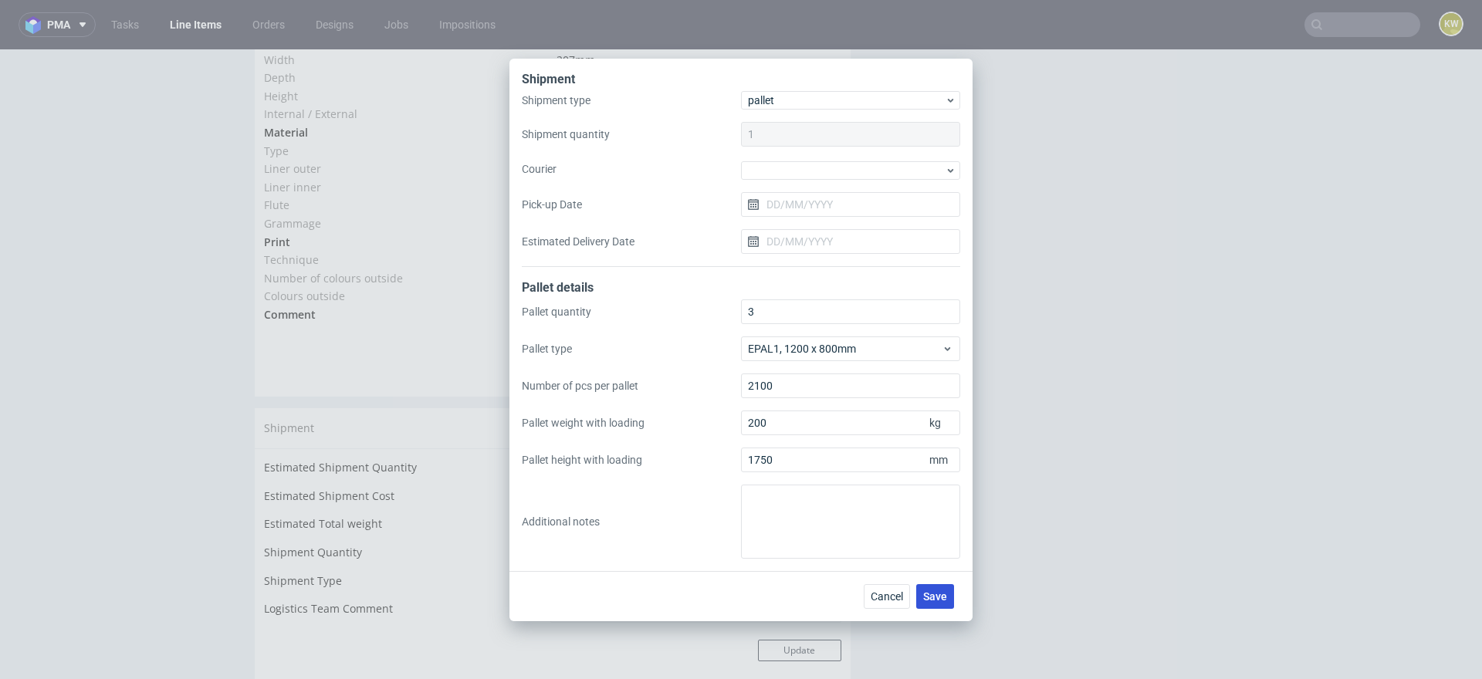
click at [937, 600] on span "Save" at bounding box center [935, 596] width 24 height 11
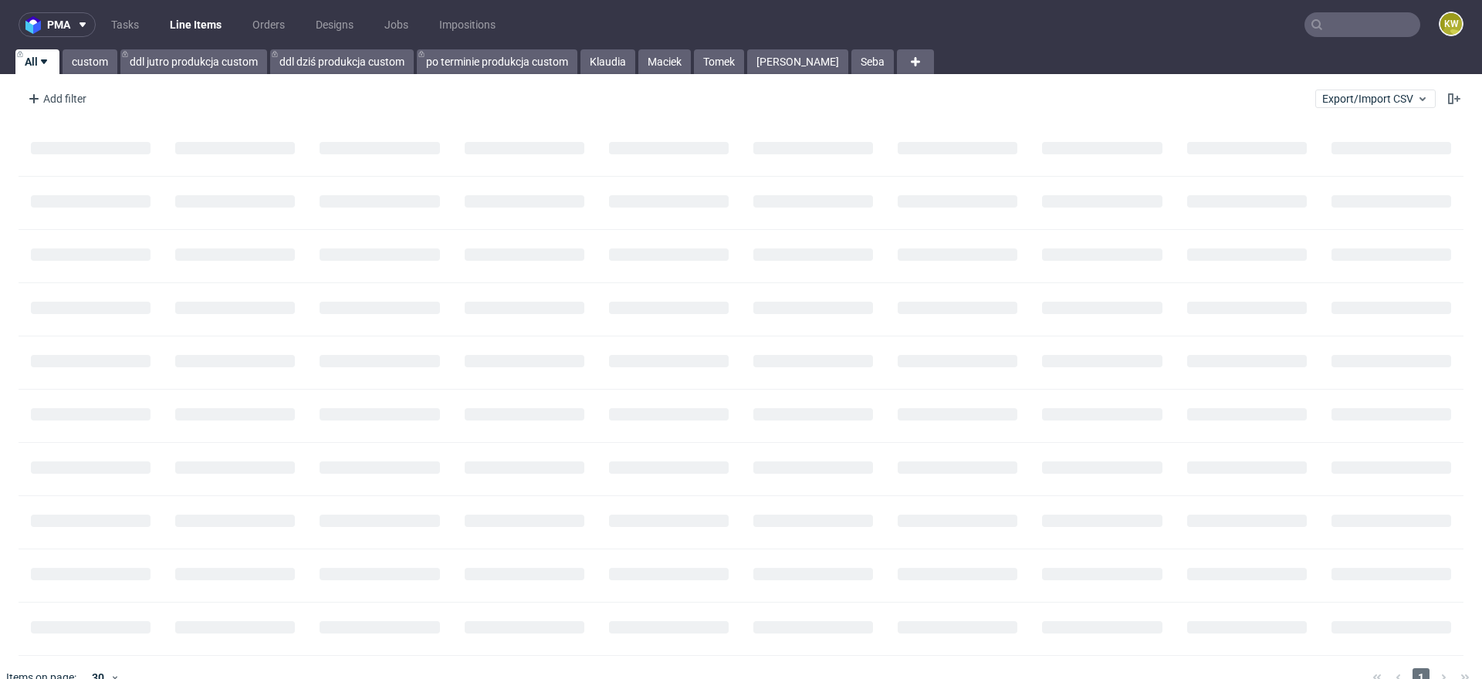
click at [1329, 15] on input "text" at bounding box center [1363, 24] width 116 height 25
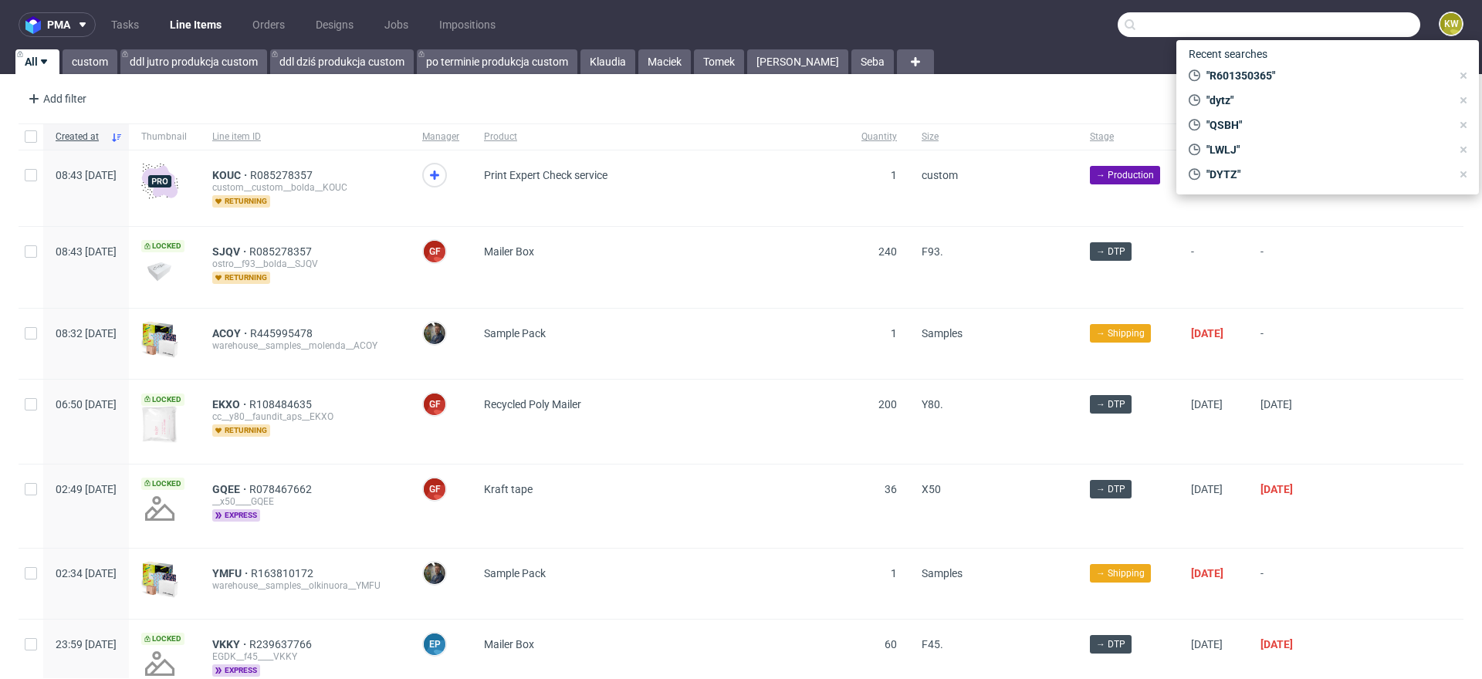
paste input "VSKV"
type input "VSKV"
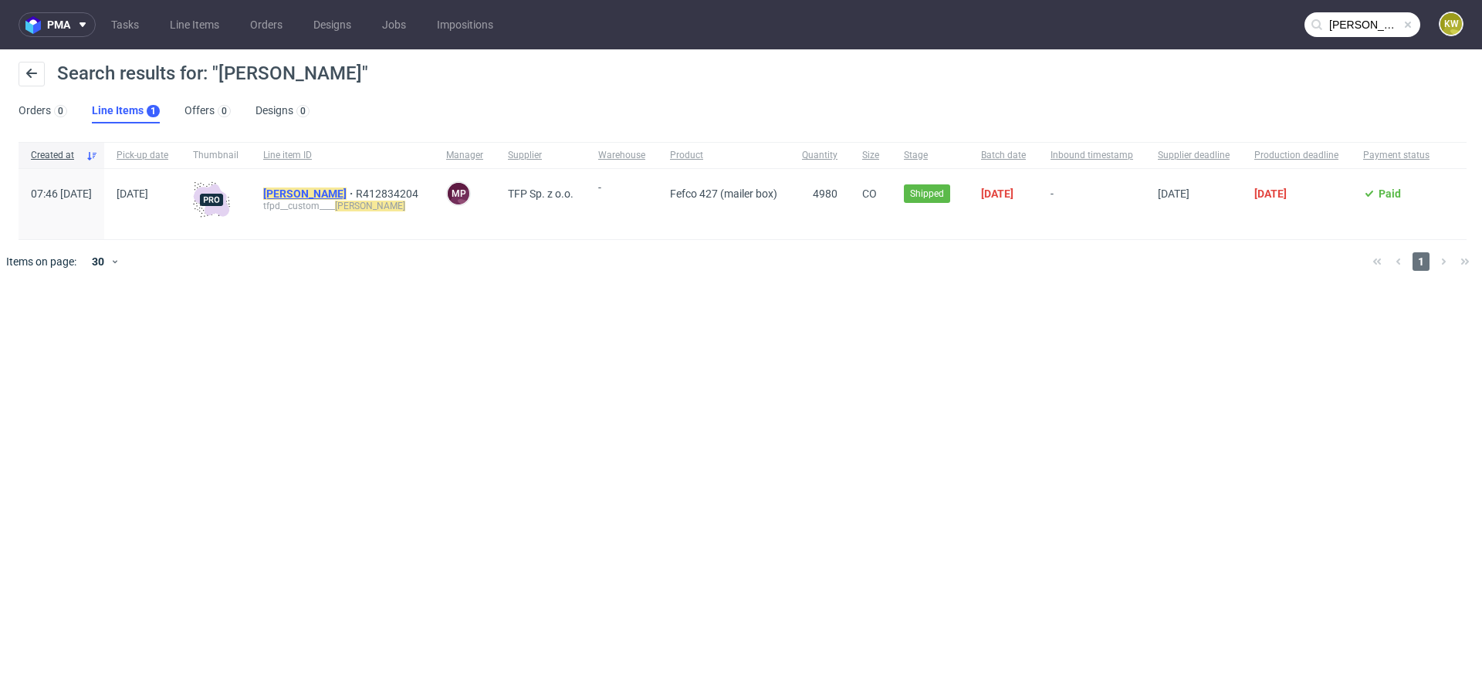
click at [333, 197] on mark "VSKV" at bounding box center [304, 194] width 83 height 12
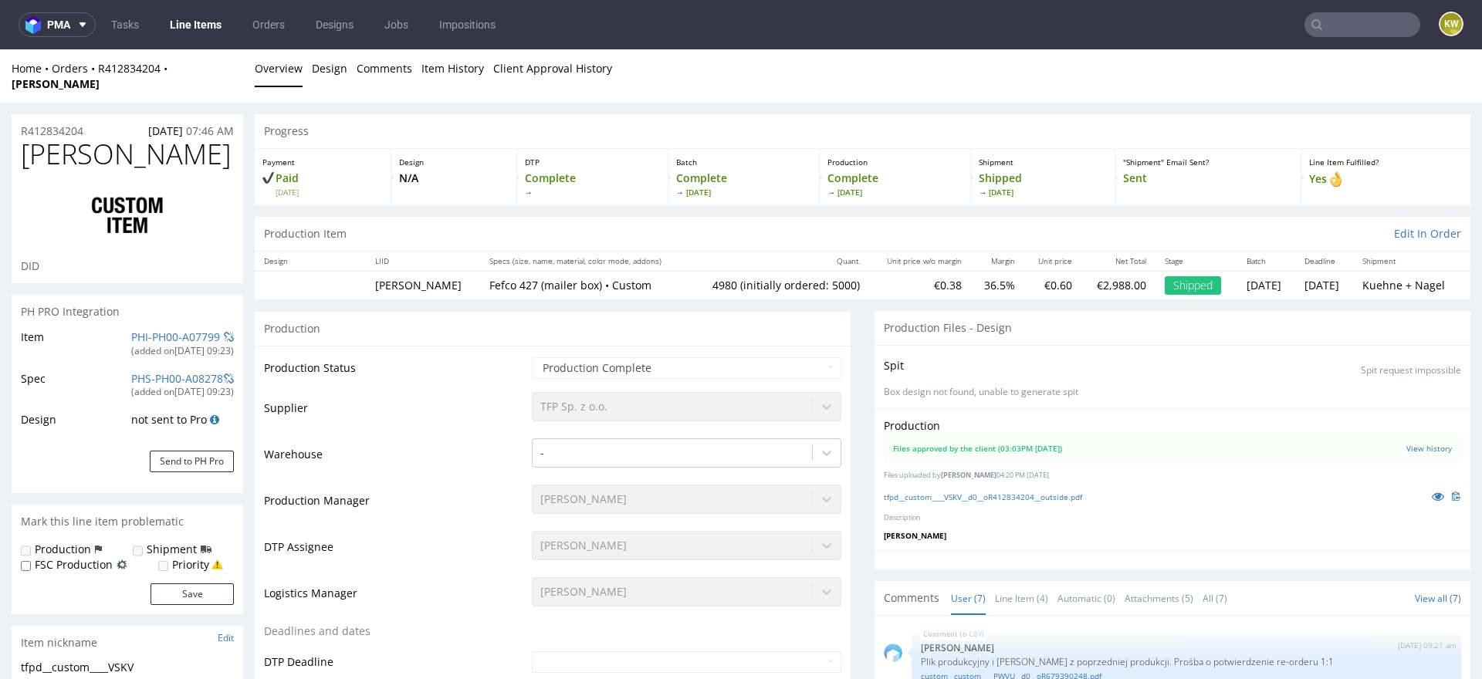
scroll to position [150, 0]
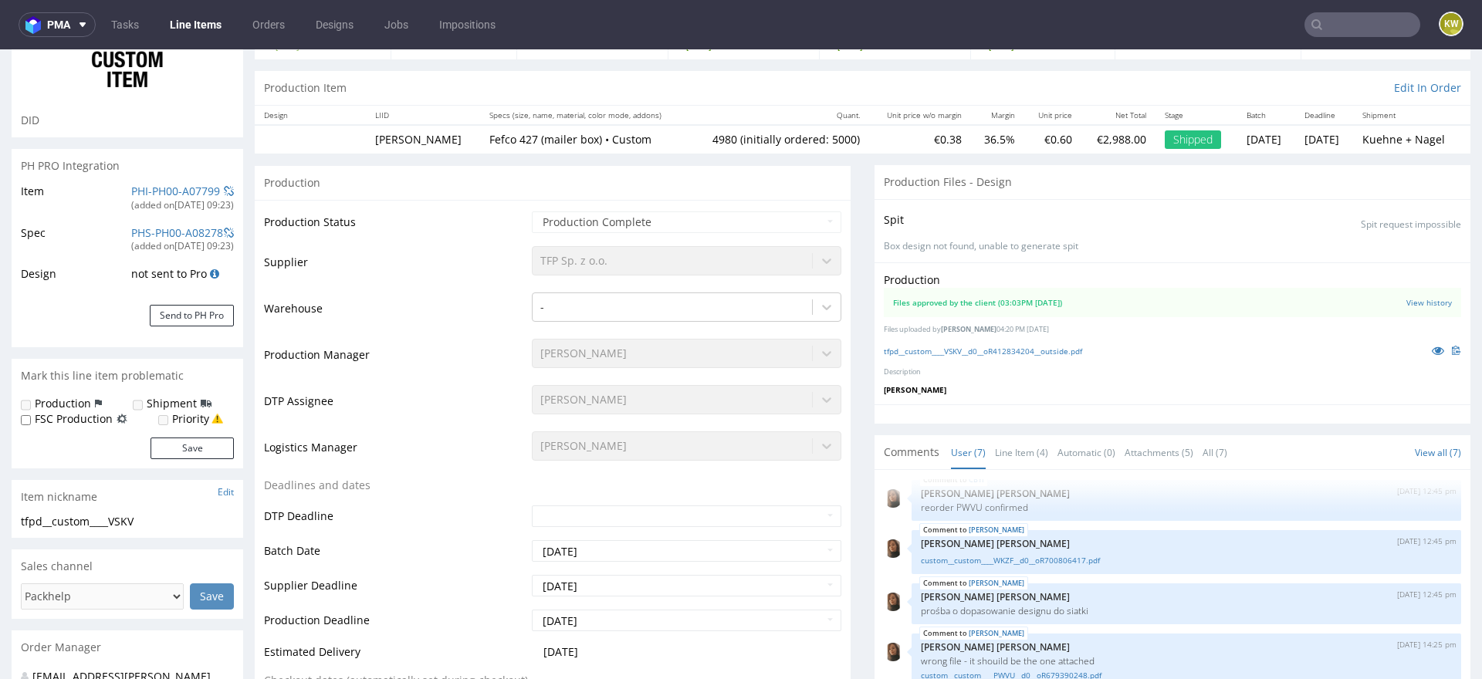
select select "in_progress"
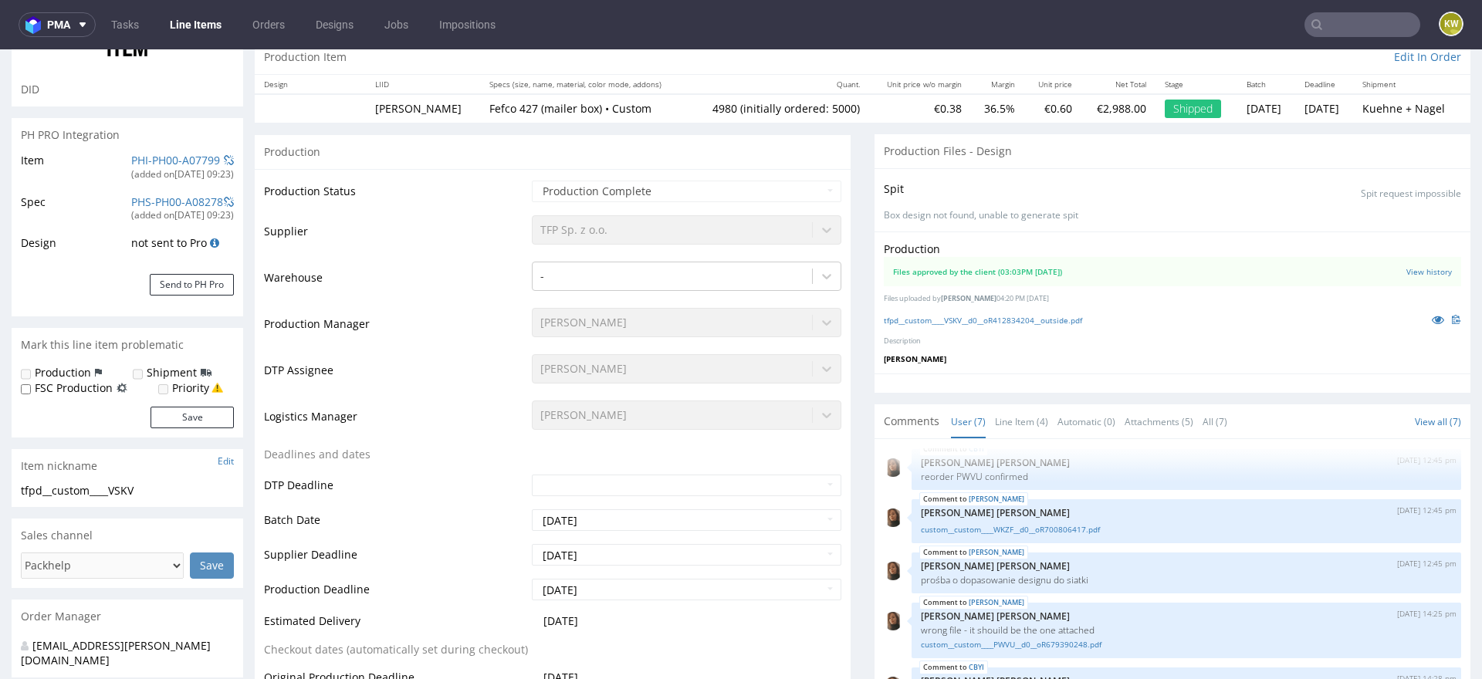
scroll to position [180, 0]
click at [1432, 311] on icon at bounding box center [1438, 316] width 12 height 11
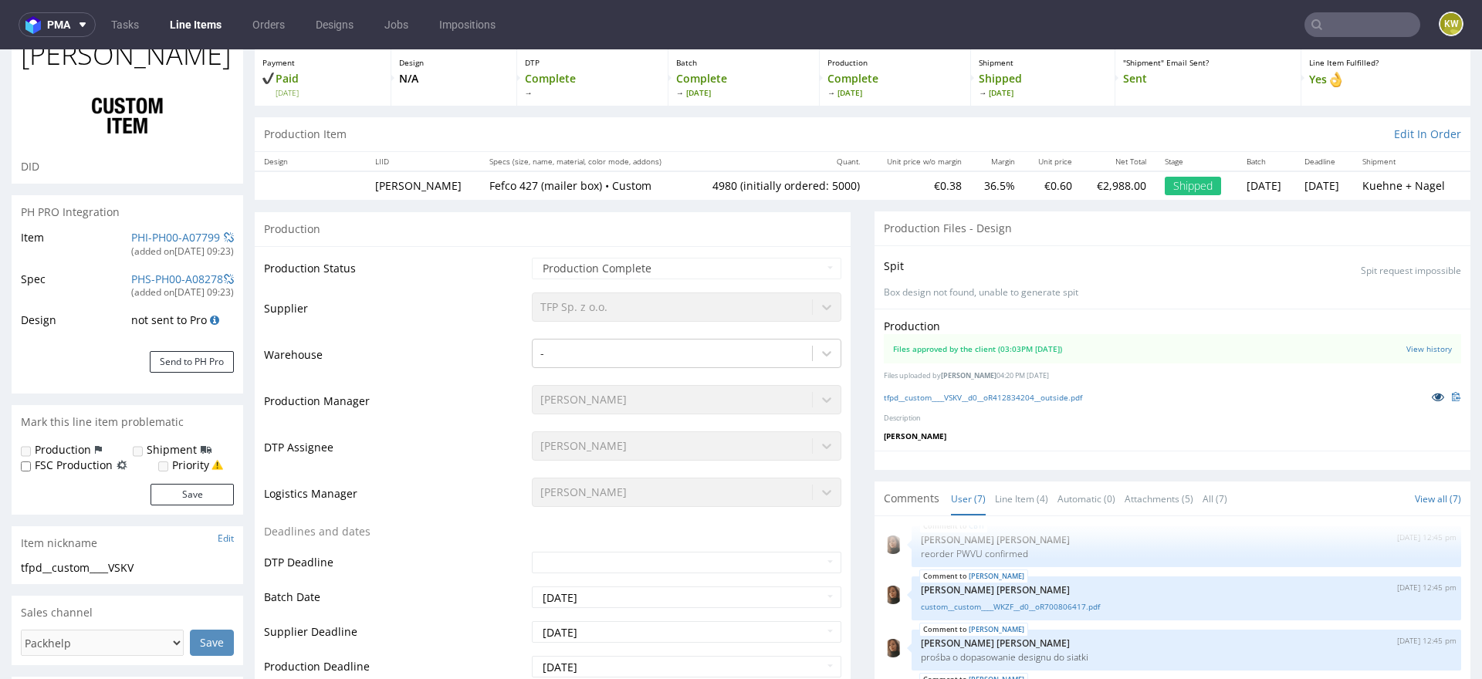
scroll to position [25, 0]
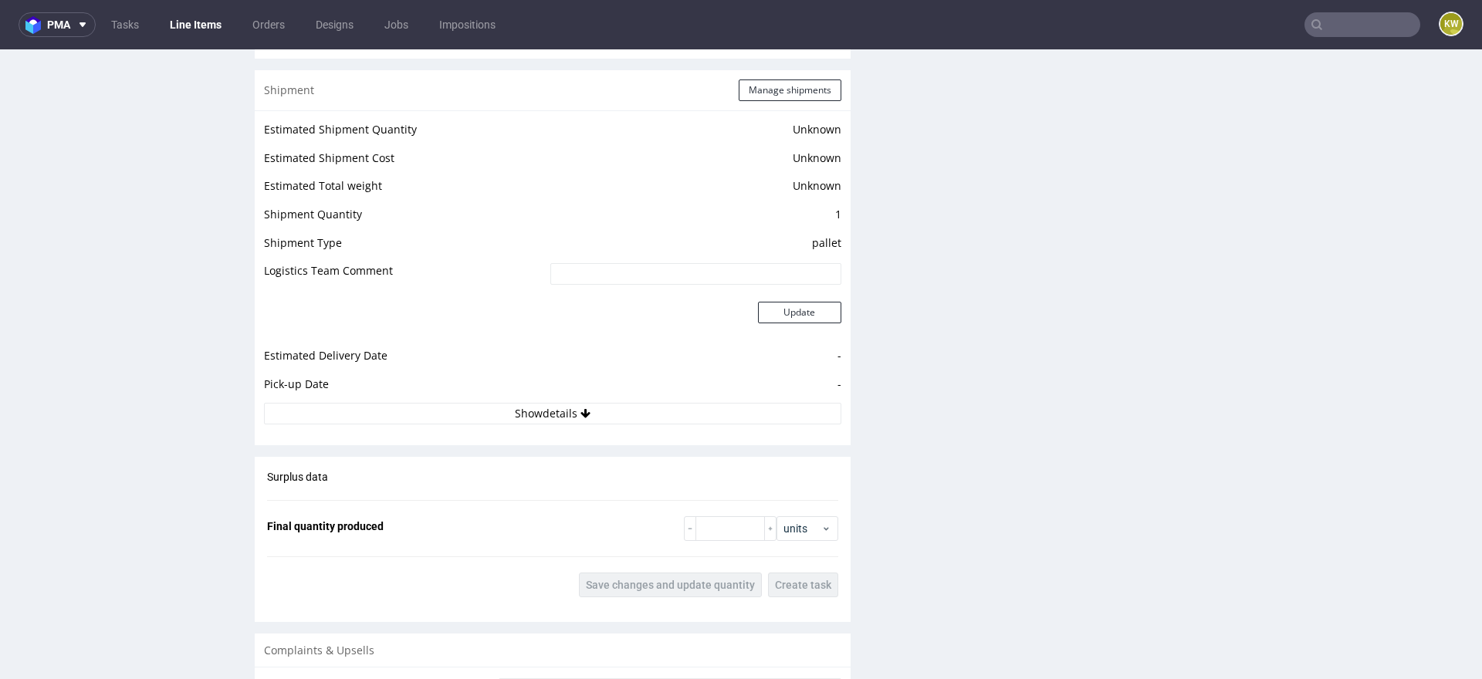
scroll to position [1832, 0]
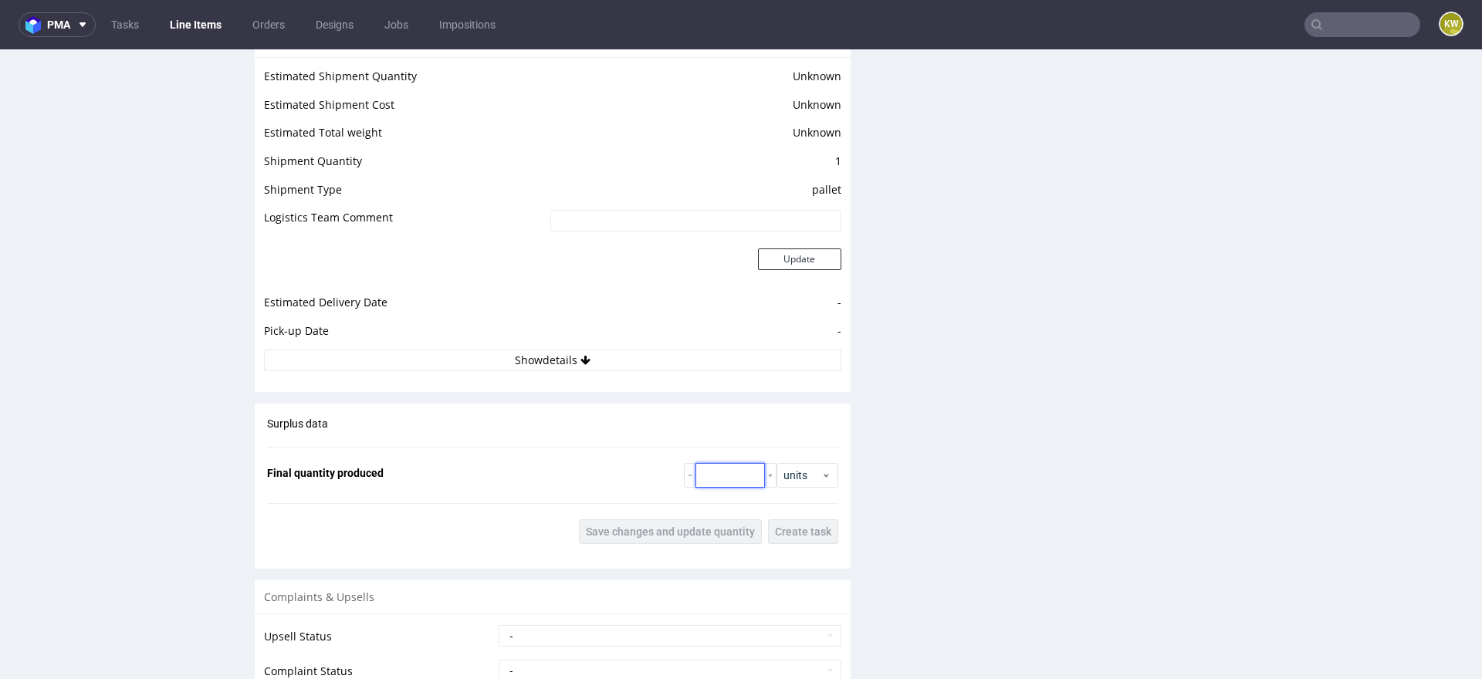
click at [720, 476] on input "number" at bounding box center [729, 475] width 69 height 25
type input "4990"
click at [640, 530] on span "Save changes and update quantity" at bounding box center [670, 531] width 169 height 11
